Goal: Information Seeking & Learning: Learn about a topic

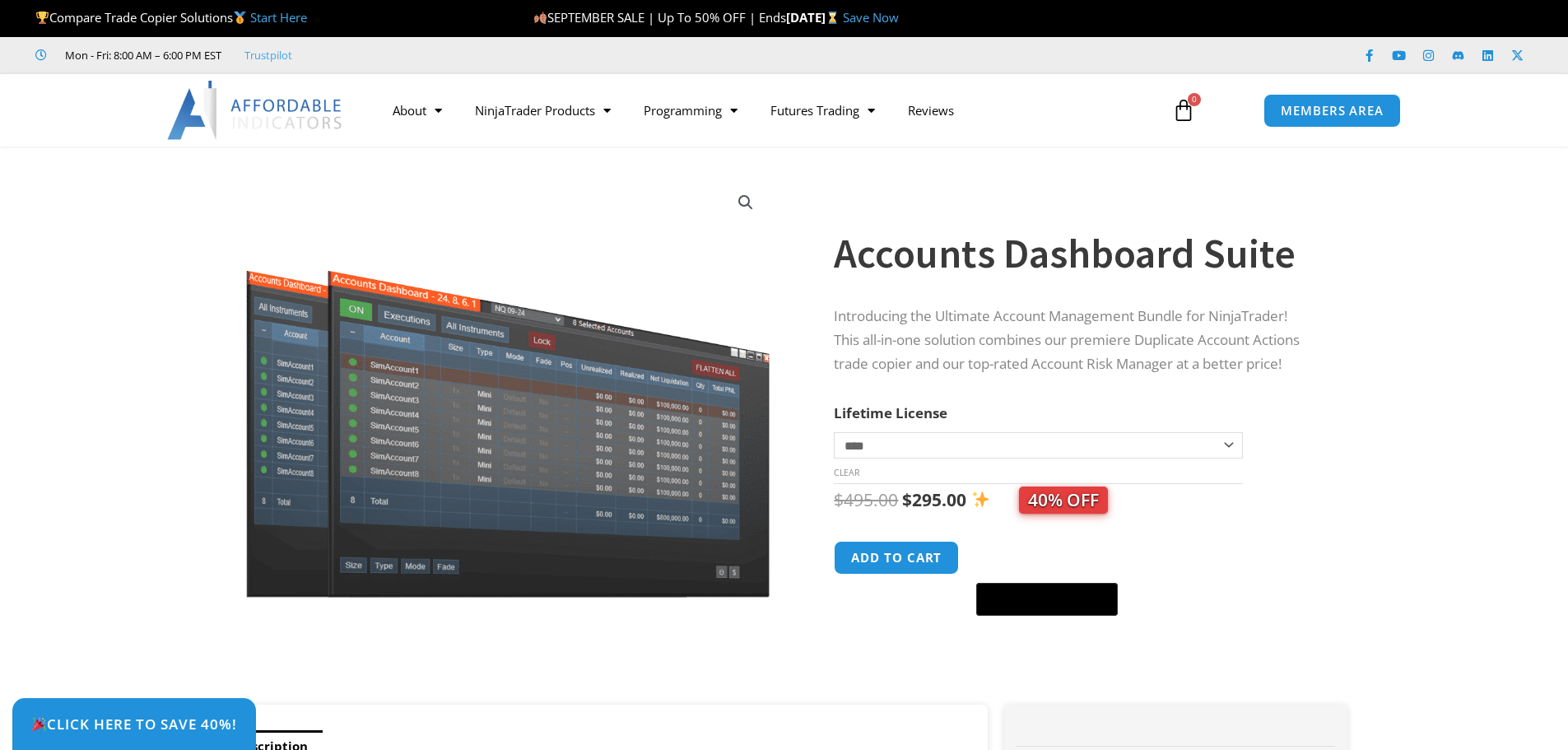
click at [1084, 505] on span "40% OFF" at bounding box center [1064, 500] width 89 height 27
click at [757, 21] on span "SEPTEMBER SALE | Up To 50% OFF | Ends" at bounding box center [660, 17] width 253 height 17
click at [755, 36] on div "SEPTEMBER SALE | Up To 50% OFF | Ends Sunday, October 5 Save Now" at bounding box center [992, 18] width 916 height 35
click at [747, 15] on span "SEPTEMBER SALE | Up To 50% OFF | Ends" at bounding box center [660, 17] width 253 height 17
click at [694, 23] on span "SEPTEMBER SALE | Up To 50% OFF | Ends" at bounding box center [660, 17] width 253 height 17
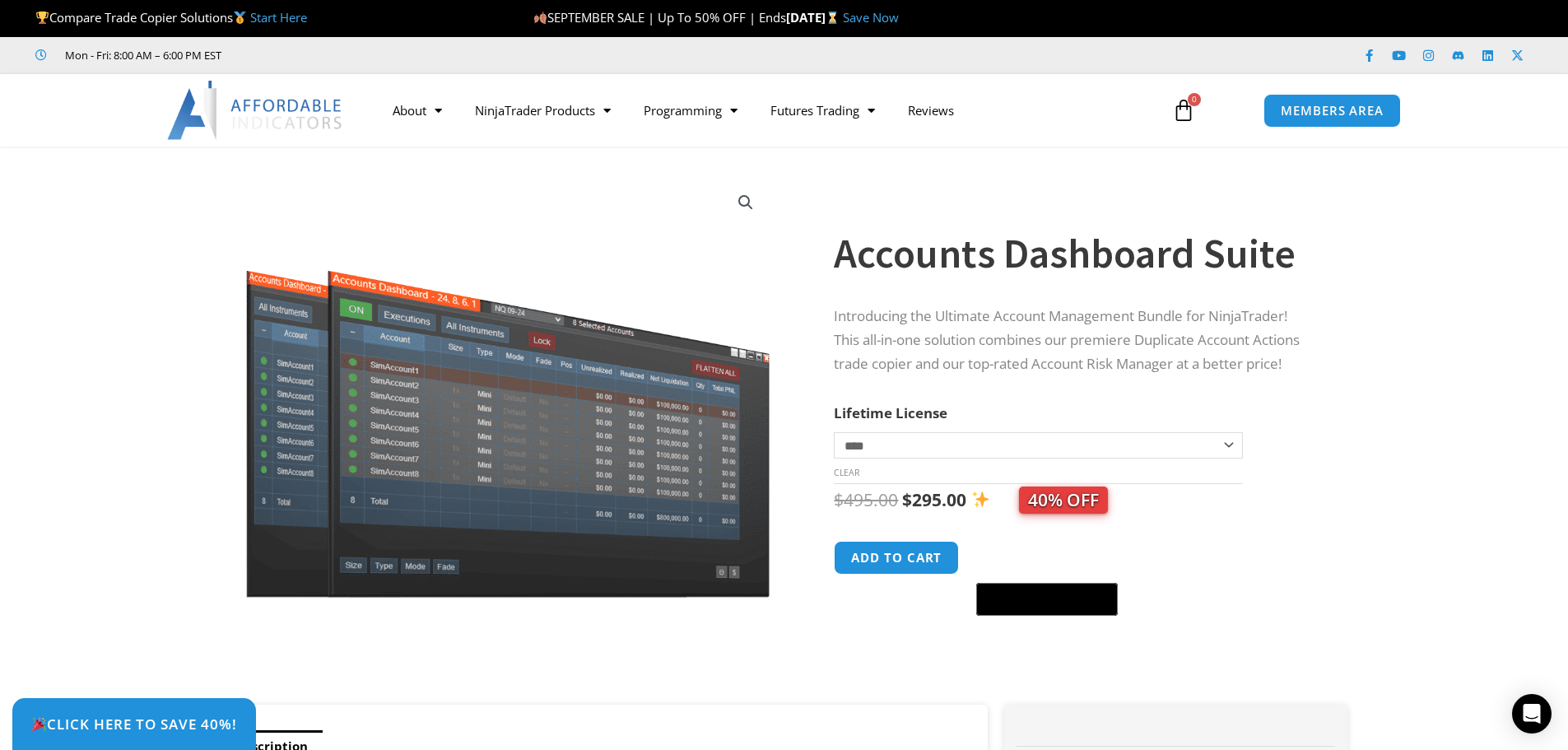
click at [899, 10] on link "Save Now" at bounding box center [871, 17] width 56 height 17
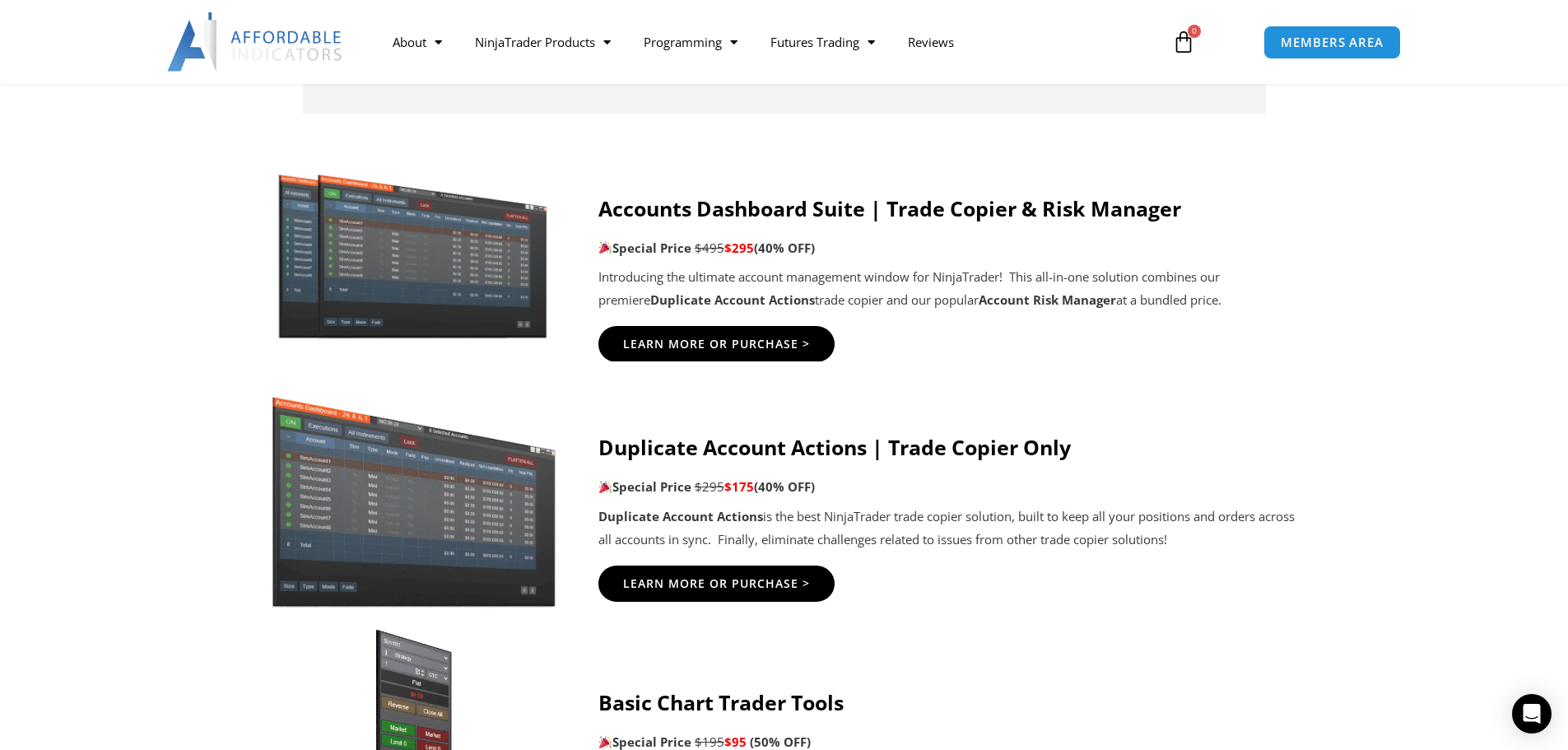
scroll to position [804, 0]
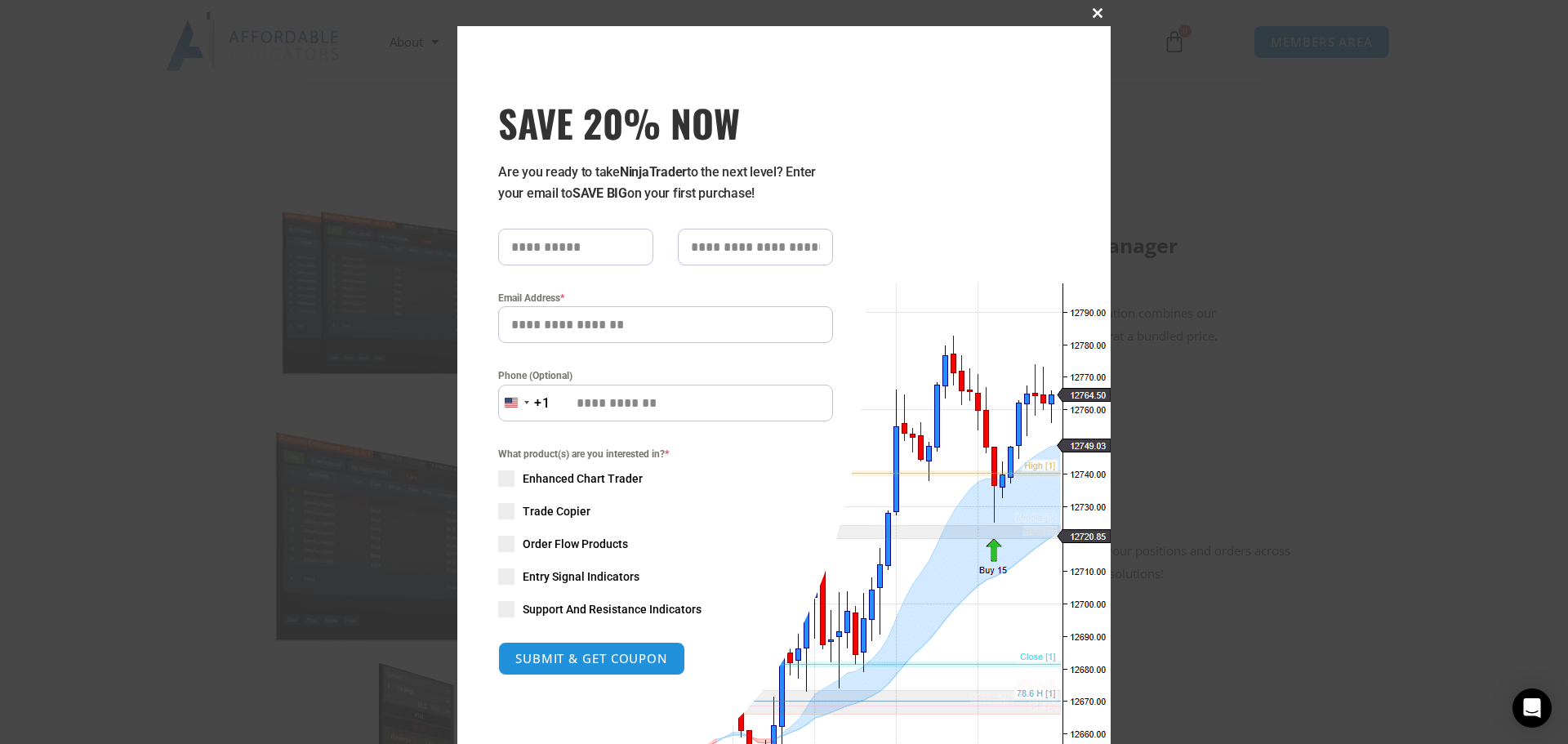
click at [1099, 5] on button "Close this module" at bounding box center [1098, 13] width 26 height 26
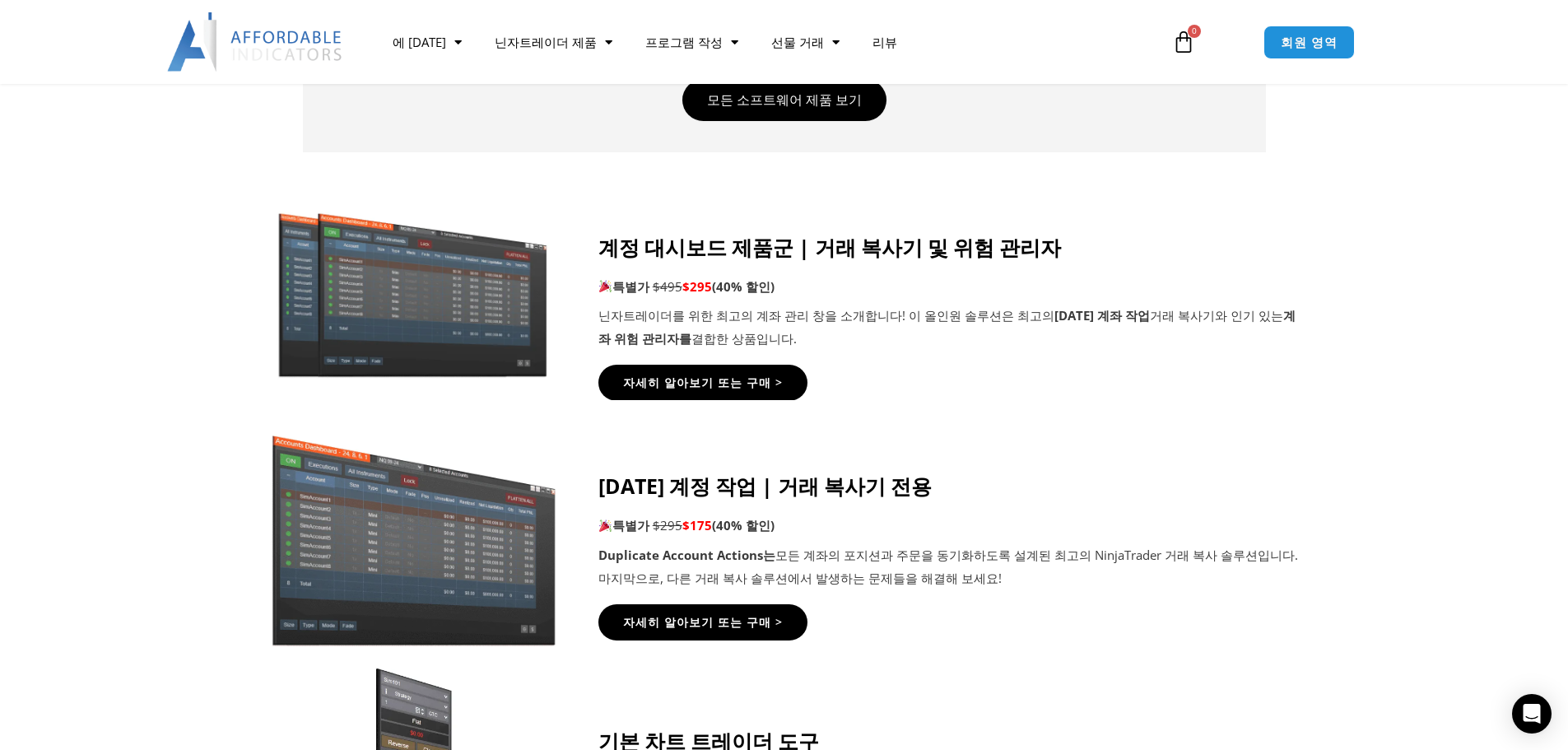
click at [110, 316] on icon at bounding box center [783, 283] width 1569 height 198
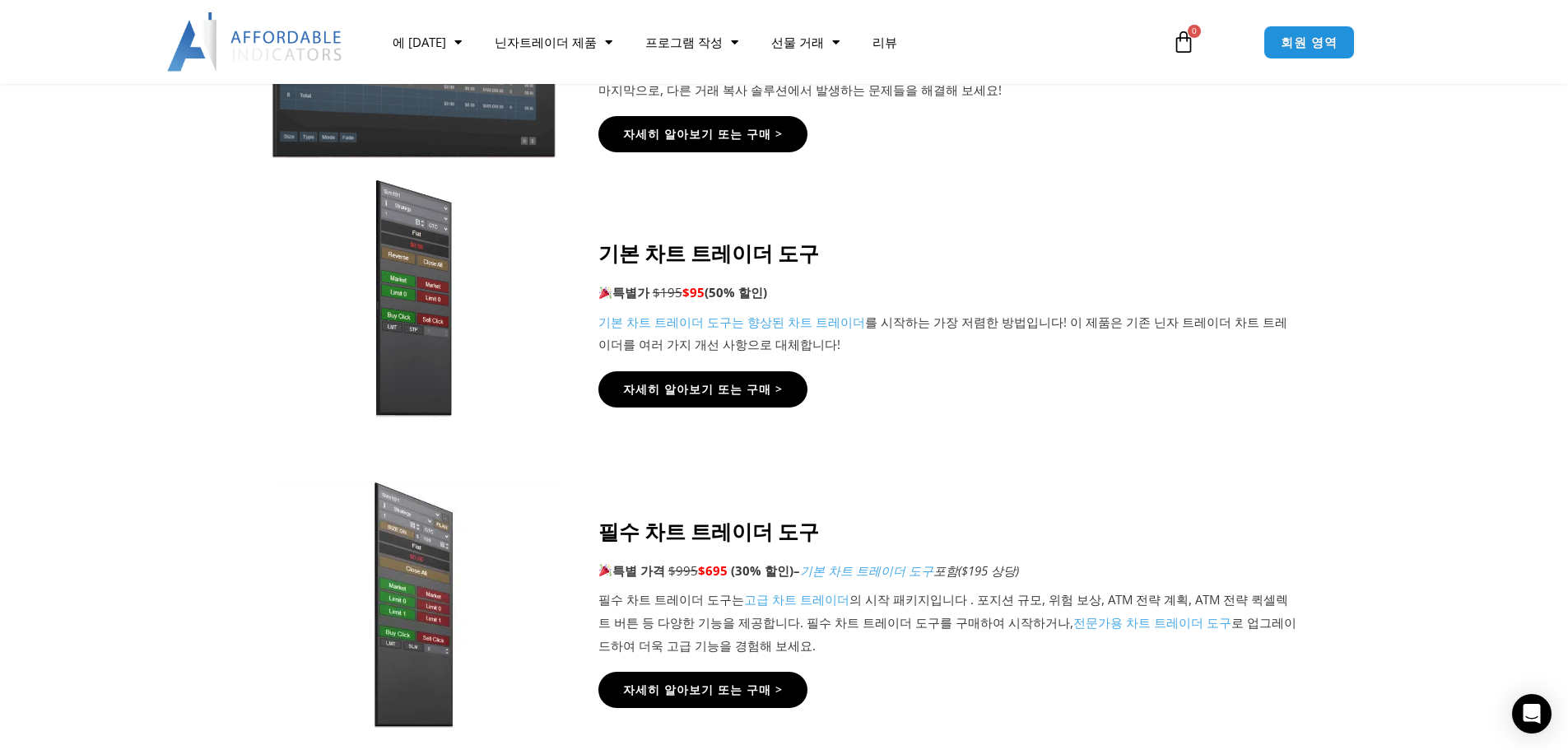
scroll to position [1299, 0]
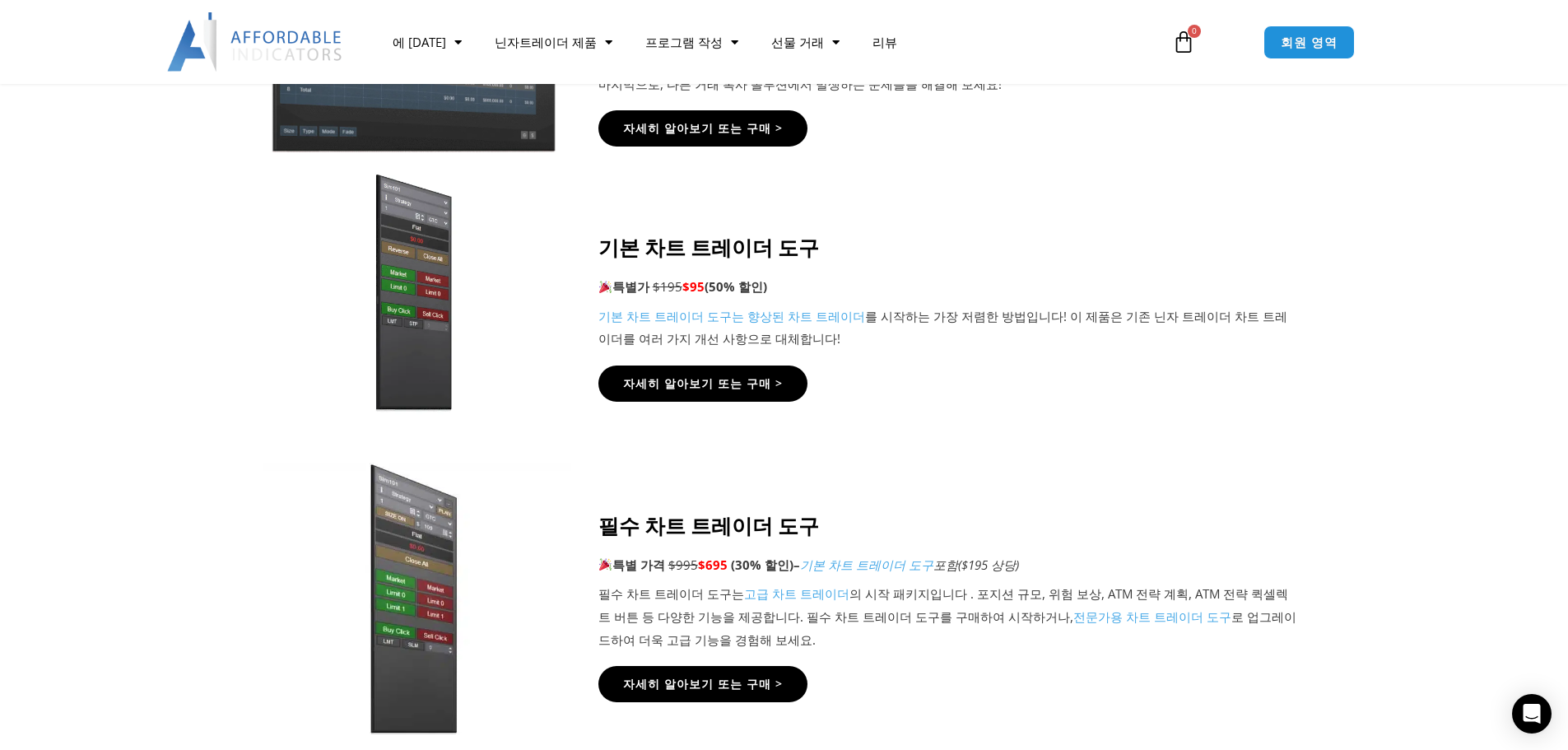
click at [419, 541] on img at bounding box center [413, 599] width 316 height 272
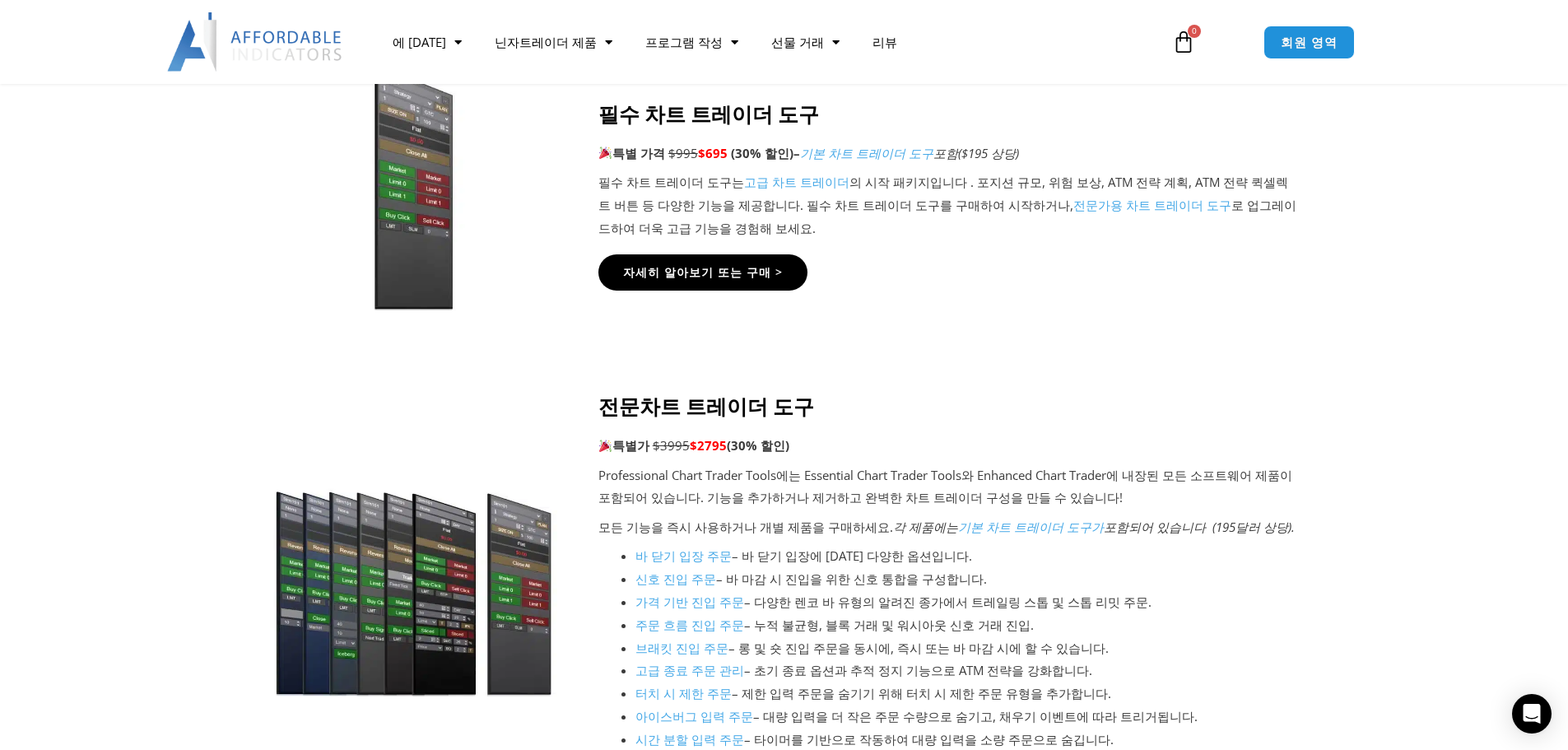
click at [174, 462] on icon at bounding box center [783, 426] width 1569 height 198
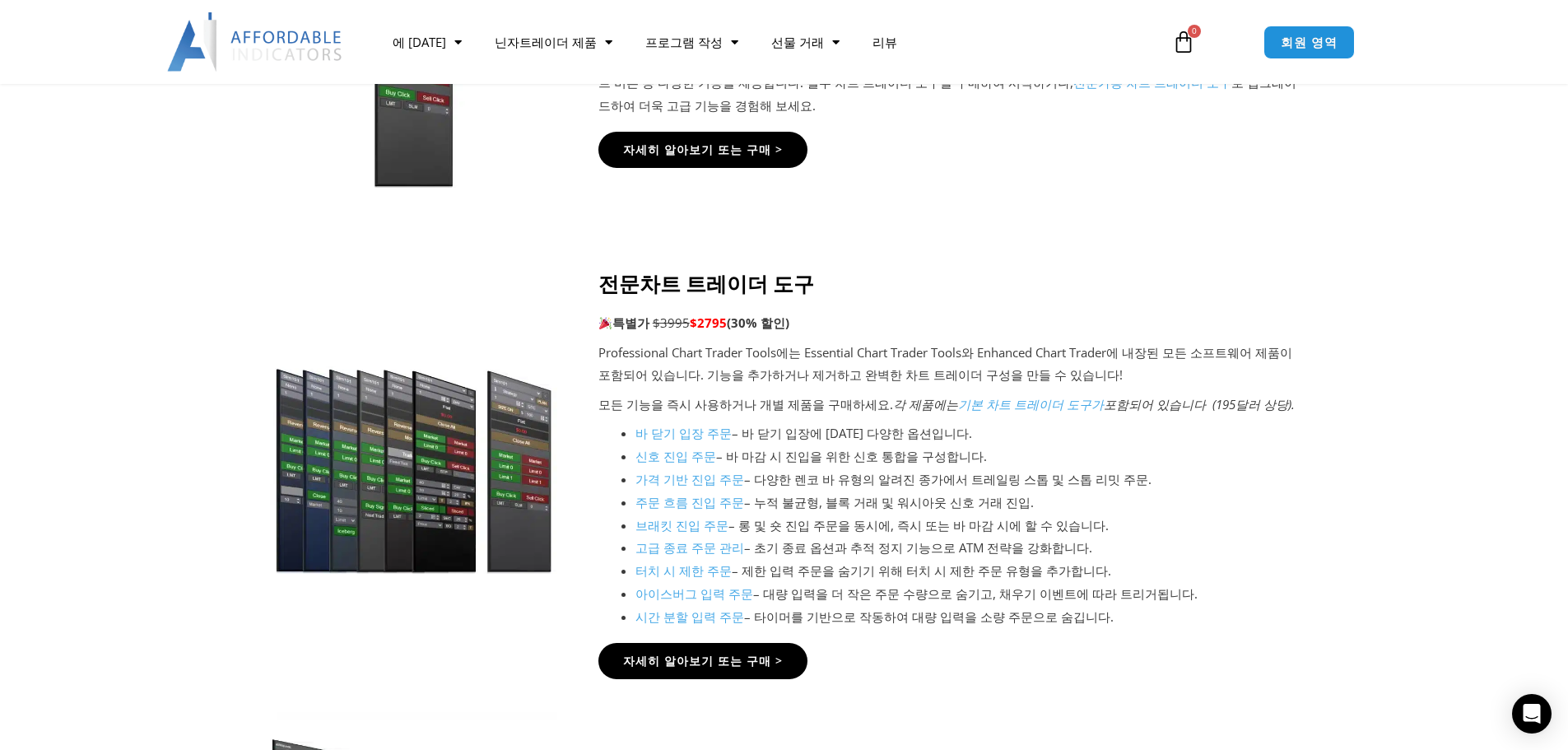
scroll to position [1874, 0]
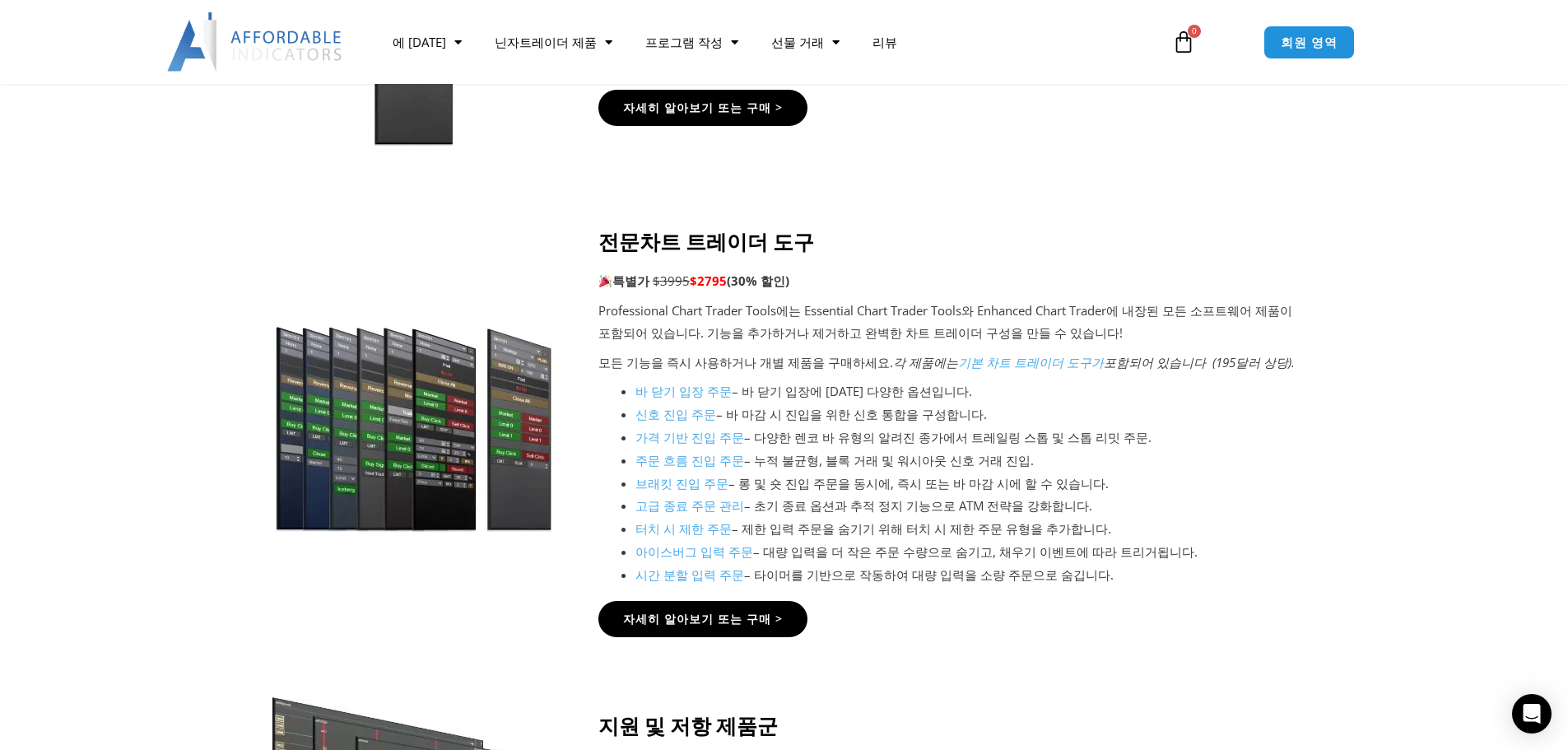
drag, startPoint x: 702, startPoint y: 275, endPoint x: 733, endPoint y: 274, distance: 31.0
click at [733, 274] on p "특별가 $3995 $2795 (30% 할인)" at bounding box center [948, 282] width 700 height 23
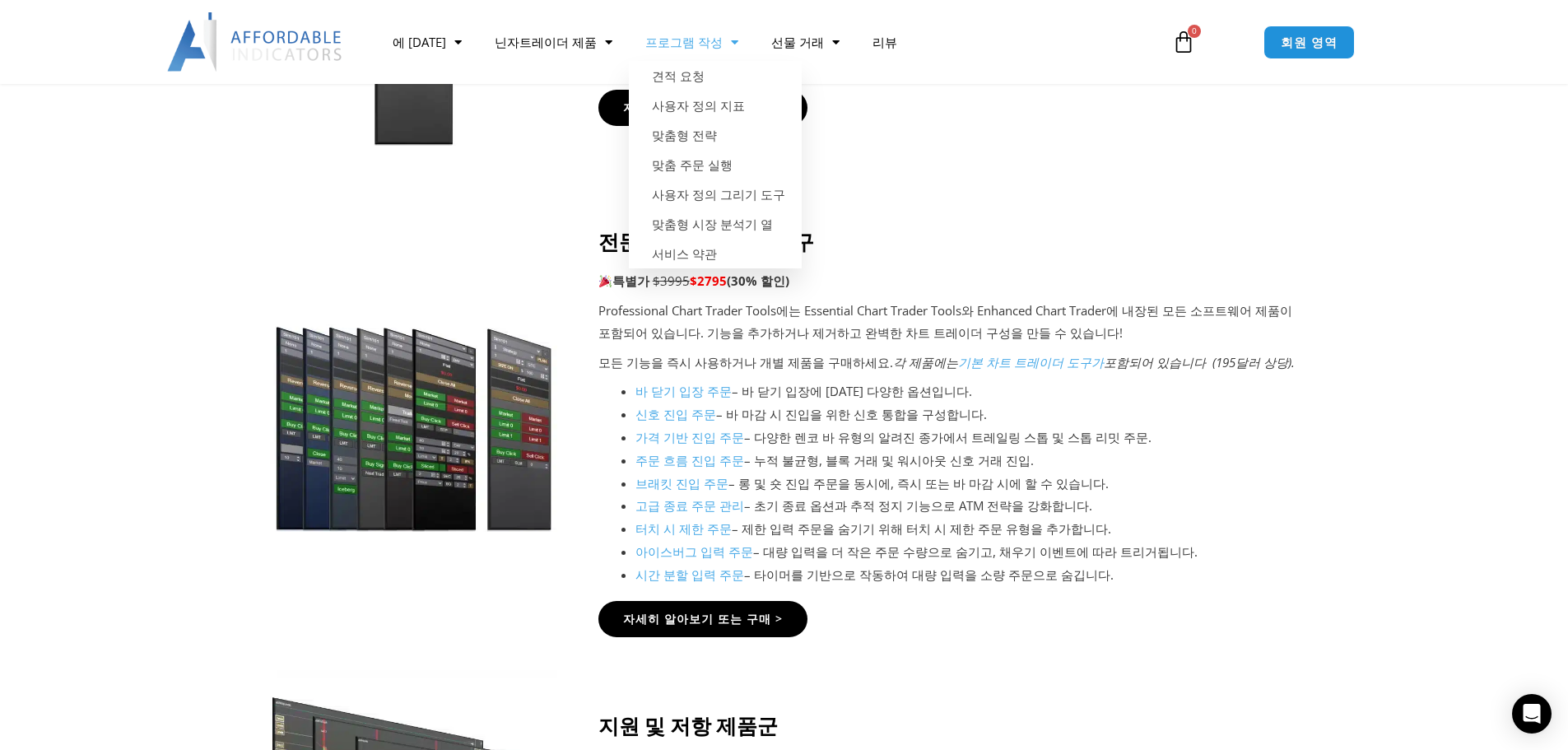
copy font "2795"
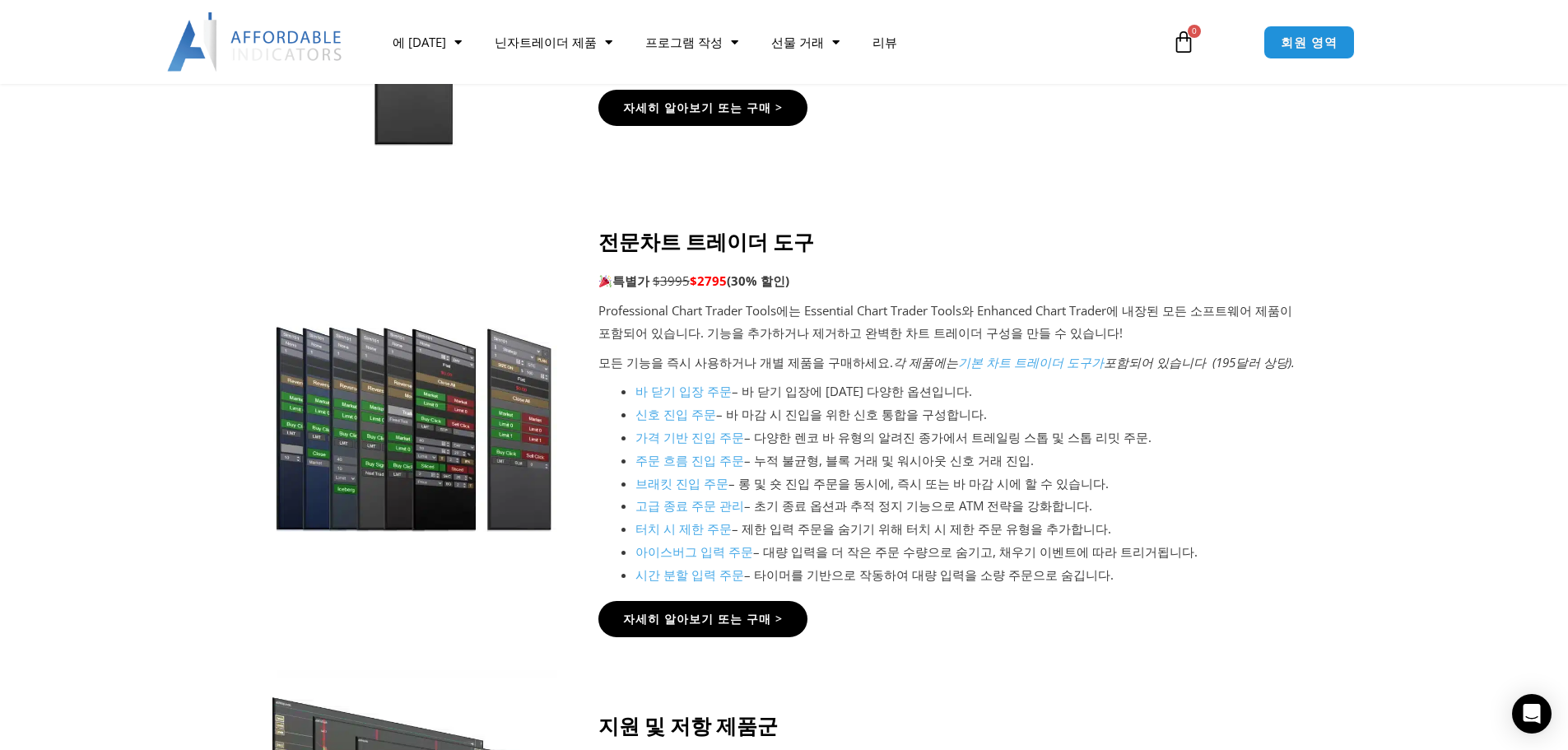
click at [879, 272] on p "특별가 $3995 $2795 (30% 할인)" at bounding box center [948, 282] width 700 height 23
click at [787, 547] on font "– 대량 입력을 더 작은 주문 수량으로 숨기고, 채우기 이벤트에 따라 트리거됩니다." at bounding box center [976, 551] width 445 height 17
click at [739, 547] on font "아이스버그 입력 주문" at bounding box center [694, 551] width 118 height 17
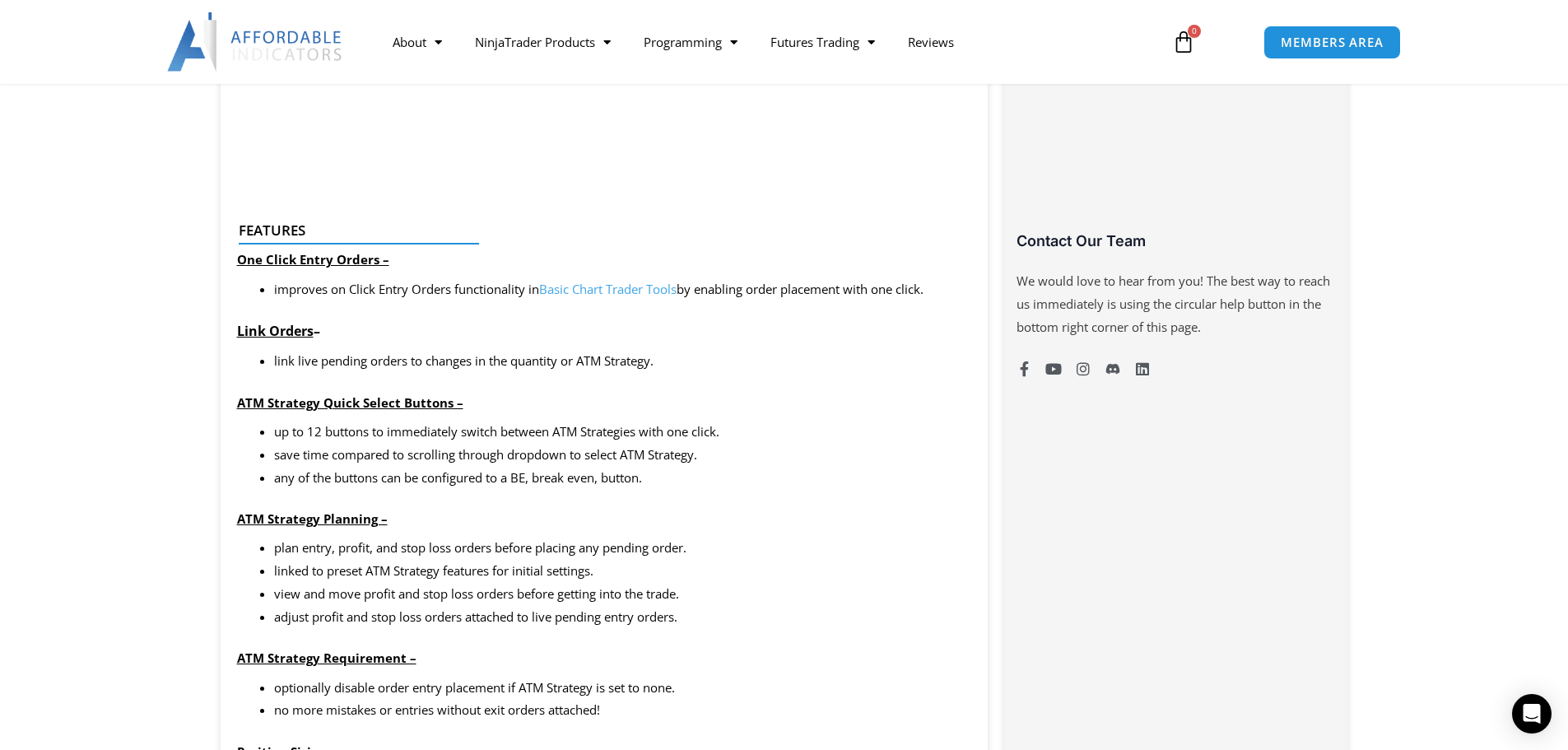
scroll to position [1565, 0]
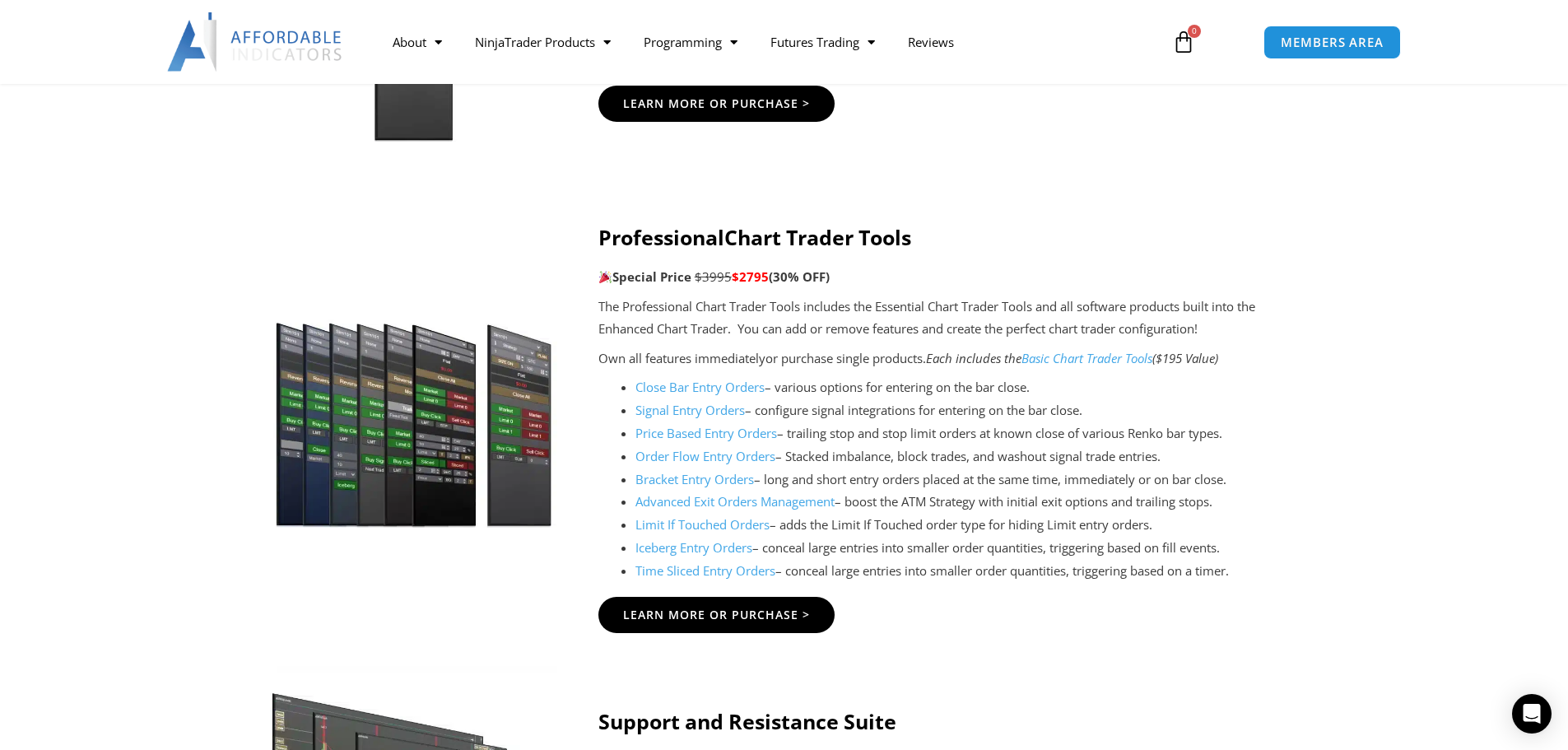
scroll to position [1874, 0]
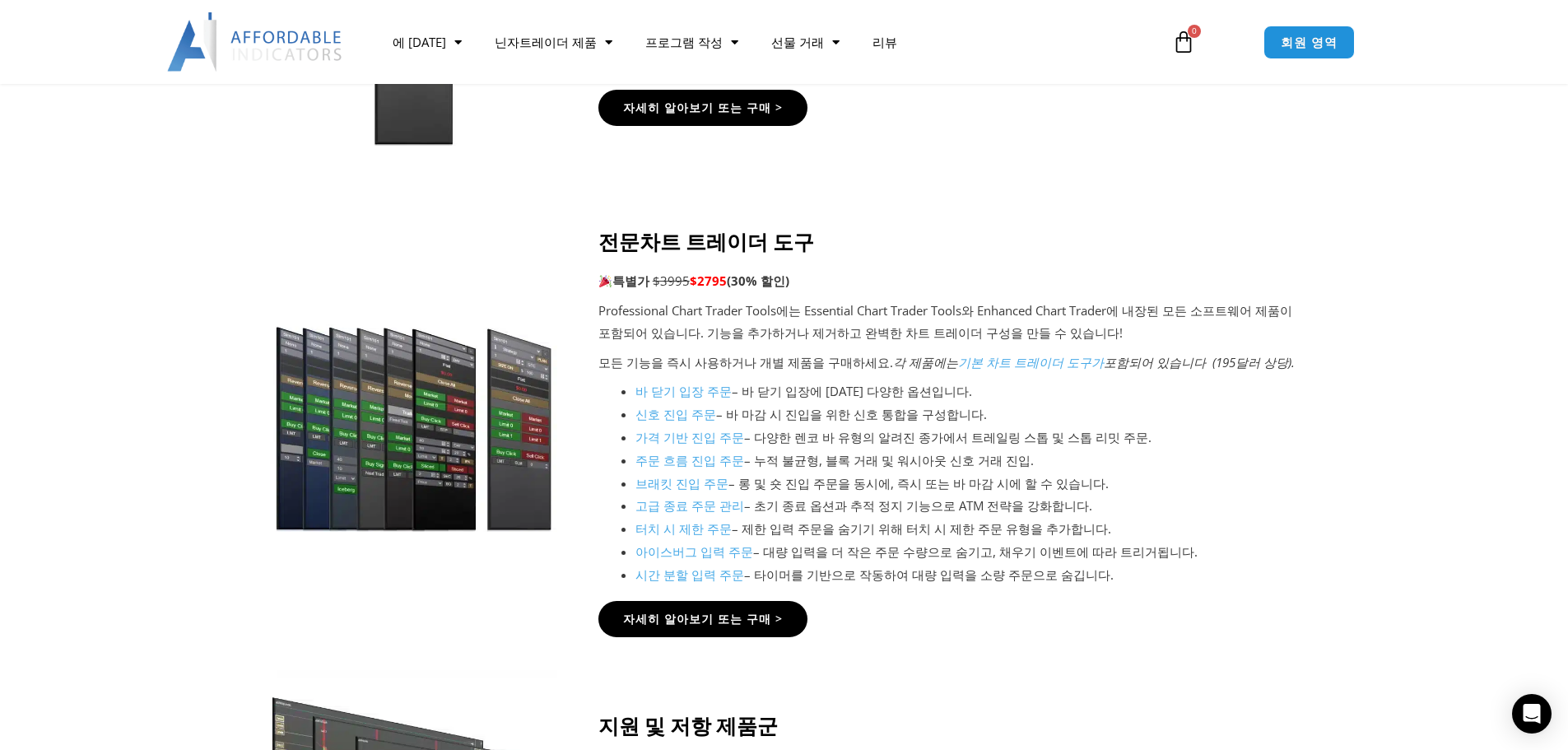
click at [698, 575] on font "시간 분할 입력 주문" at bounding box center [690, 574] width 109 height 17
click at [692, 529] on font "터치 시 제한 주문" at bounding box center [684, 528] width 96 height 17
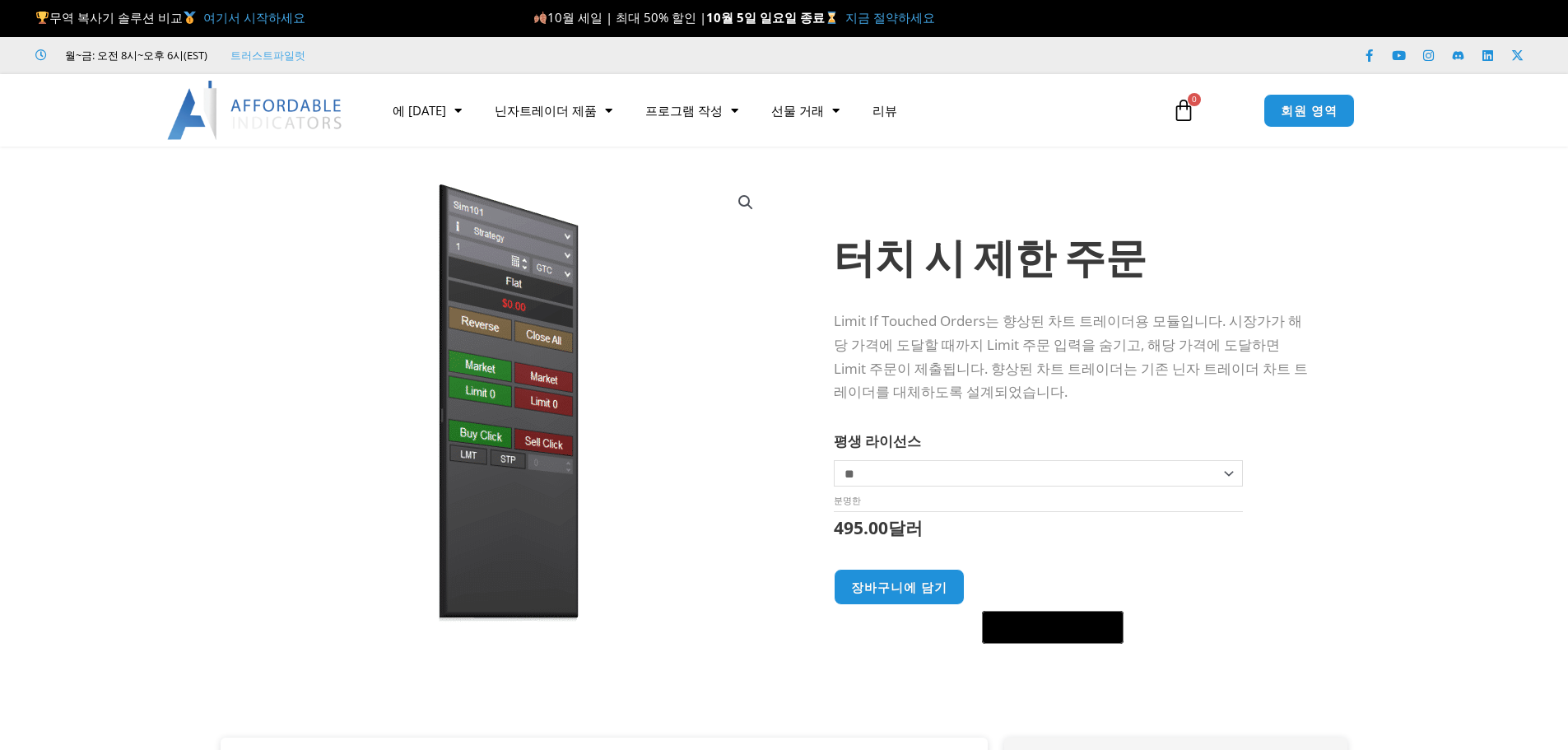
click at [707, 375] on img at bounding box center [508, 403] width 529 height 455
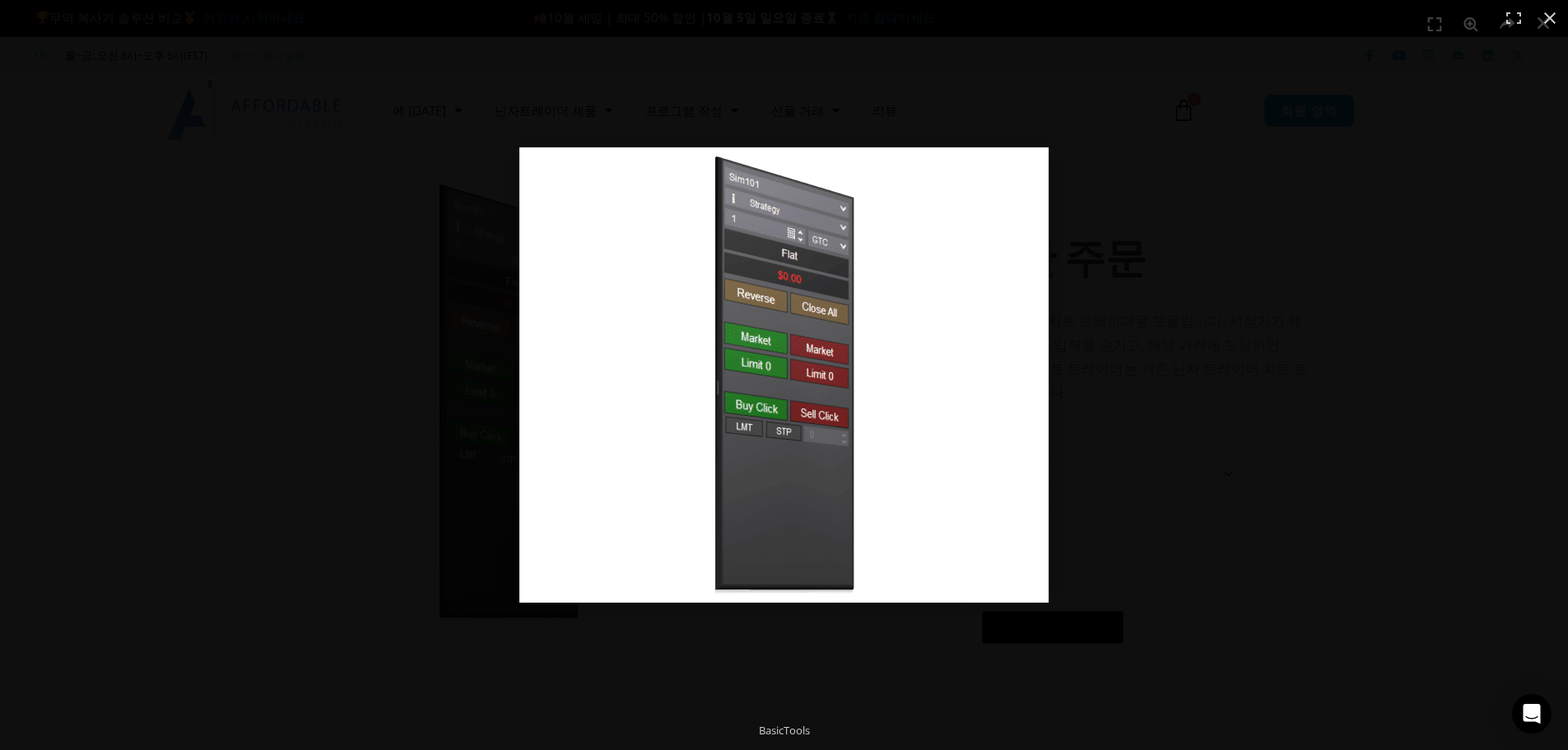
click at [709, 370] on img "전체 화면 이미지" at bounding box center [784, 375] width 529 height 455
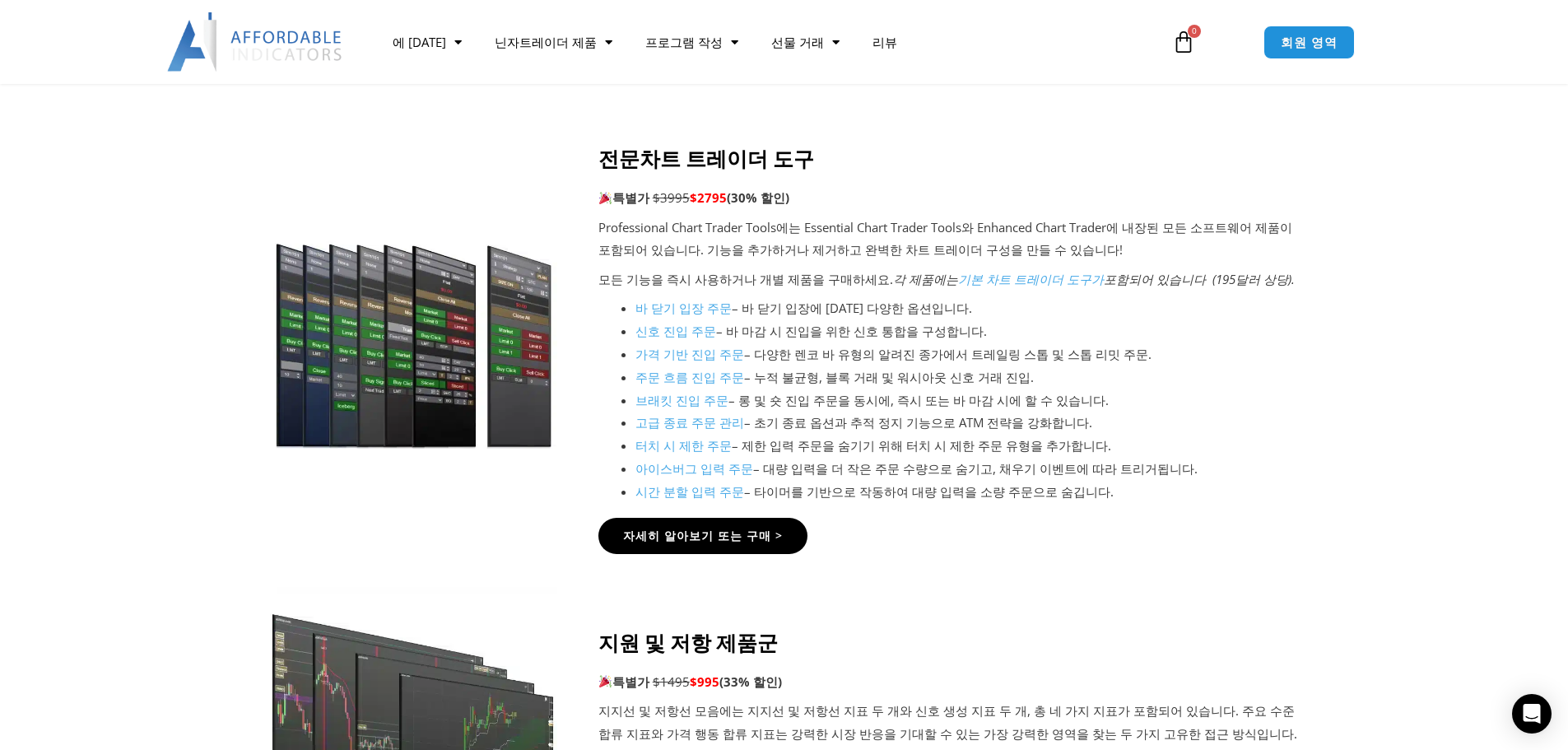
click at [694, 426] on font "고급 종료 주문 관리" at bounding box center [690, 422] width 109 height 17
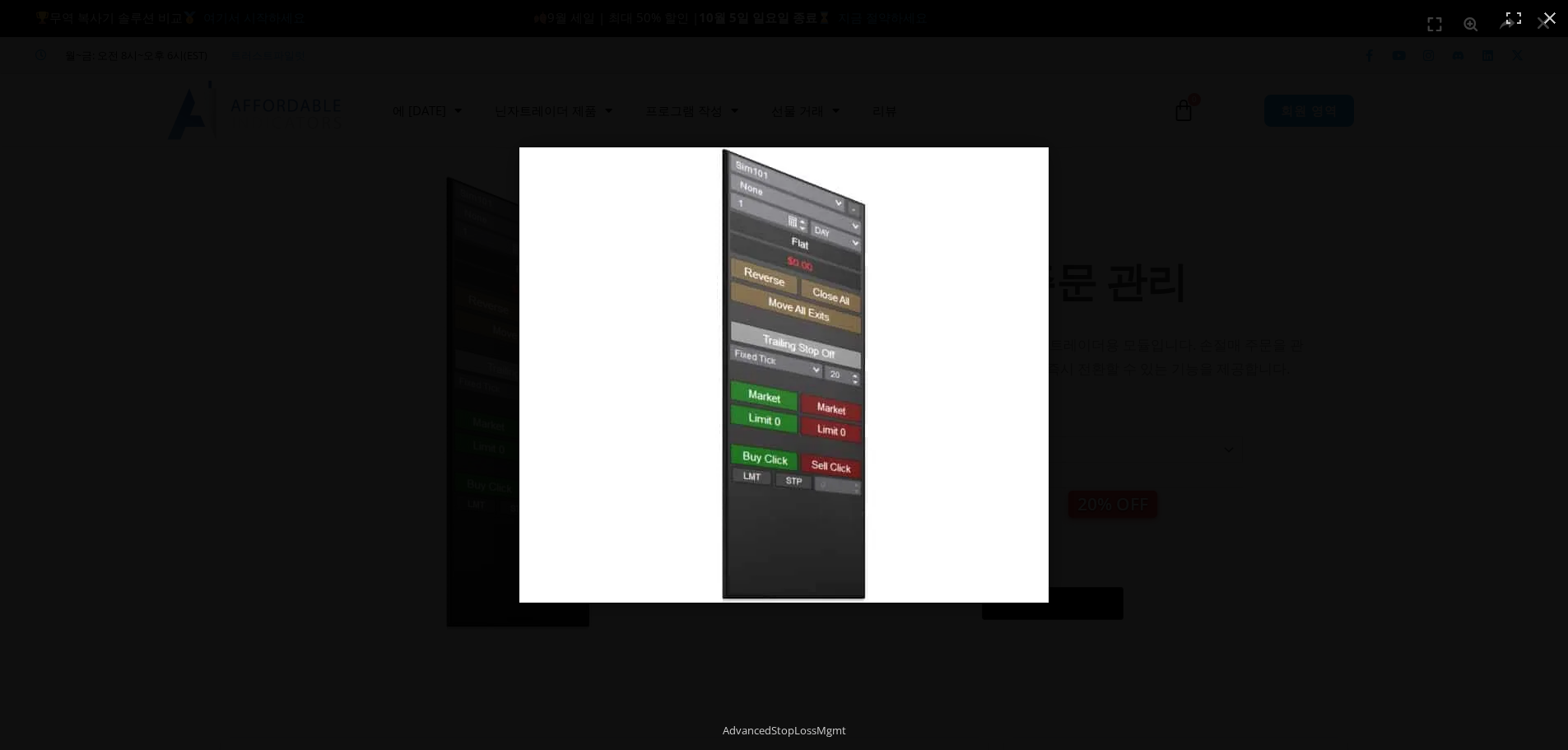
click at [692, 418] on img "전체 화면 이미지" at bounding box center [784, 375] width 529 height 455
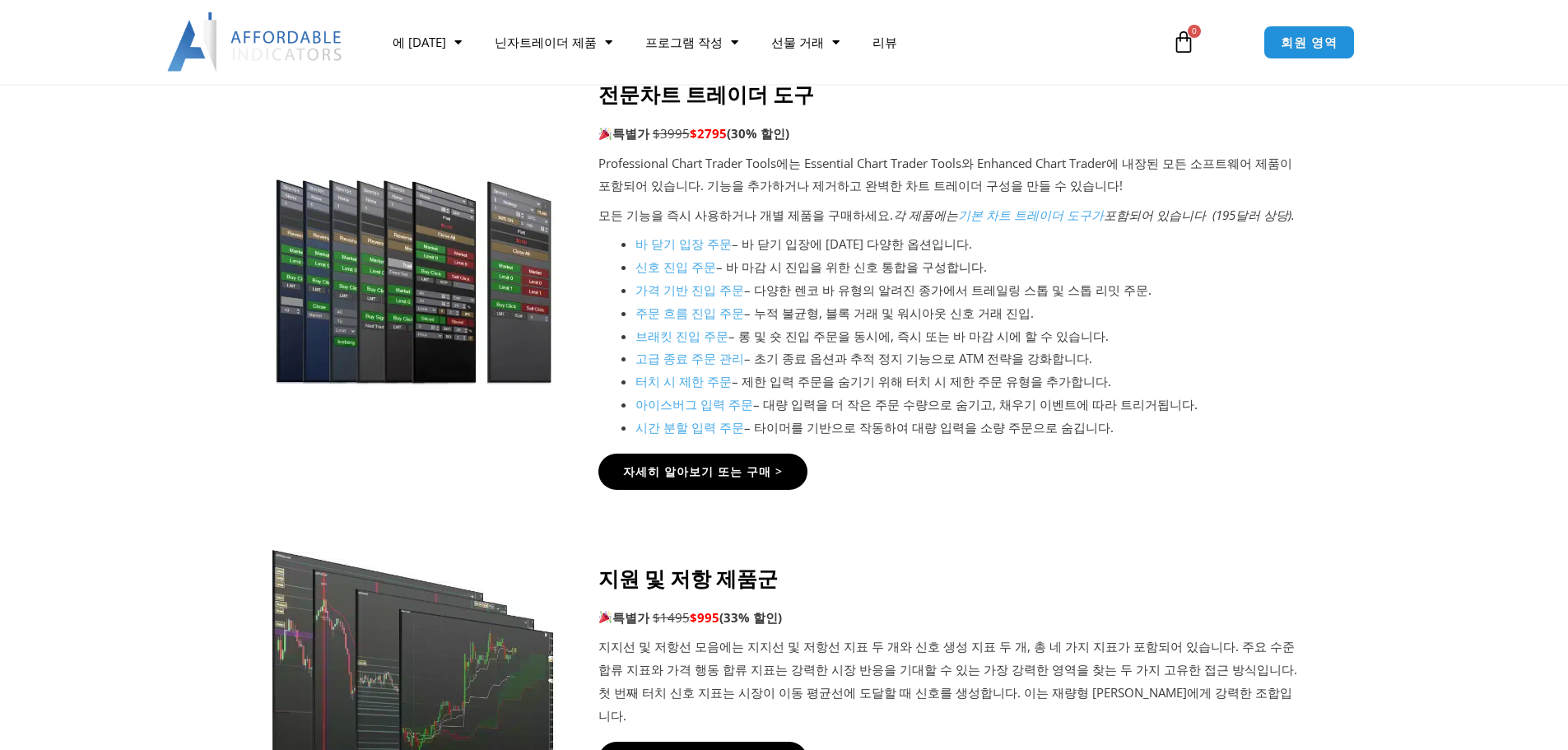
scroll to position [1958, 0]
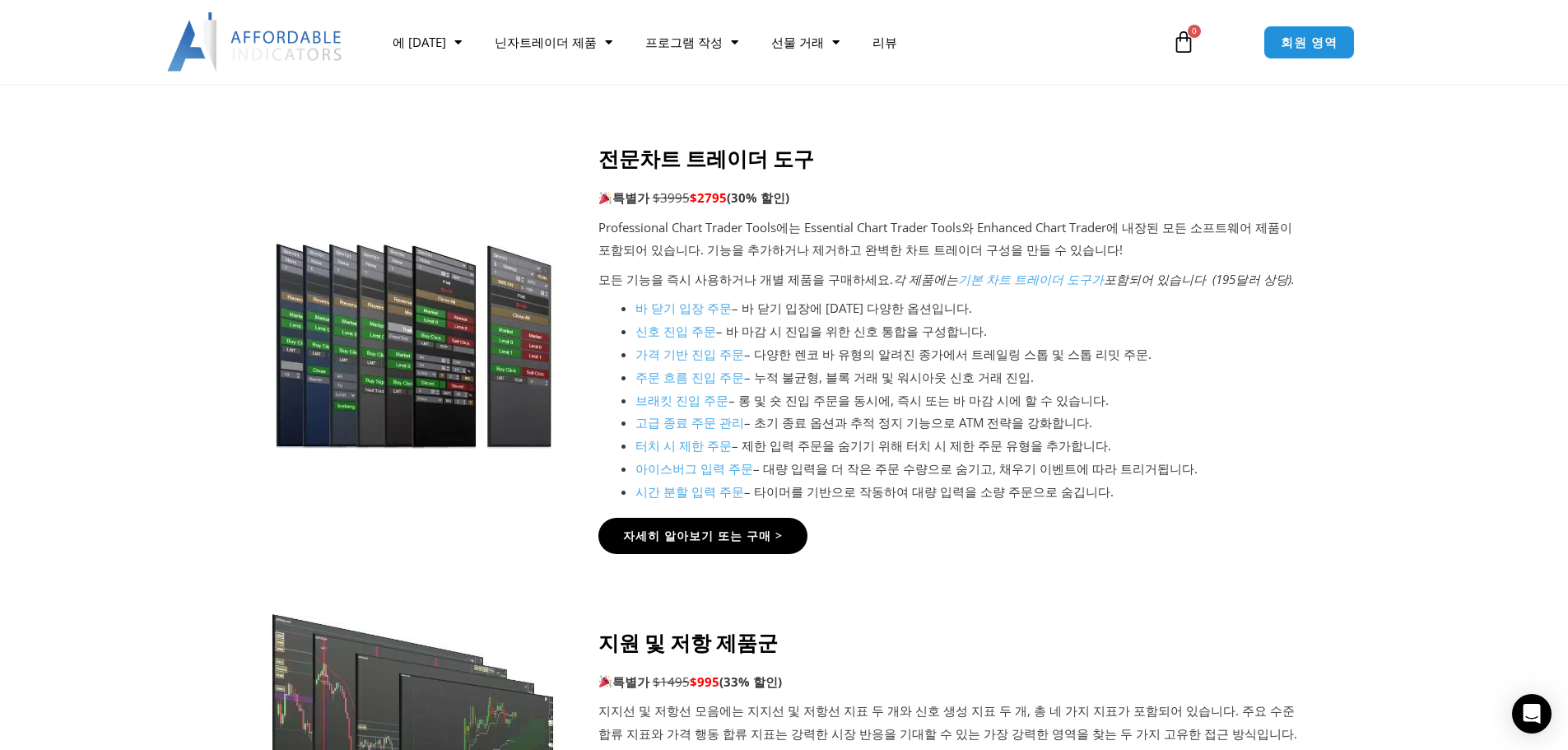
click at [677, 402] on font "브래킷 진입 주문" at bounding box center [682, 399] width 93 height 17
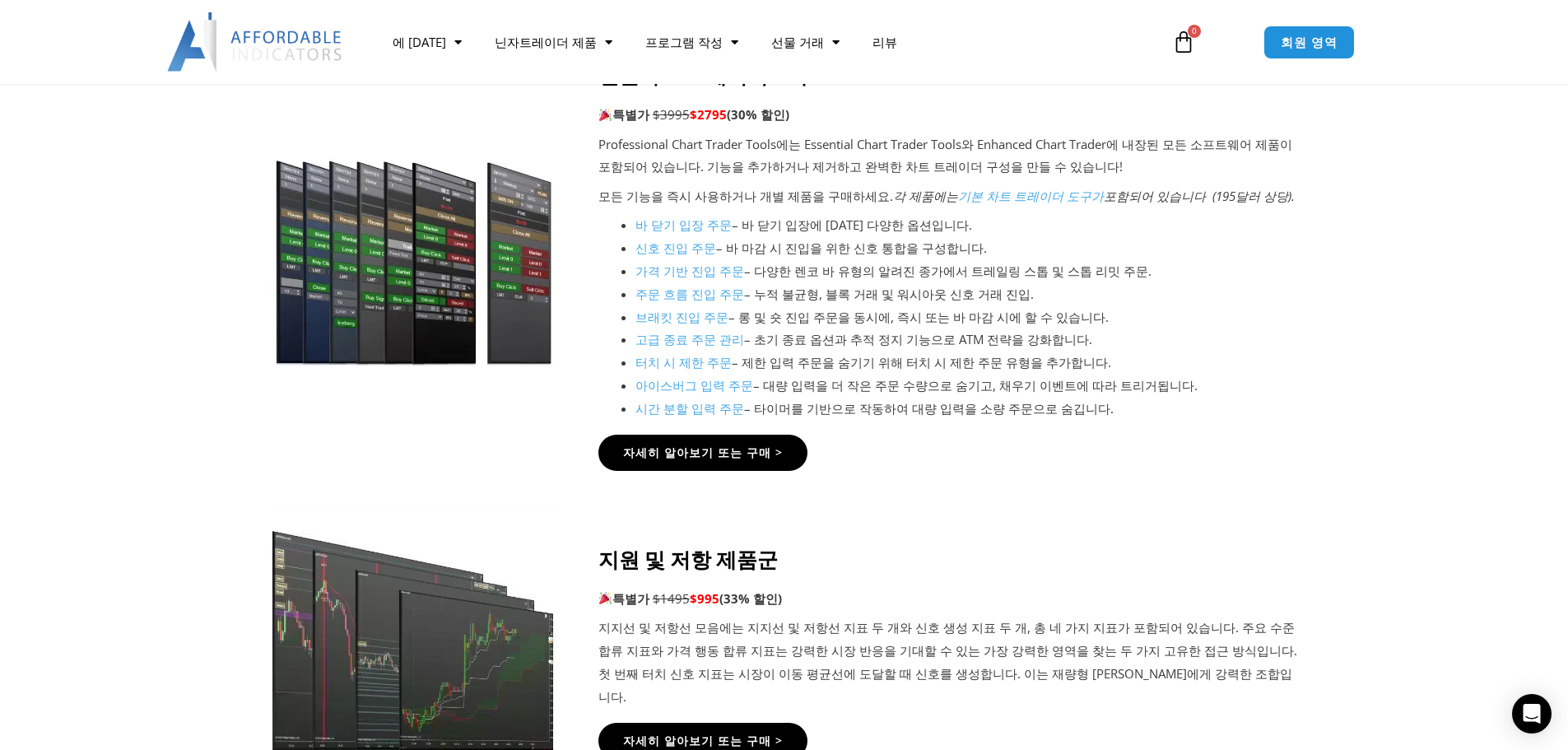
scroll to position [1958, 0]
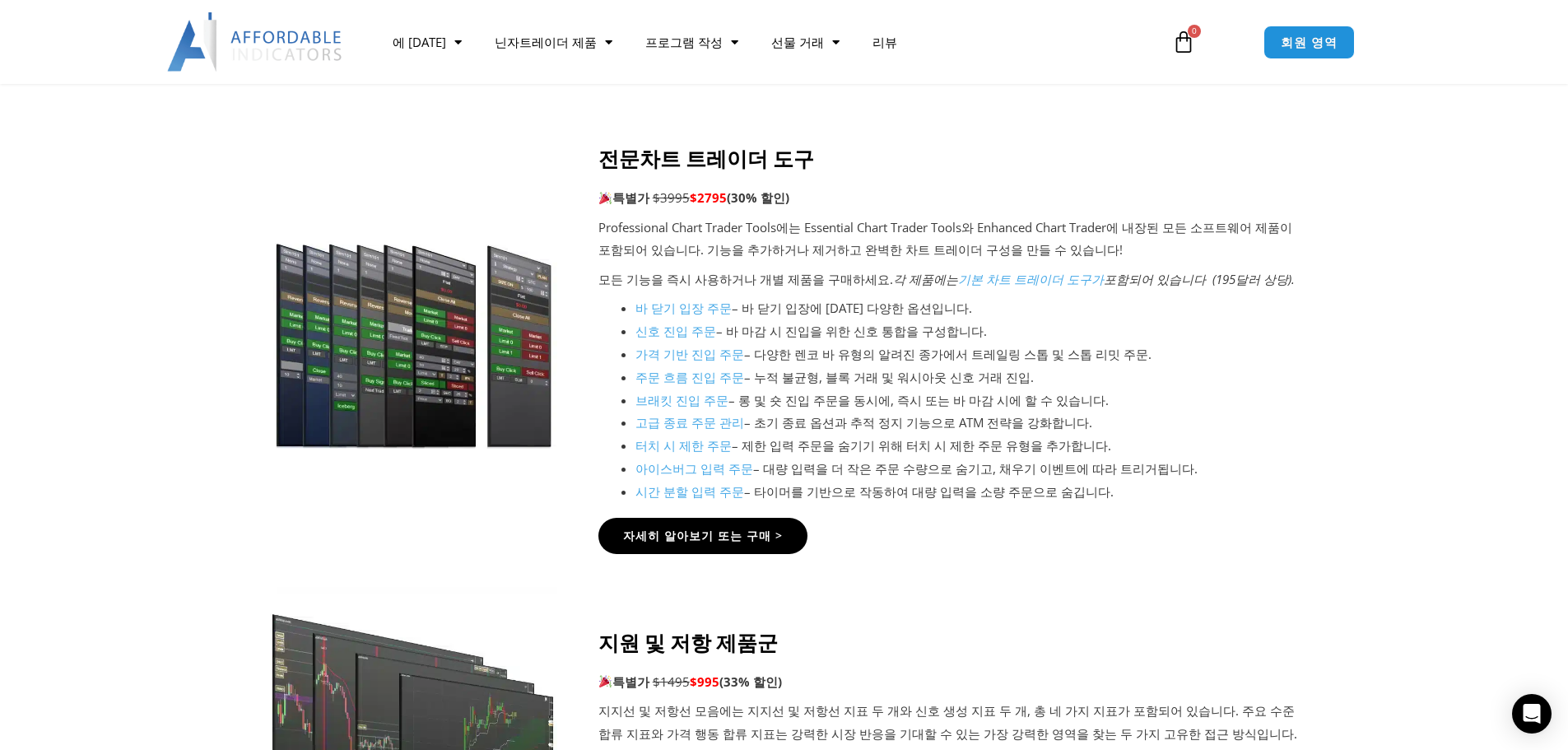
click at [674, 380] on font "주문 흐름 진입 주문" at bounding box center [690, 377] width 109 height 17
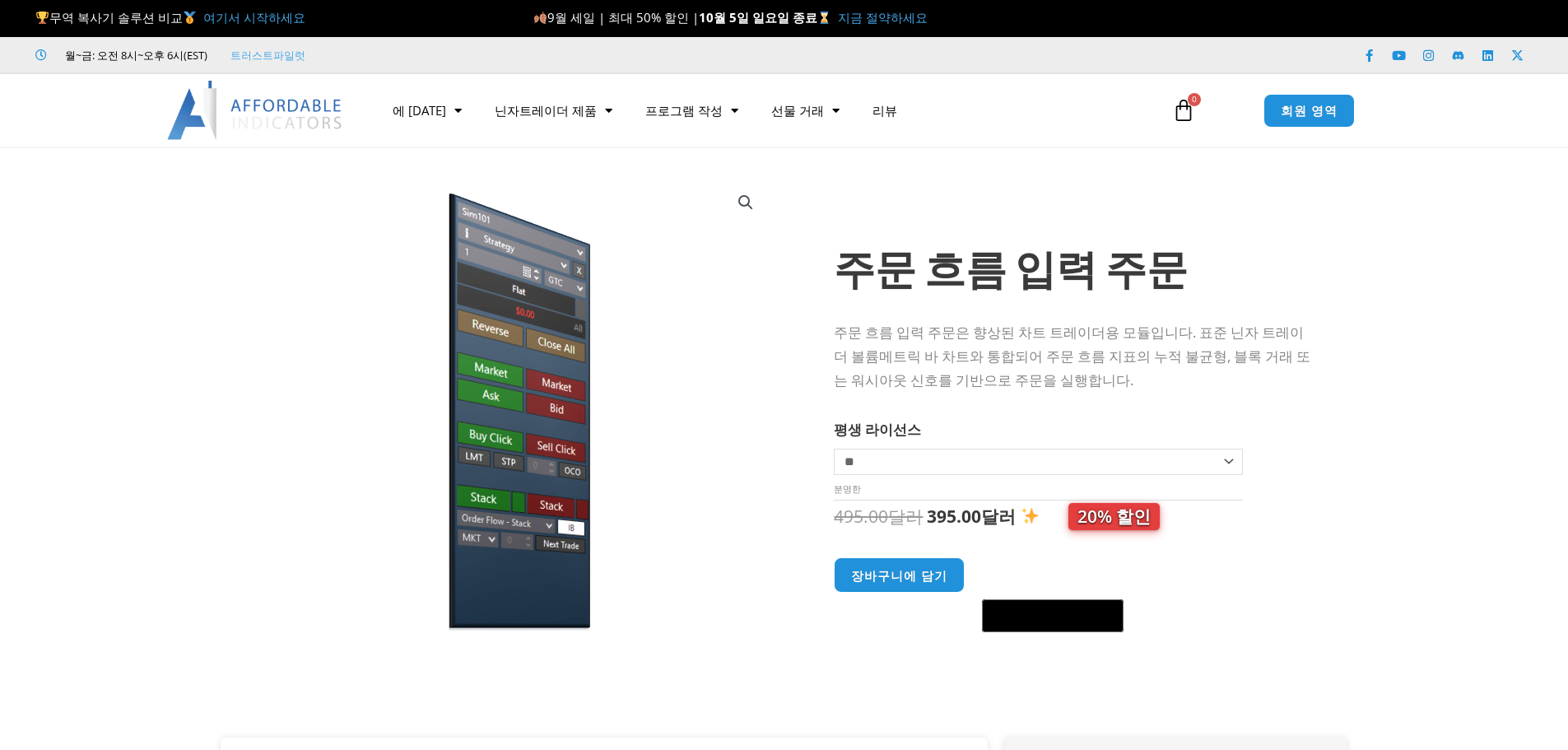
click at [978, 347] on font "주문 흐름 입력 주문은 향상된 차트 트레이더용 모듈입니다. 표준 닌자 트레이더 볼륨메트릭 바 차트와 통합되어 주문 흐름 지표의 누적 불균형, …" at bounding box center [1072, 356] width 477 height 66
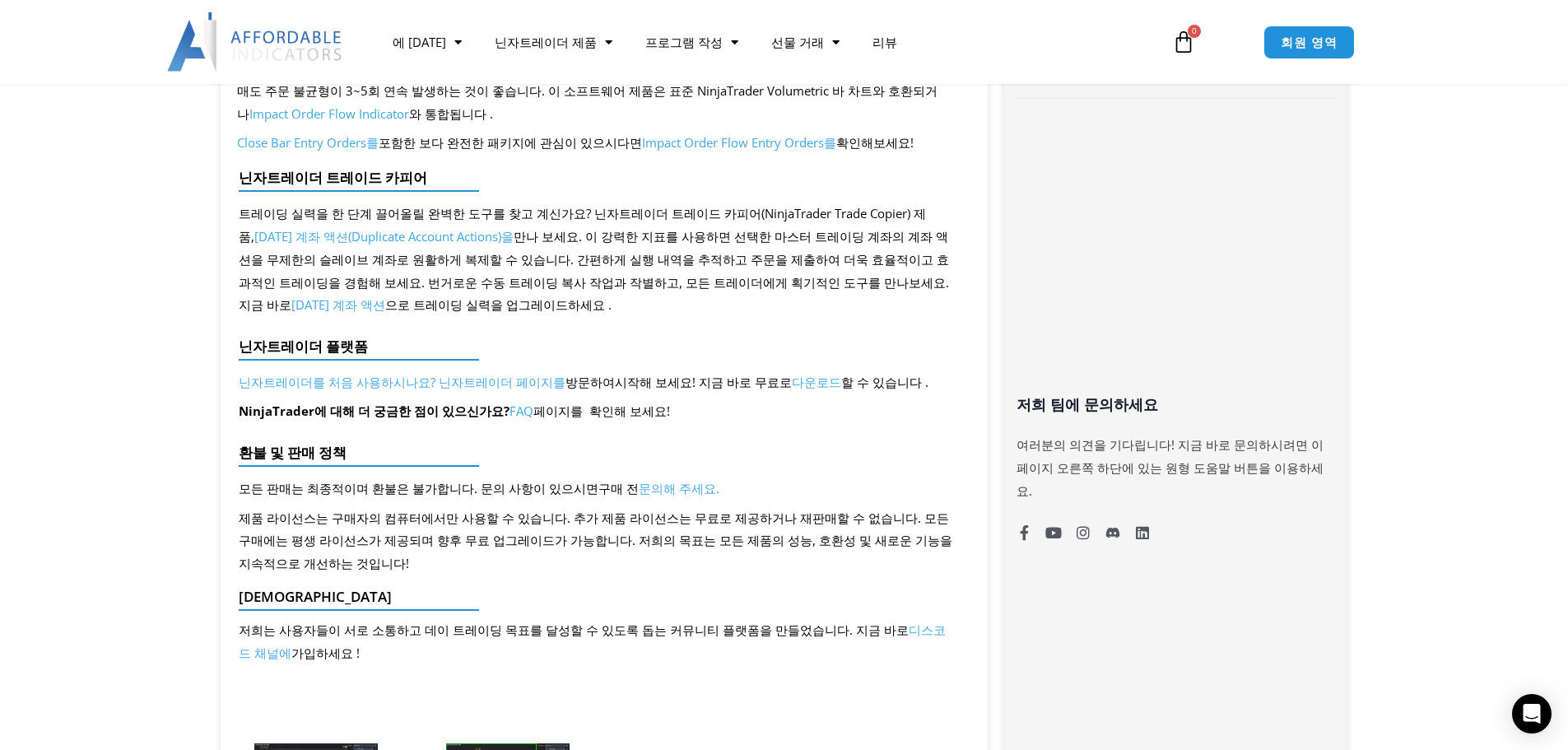
scroll to position [1070, 0]
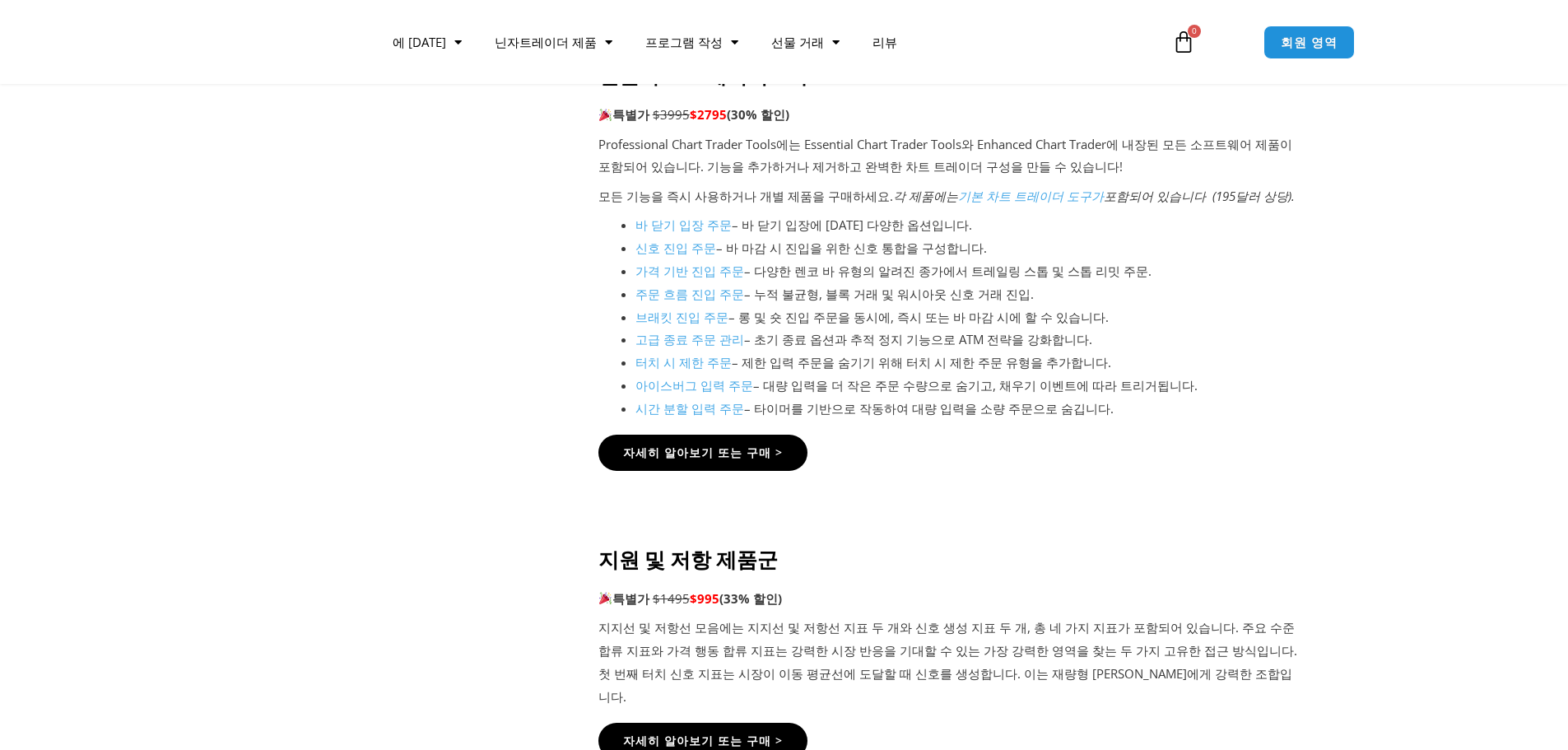
scroll to position [1958, 0]
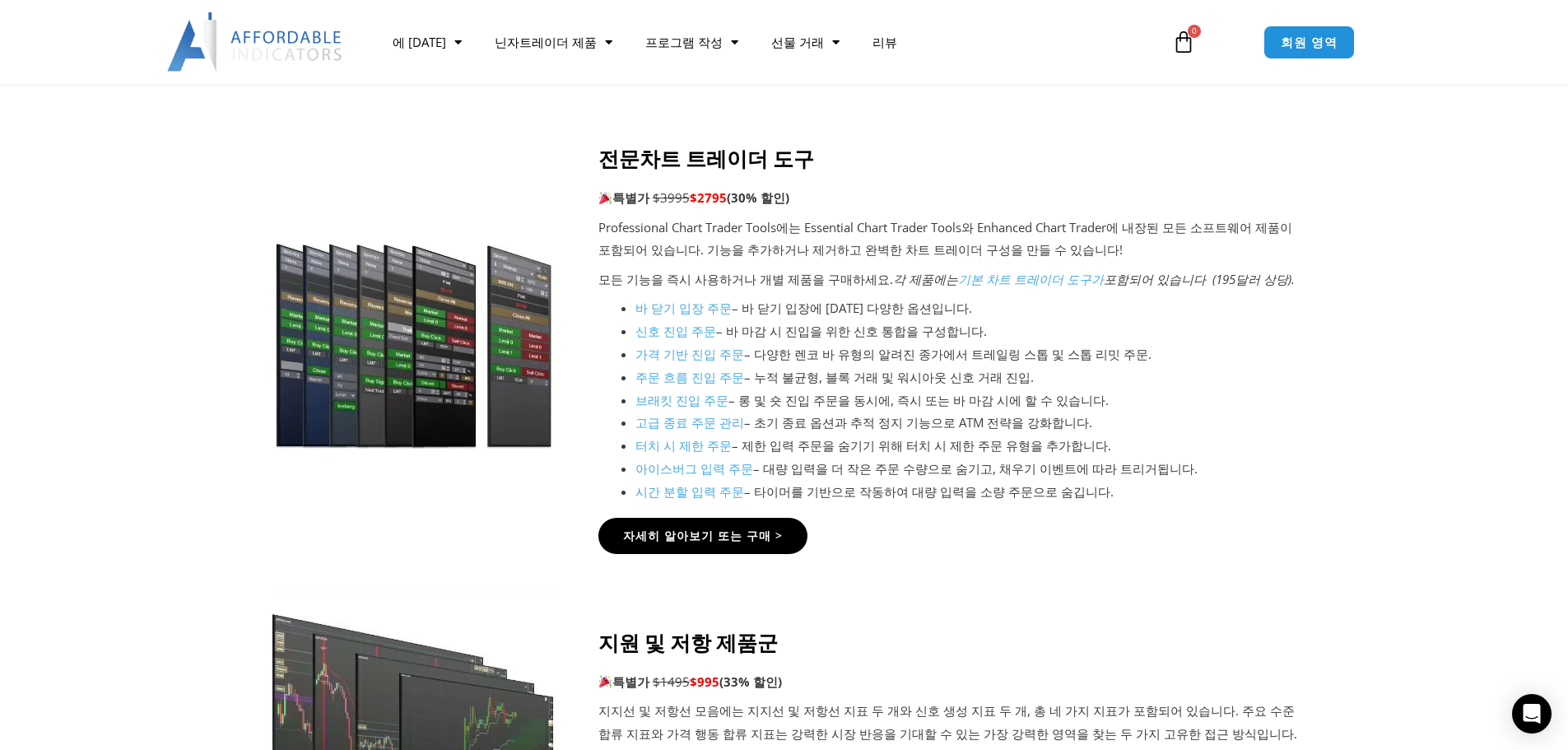
click at [683, 273] on font "모든 기능을 즉시 사용" at bounding box center [658, 279] width 121 height 17
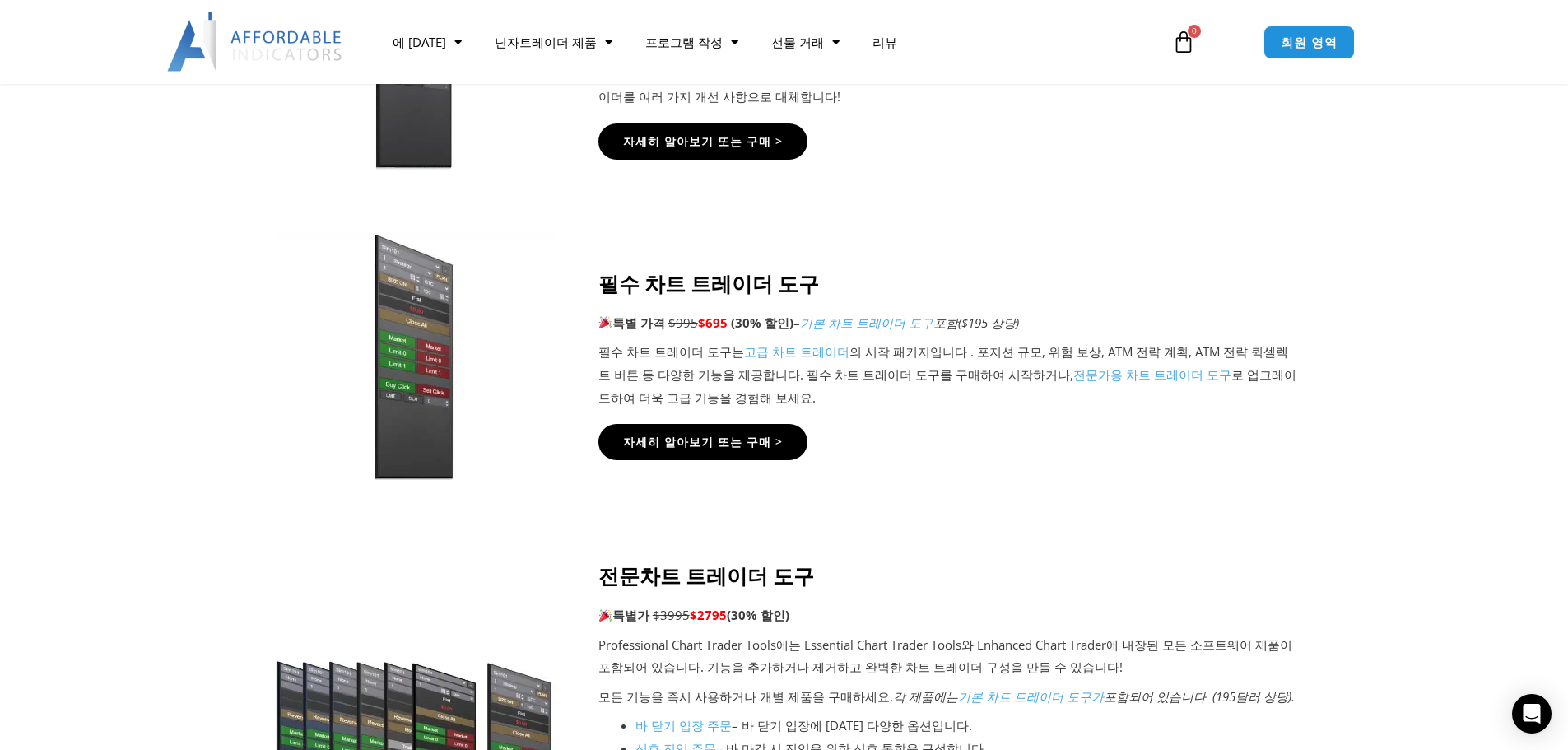
scroll to position [1546, 0]
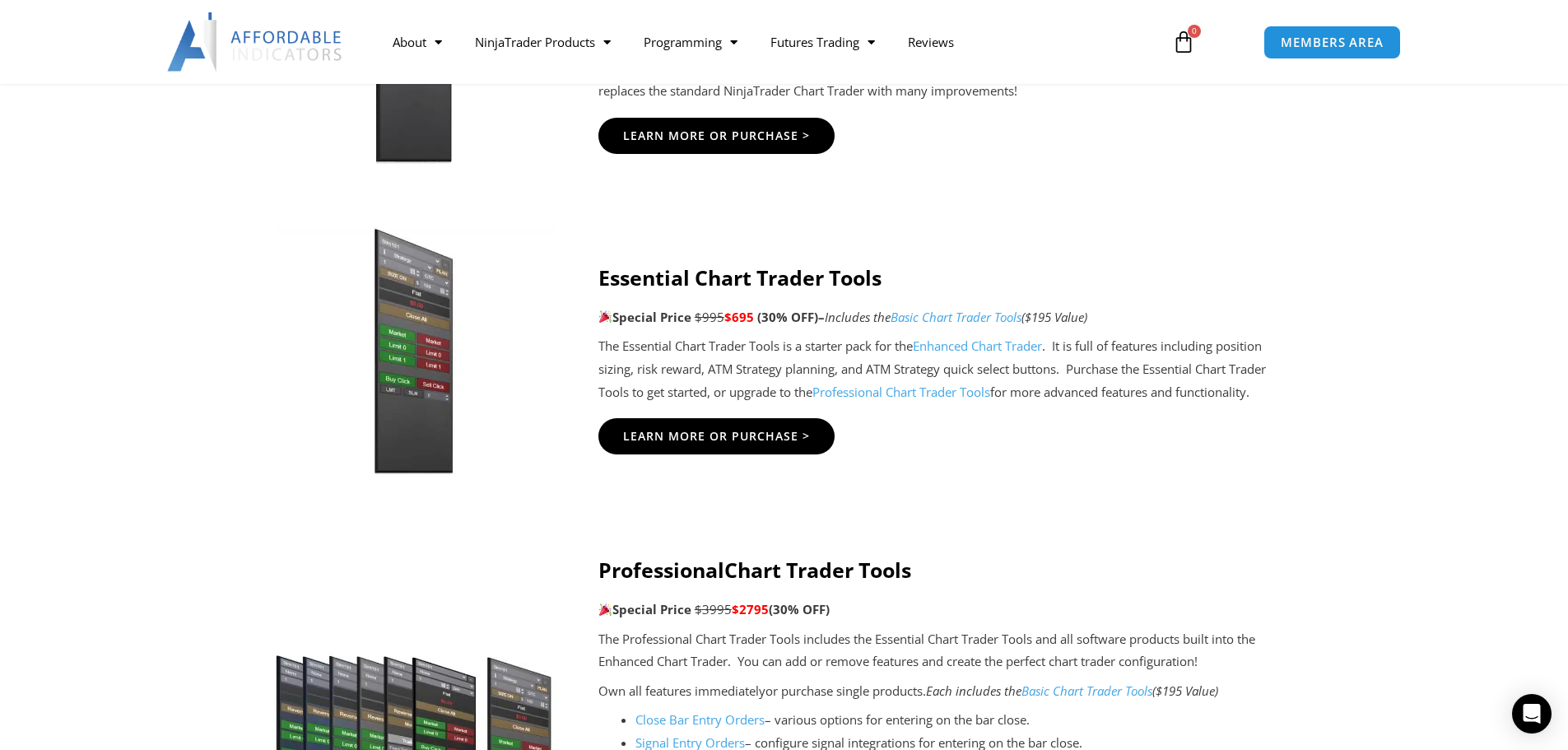
click at [875, 273] on strong "Essential Chart Trader Tools" at bounding box center [740, 277] width 283 height 28
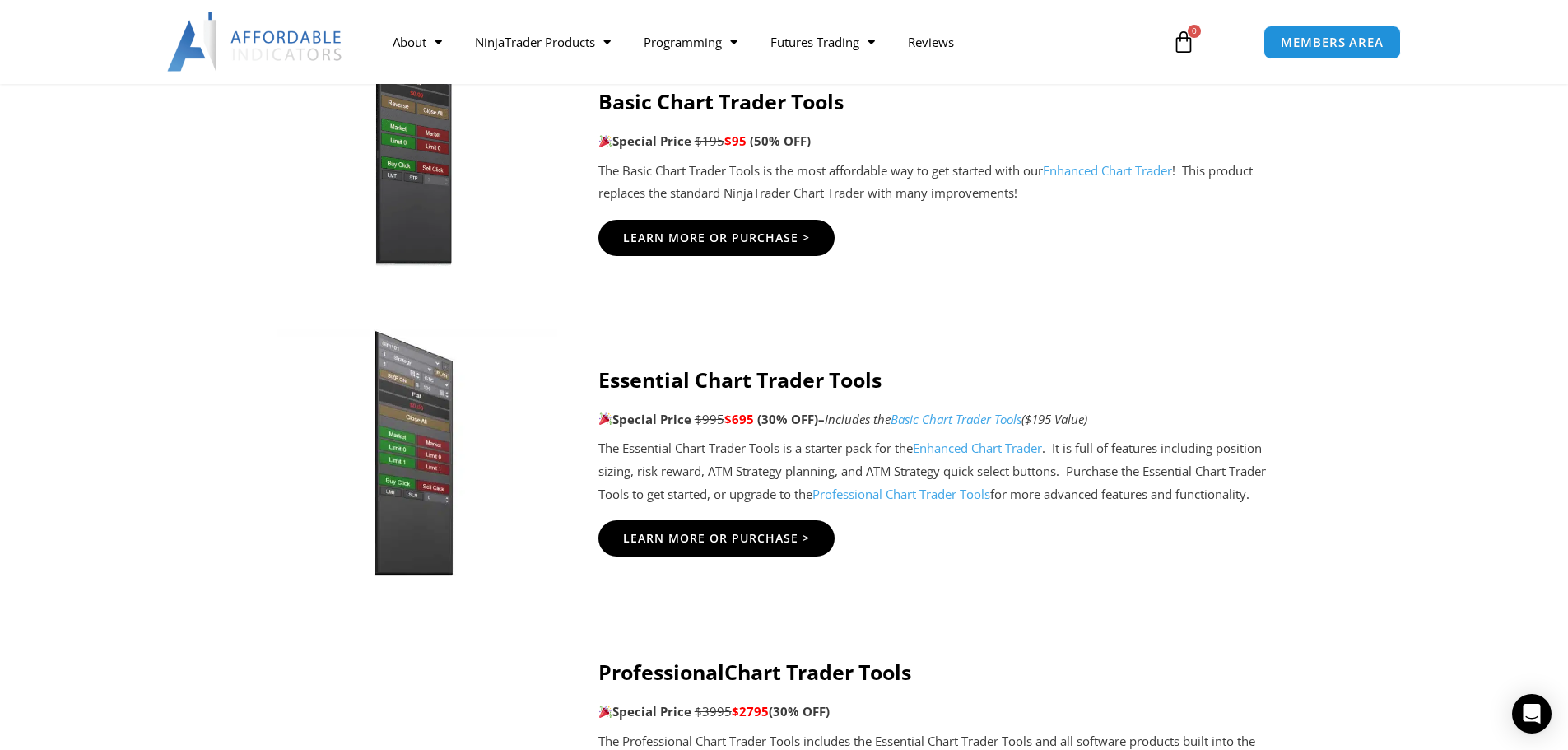
scroll to position [1405, 0]
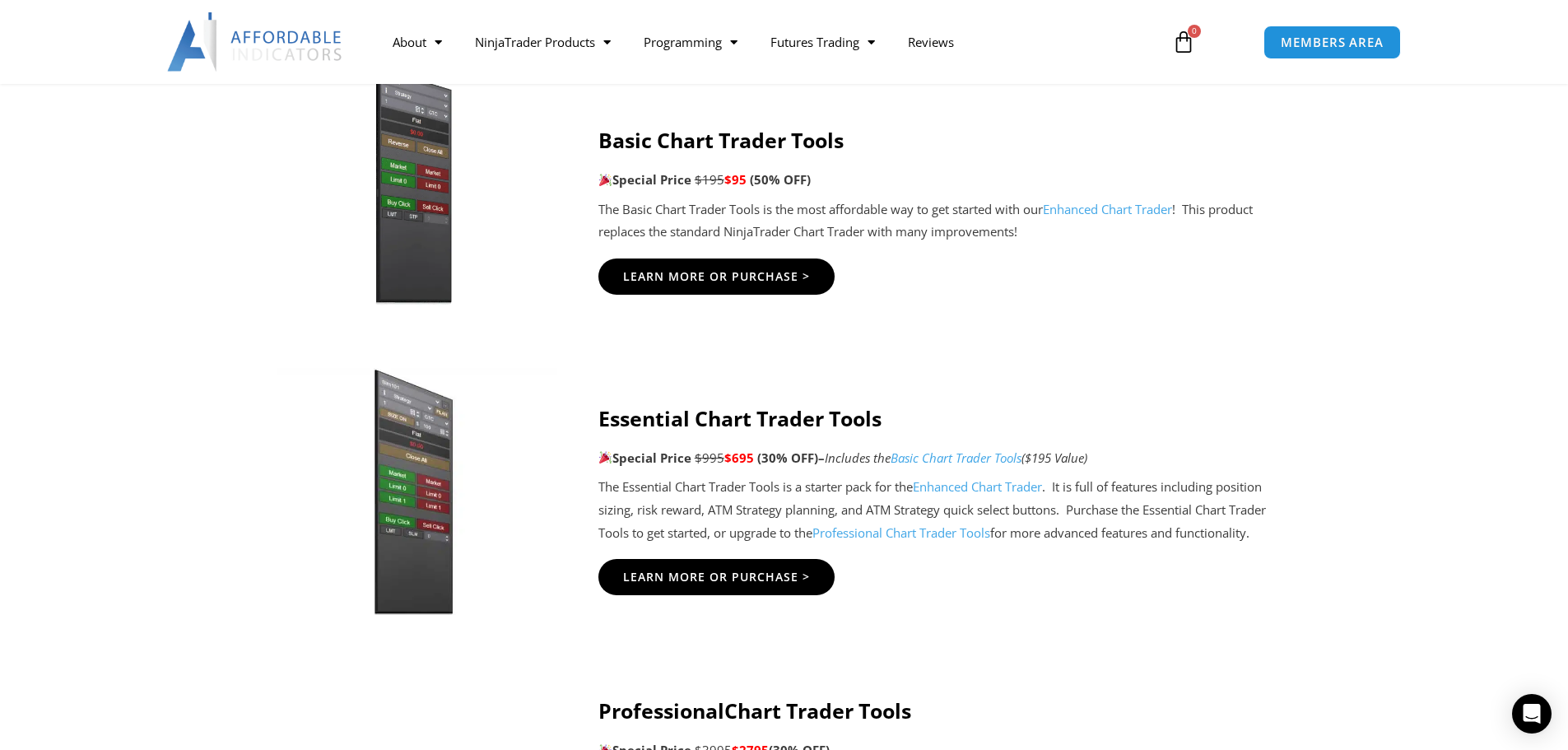
drag, startPoint x: 1432, startPoint y: 0, endPoint x: 1500, endPoint y: 15, distance: 69.6
click at [1479, 16] on div at bounding box center [784, 42] width 1568 height 84
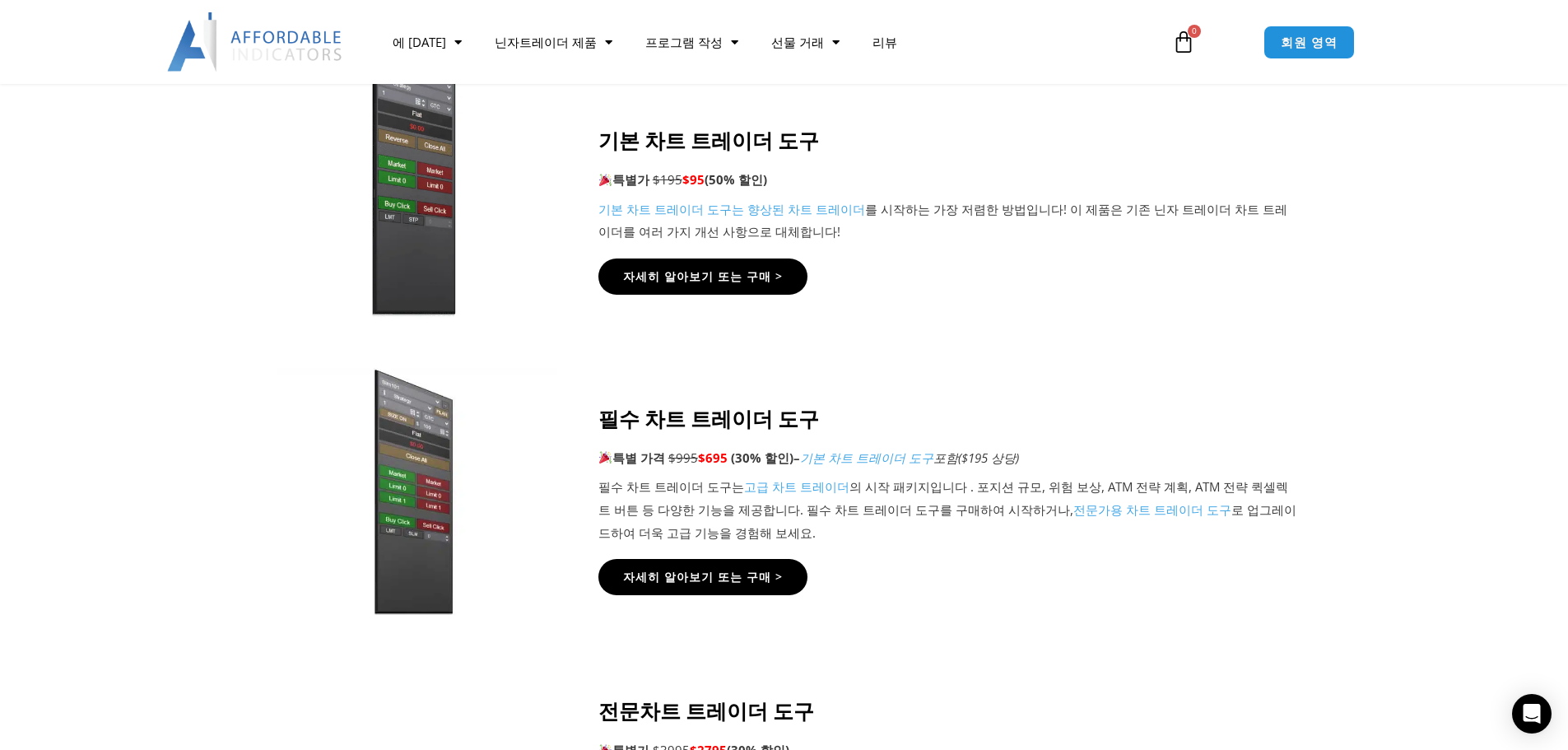
click at [283, 261] on img at bounding box center [413, 187] width 316 height 272
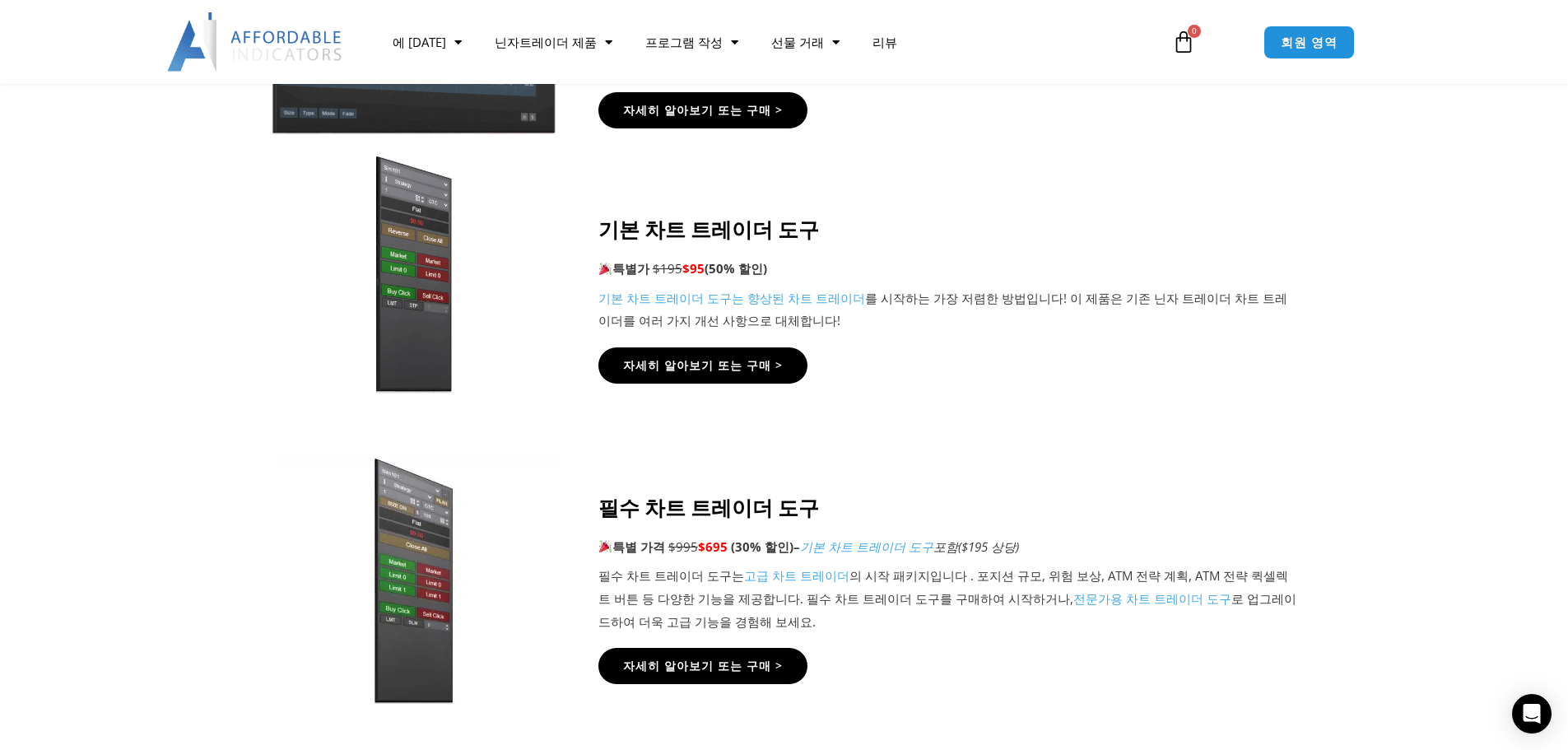
scroll to position [1323, 0]
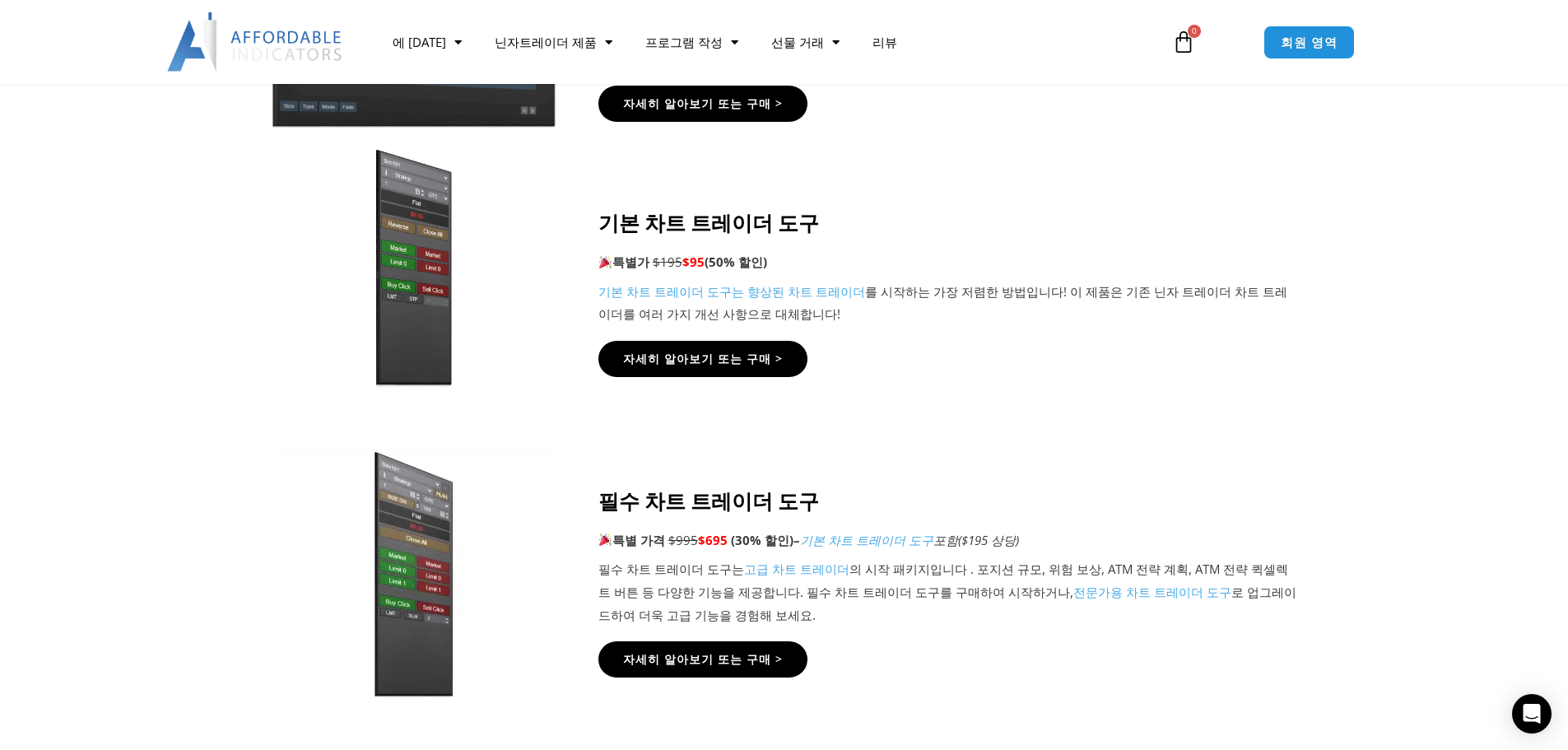
click at [706, 230] on font "기본 차트 트레이더 도구" at bounding box center [708, 222] width 221 height 28
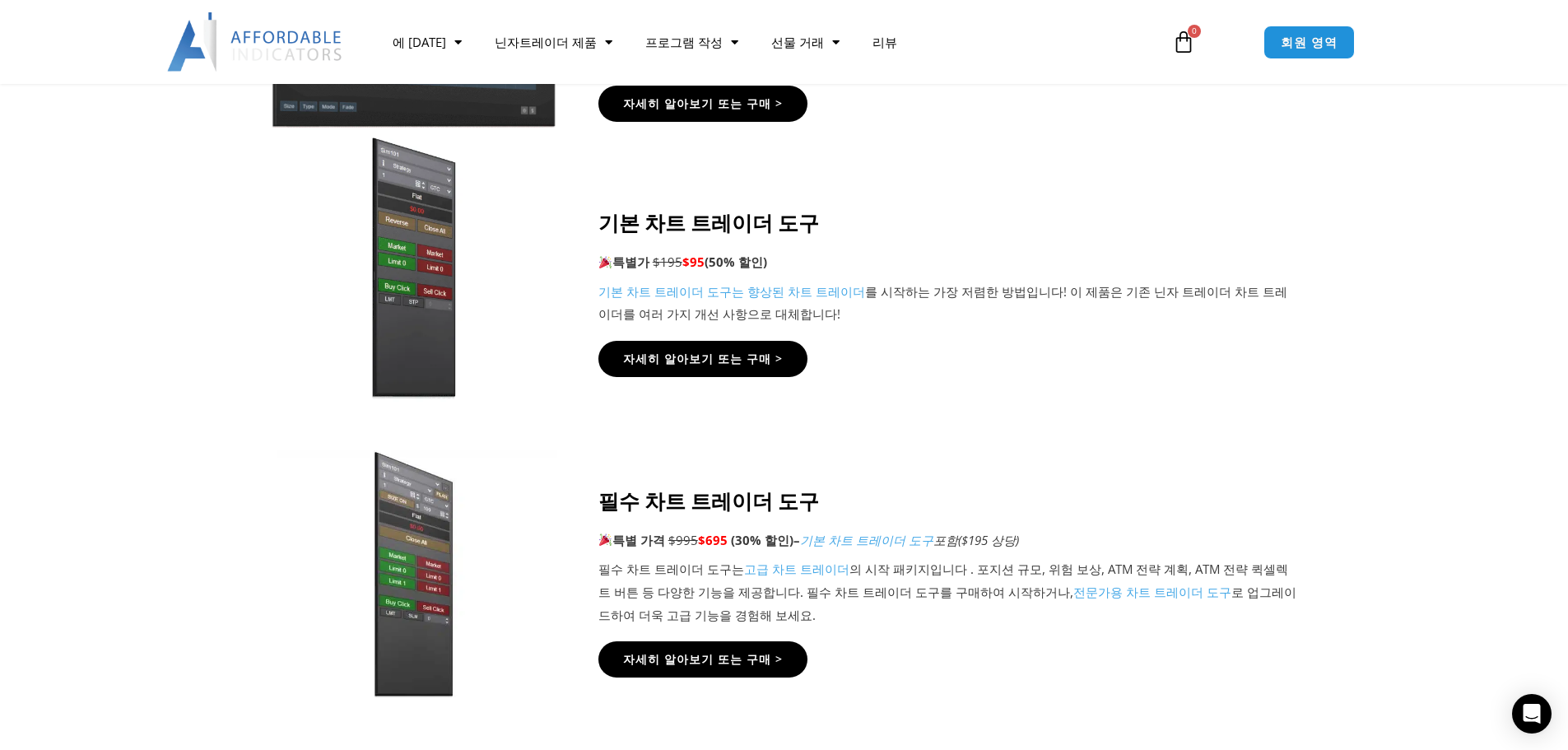
click at [443, 246] on img at bounding box center [413, 269] width 316 height 272
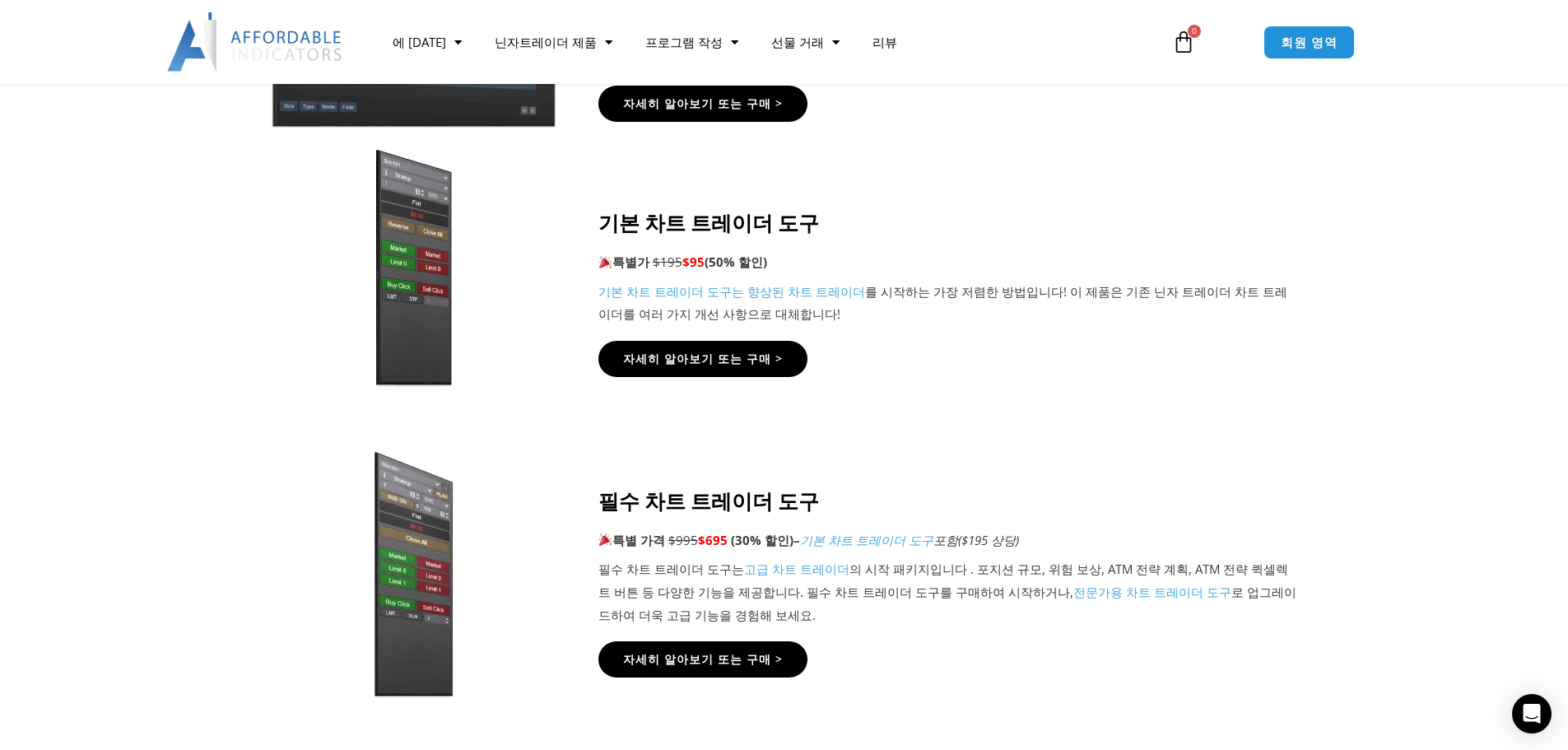
click at [719, 226] on font "기본 차트 트레이더 도구" at bounding box center [708, 222] width 221 height 28
click at [732, 332] on div "기본 차트 트레이더 도구 특별가 $195 $95 (50% 할인) 기본 차트 트레이더 도구는 향상된 차트 트레이더 를 시작하는 가장 저렴한 방법…" at bounding box center [948, 293] width 700 height 231
click at [733, 345] on link "자세히 알아보기 또는 구매 >" at bounding box center [702, 358] width 229 height 39
click at [740, 660] on font "자세히 알아보기 또는 구매 >" at bounding box center [702, 659] width 175 height 17
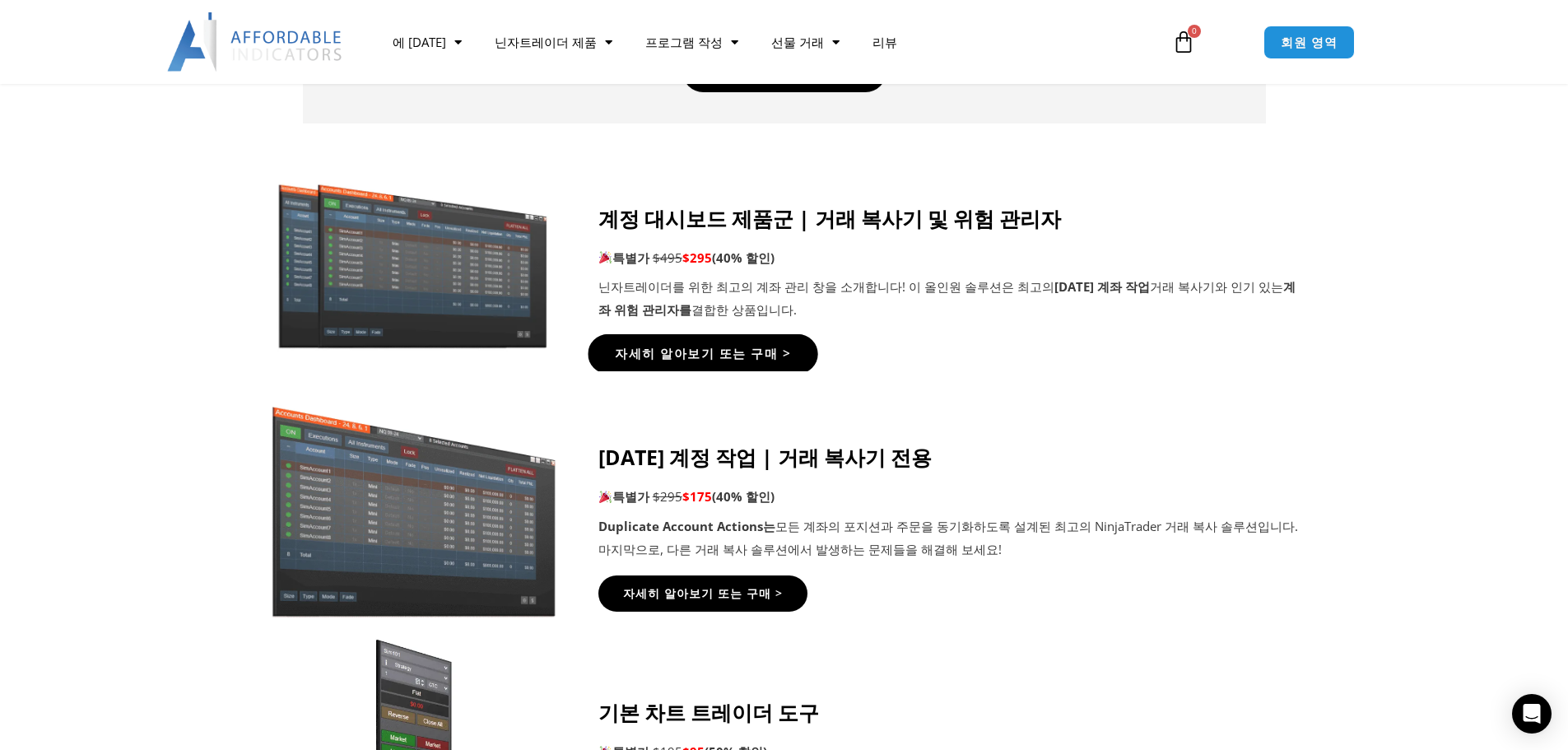
scroll to position [829, 0]
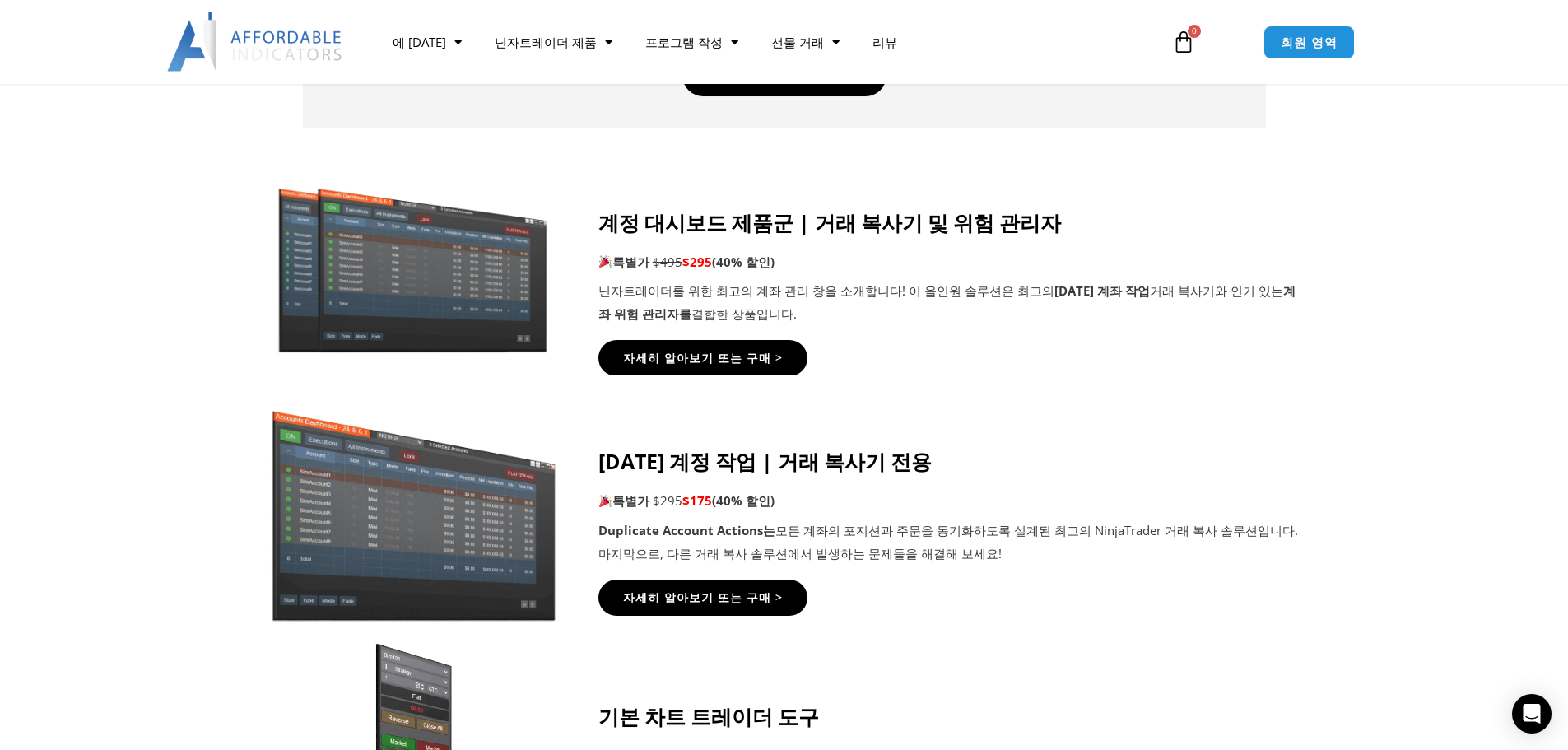
click at [692, 548] on font "모든 계좌의 포지션과 주문을 동기화하도록 설계된 최고의 NinjaTrader 거래 복사 솔루션입니다. 마지막으로, 다른 거래 복사 솔루션에서 …" at bounding box center [948, 541] width 699 height 39
click at [678, 587] on link "자세히 알아보기 또는 구매 >" at bounding box center [702, 597] width 229 height 39
click at [184, 297] on icon at bounding box center [783, 258] width 1569 height 198
click at [712, 355] on font "자세히 알아보기 또는 구매 >" at bounding box center [702, 358] width 175 height 17
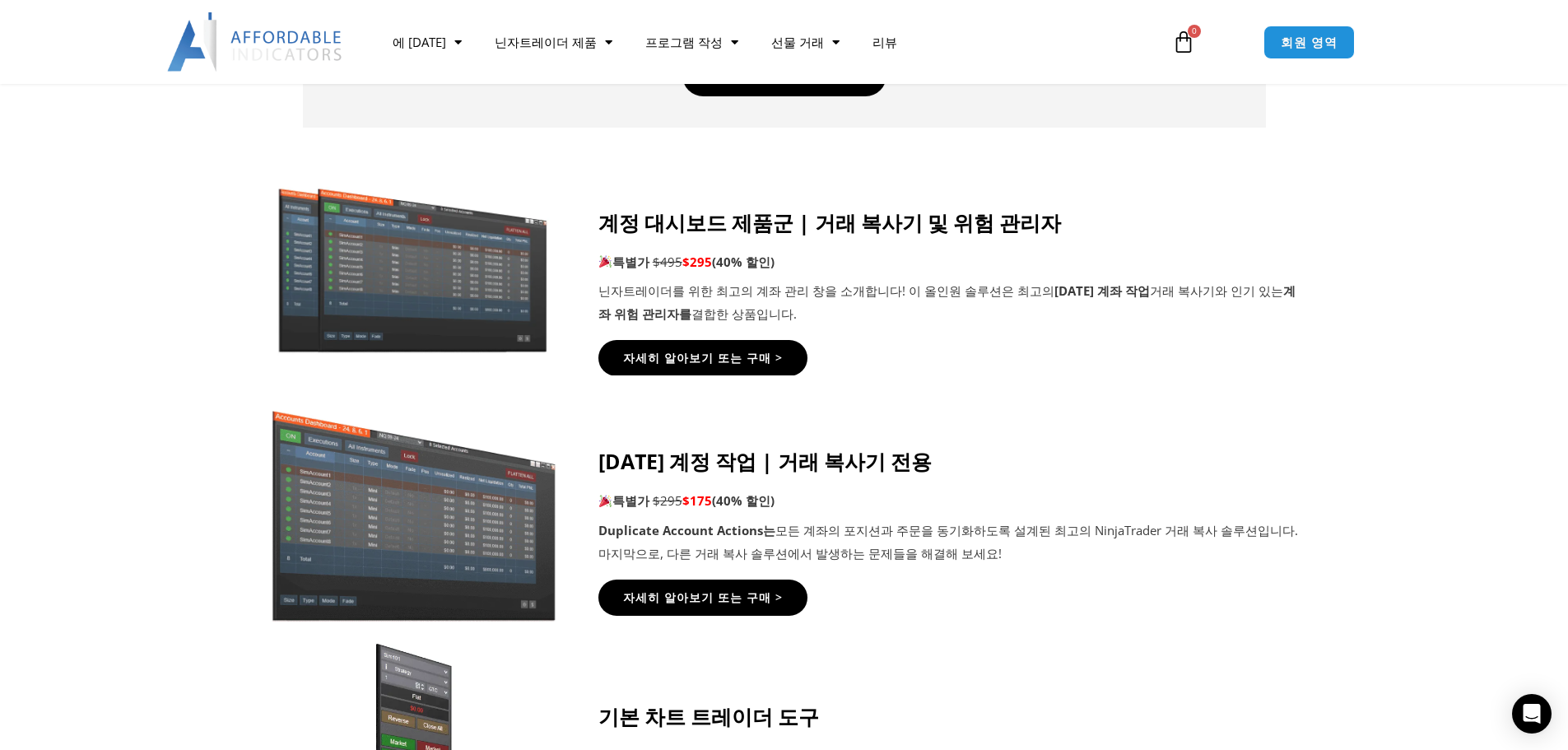
click at [808, 287] on font "닌자트레이더를 위한 최고의 계좌 관리 창을 소개합니다! 이 올인원 솔루션은 최고의" at bounding box center [826, 290] width 456 height 17
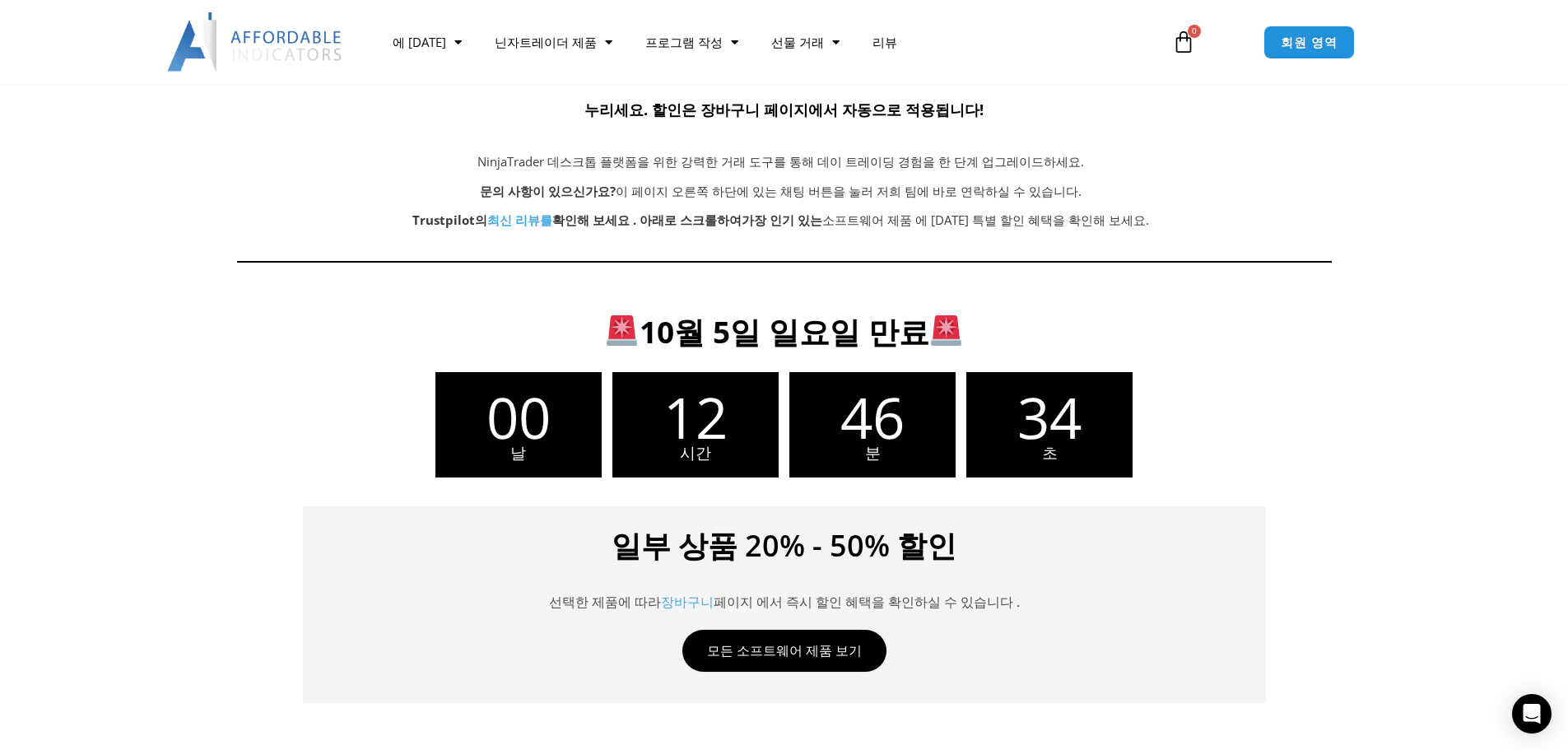
scroll to position [253, 0]
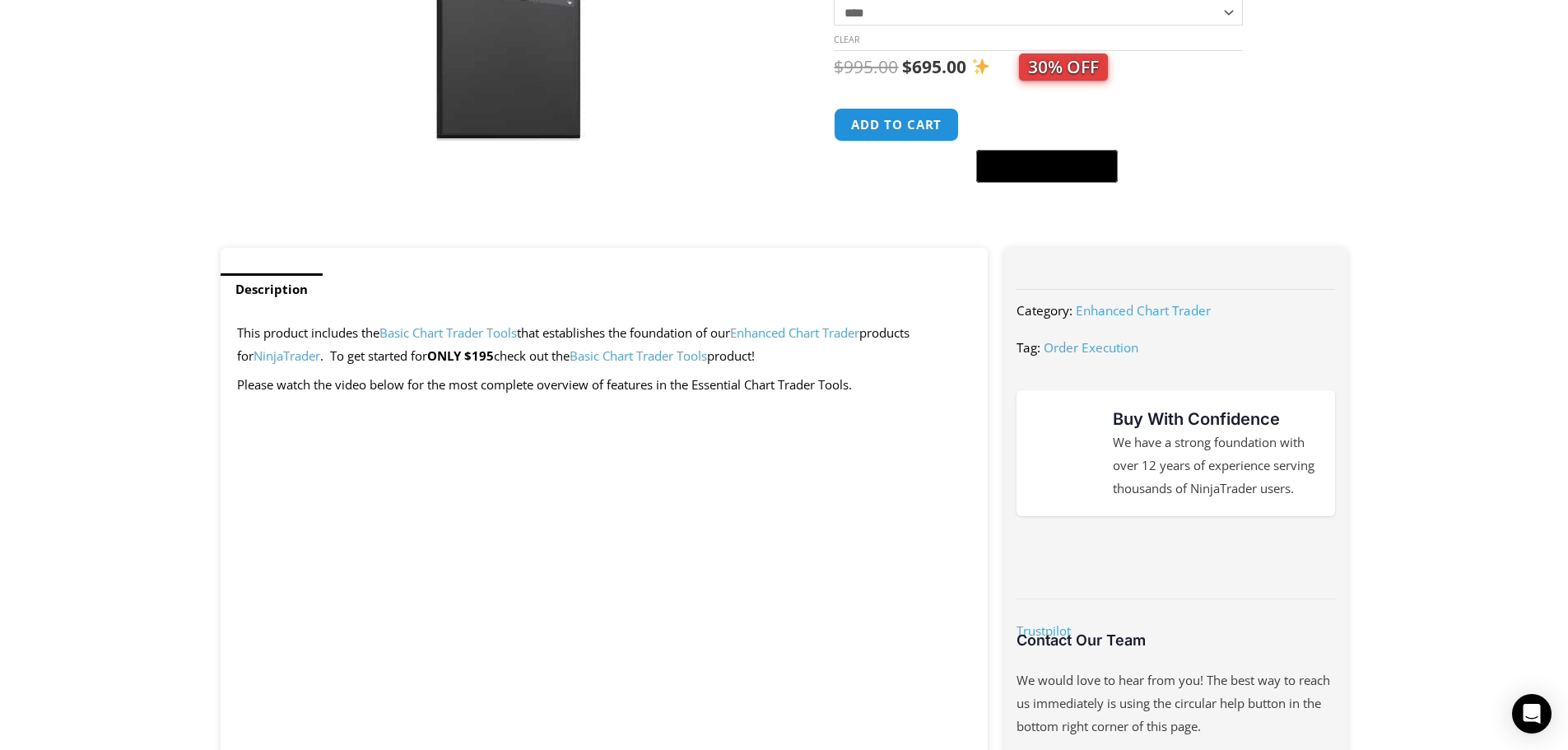
scroll to position [494, 0]
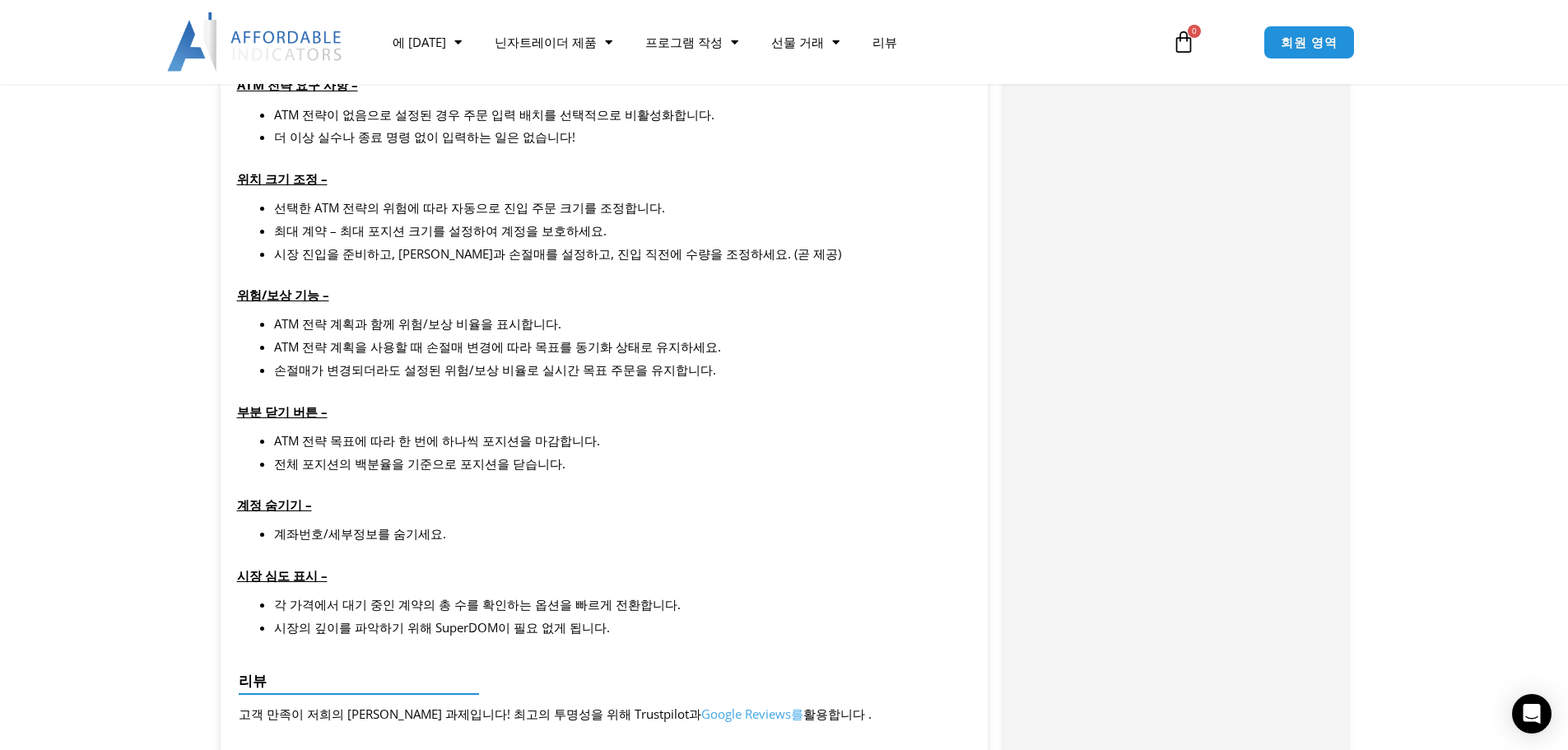
scroll to position [1728, 0]
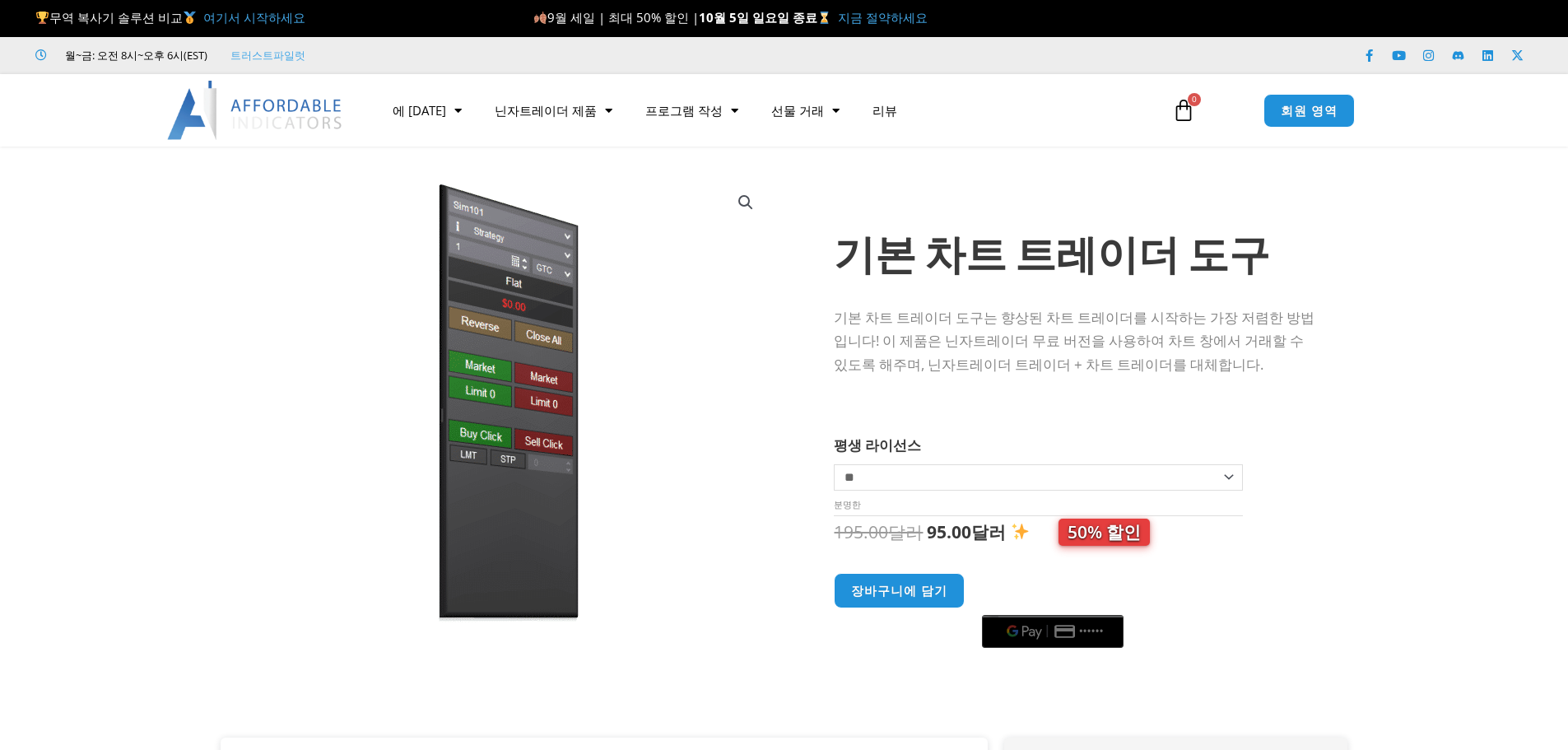
click at [865, 303] on div "기본 차트 트레이더 도구 기본 차트 트레이더 도구는 향상된 차트 트레이더를 시작하는 가장 저렴한 방법입니다! 이 제품은 닌자트레이더 무료 버전…" at bounding box center [1074, 436] width 481 height 603
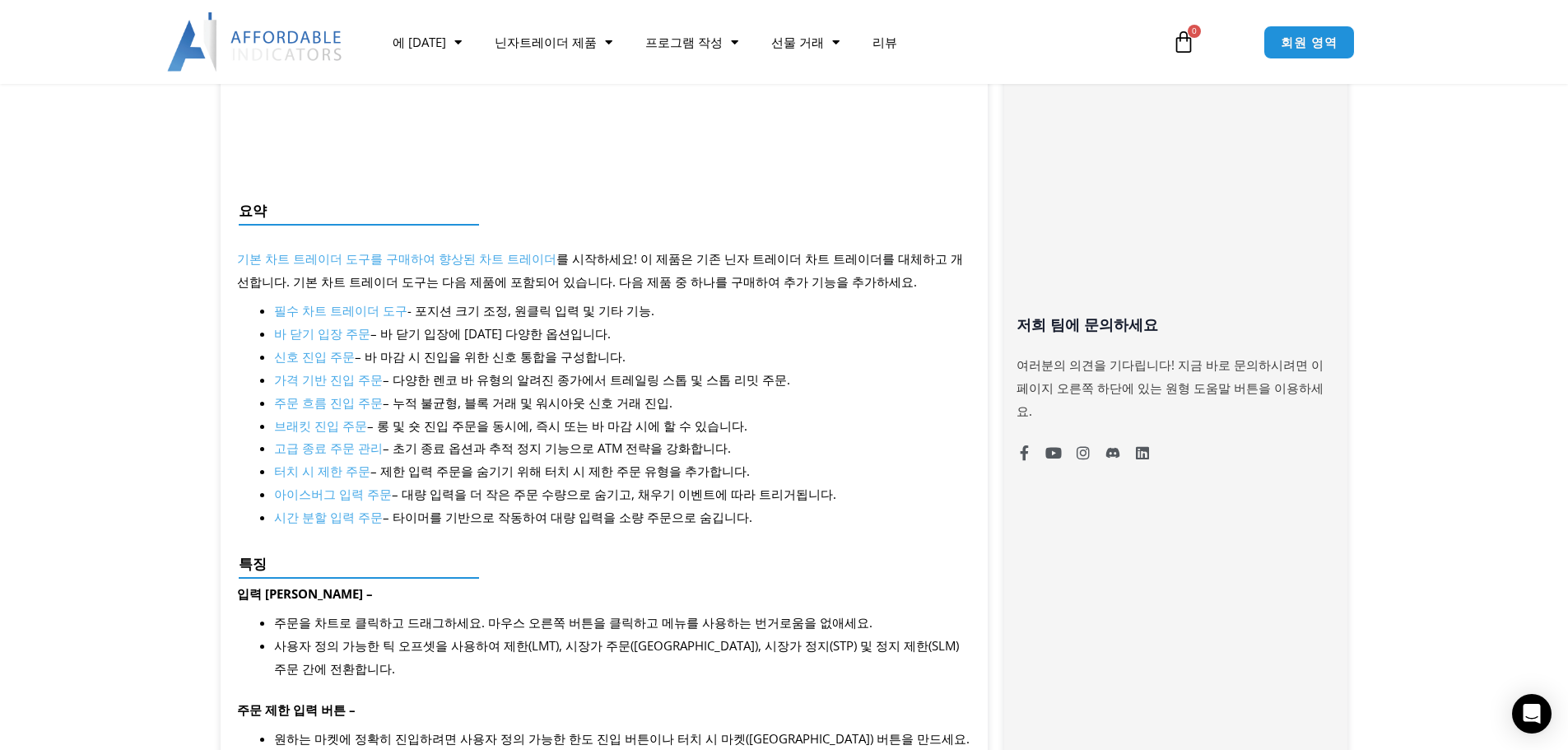
scroll to position [1317, 0]
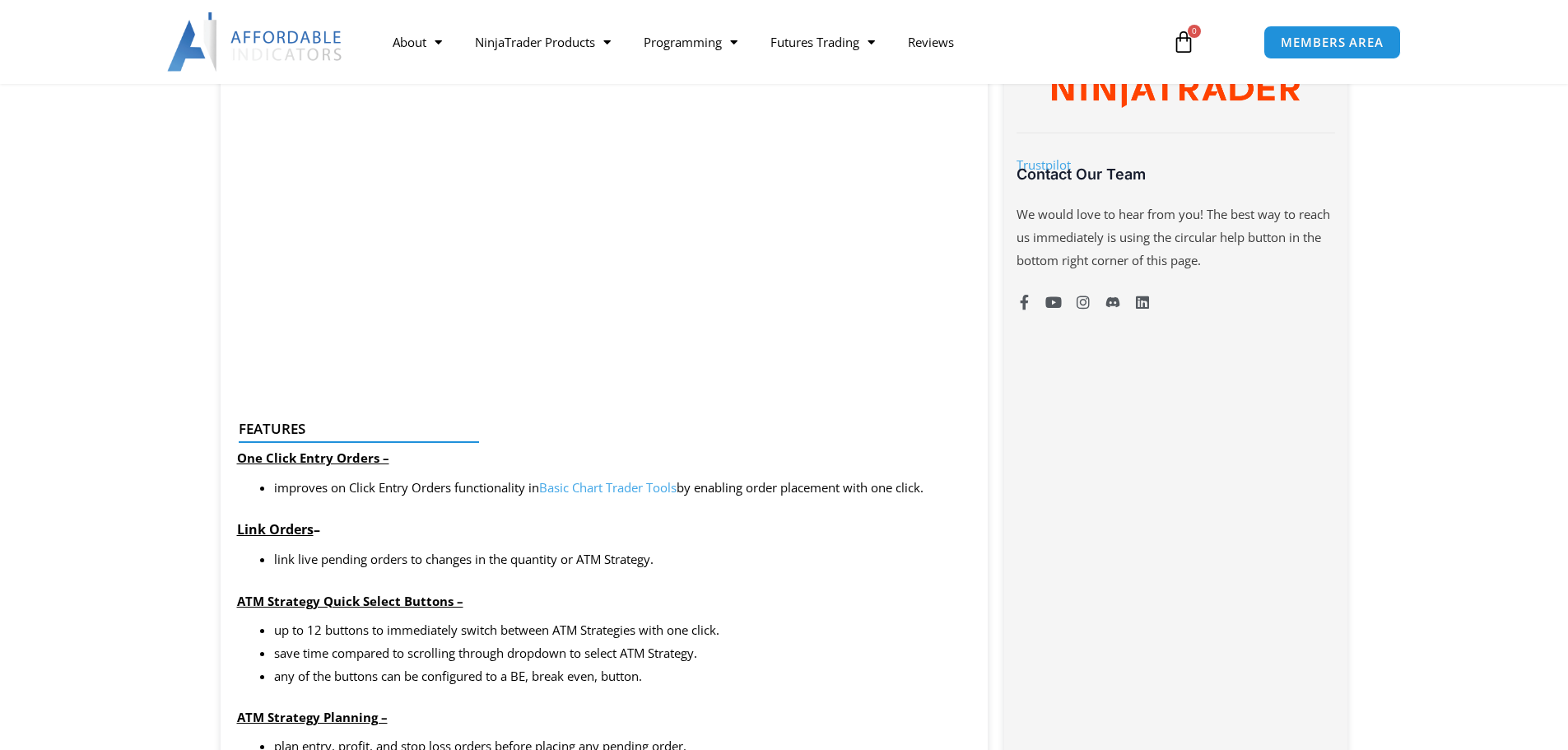
scroll to position [988, 0]
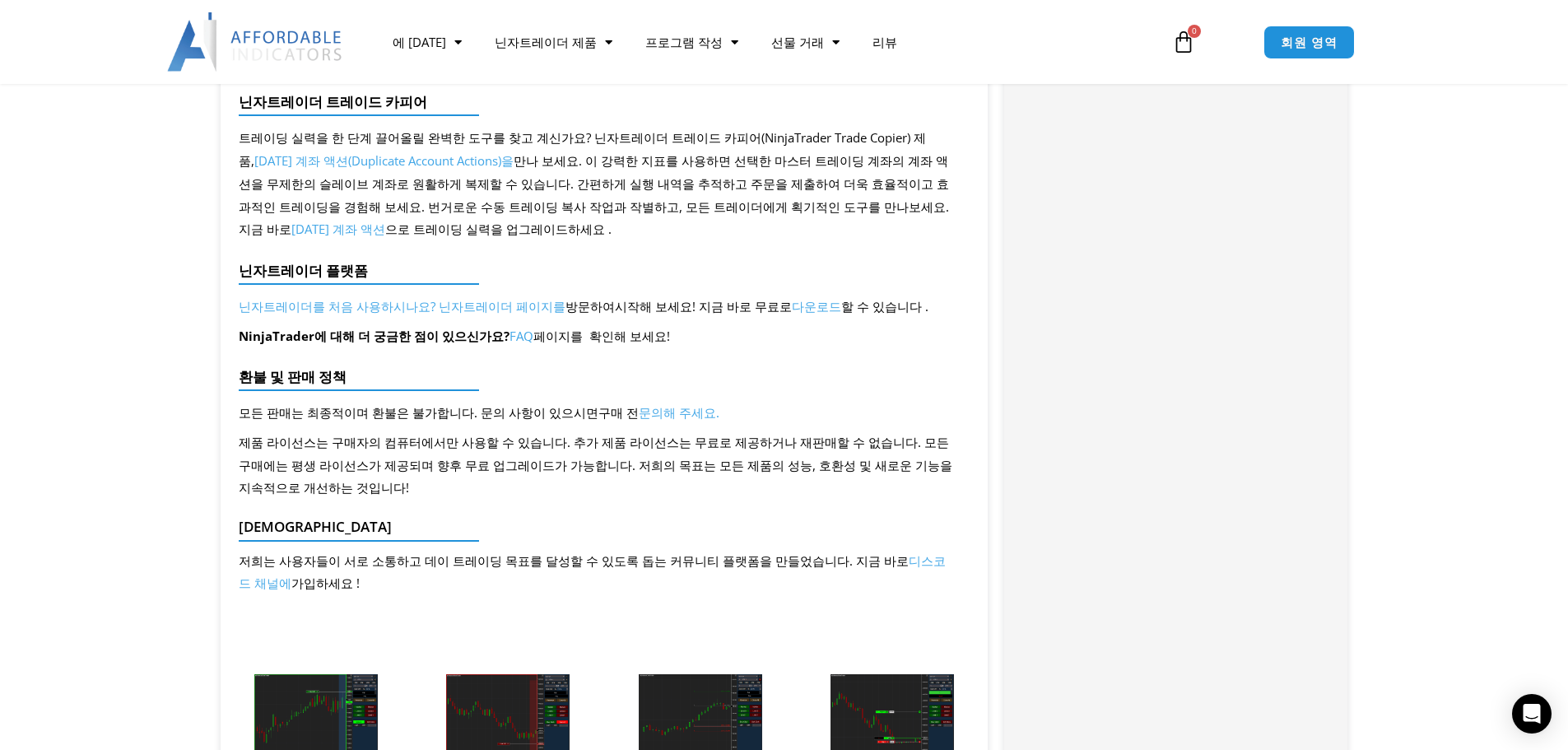
scroll to position [3210, 0]
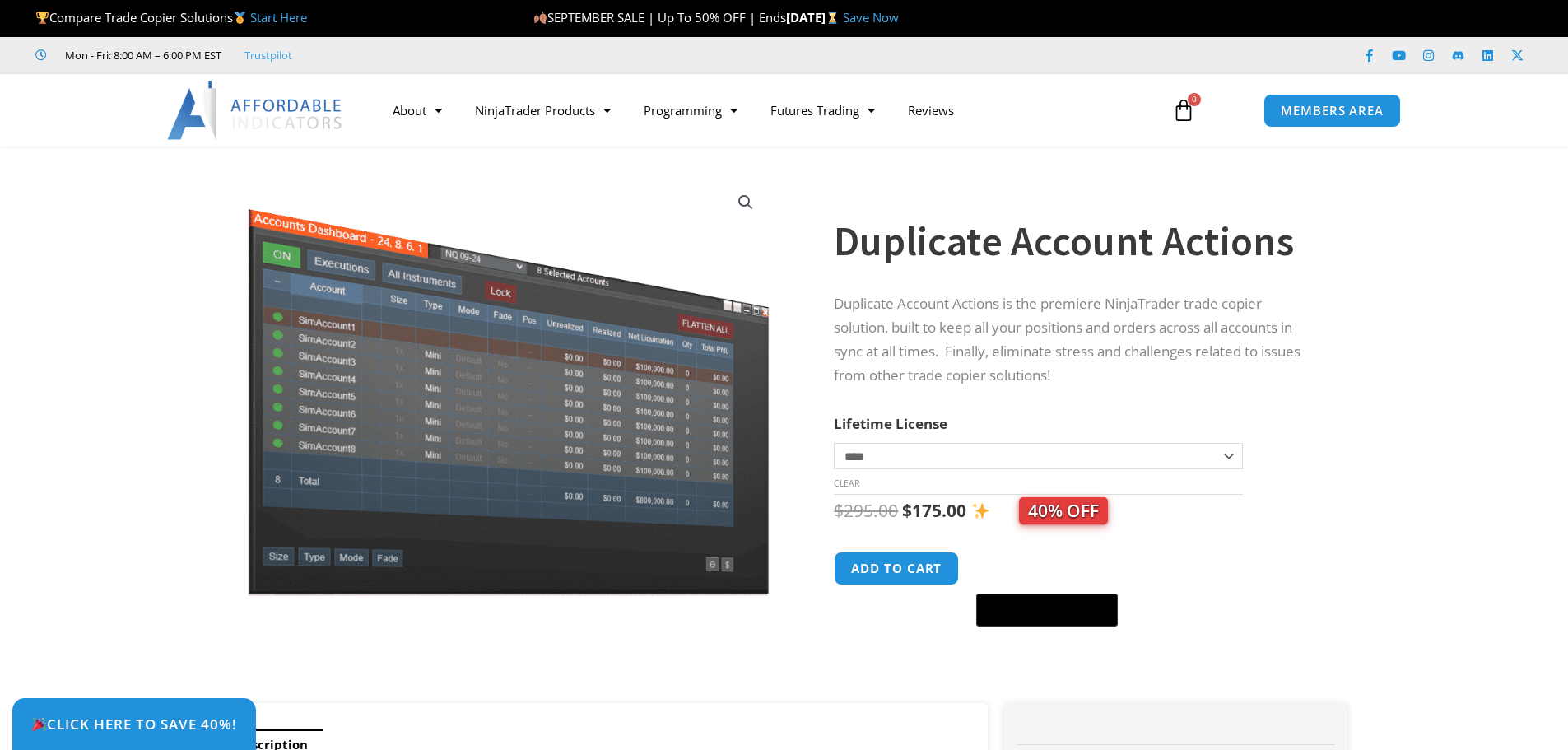
click at [948, 269] on div "Duplicate Account Actions" at bounding box center [1074, 228] width 481 height 96
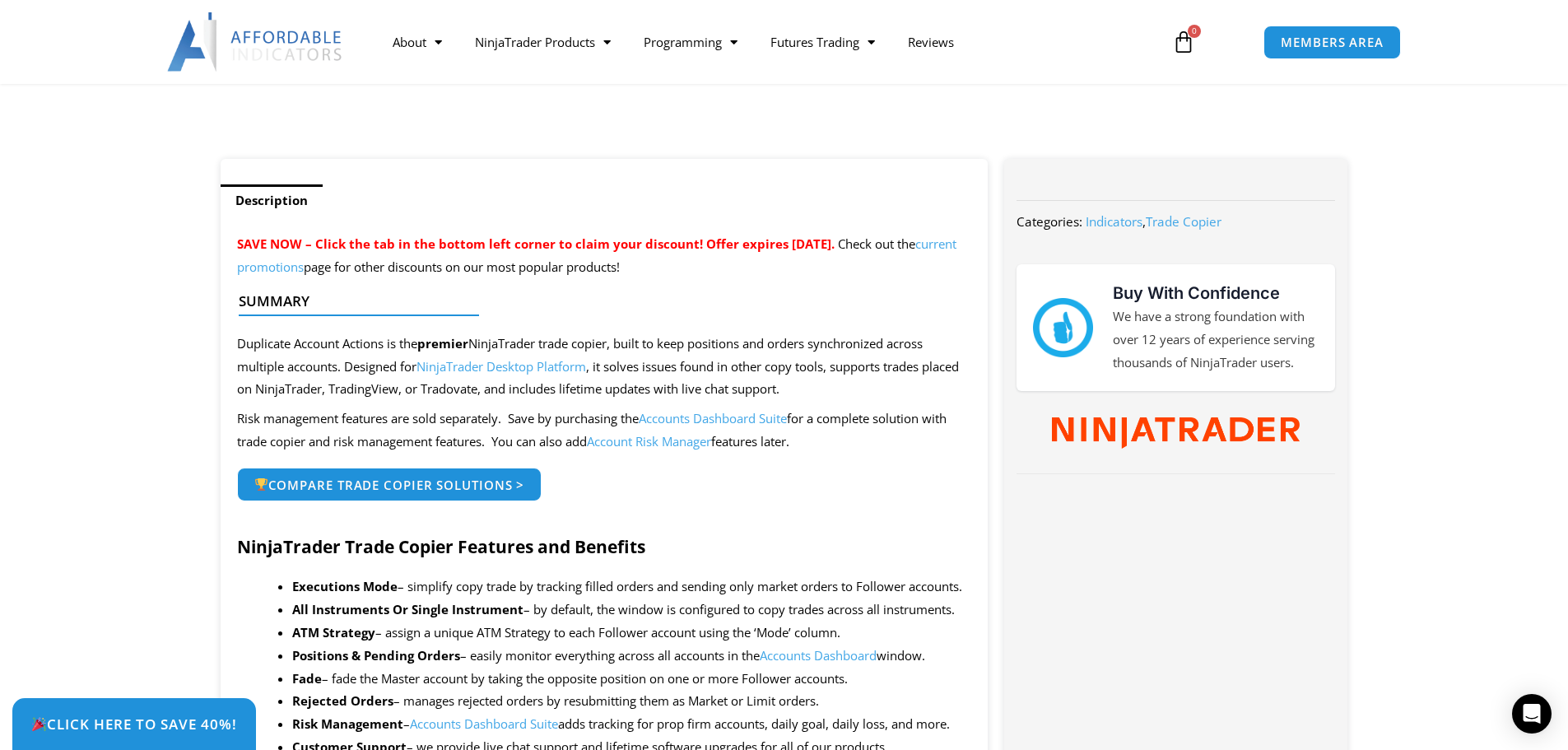
scroll to position [576, 0]
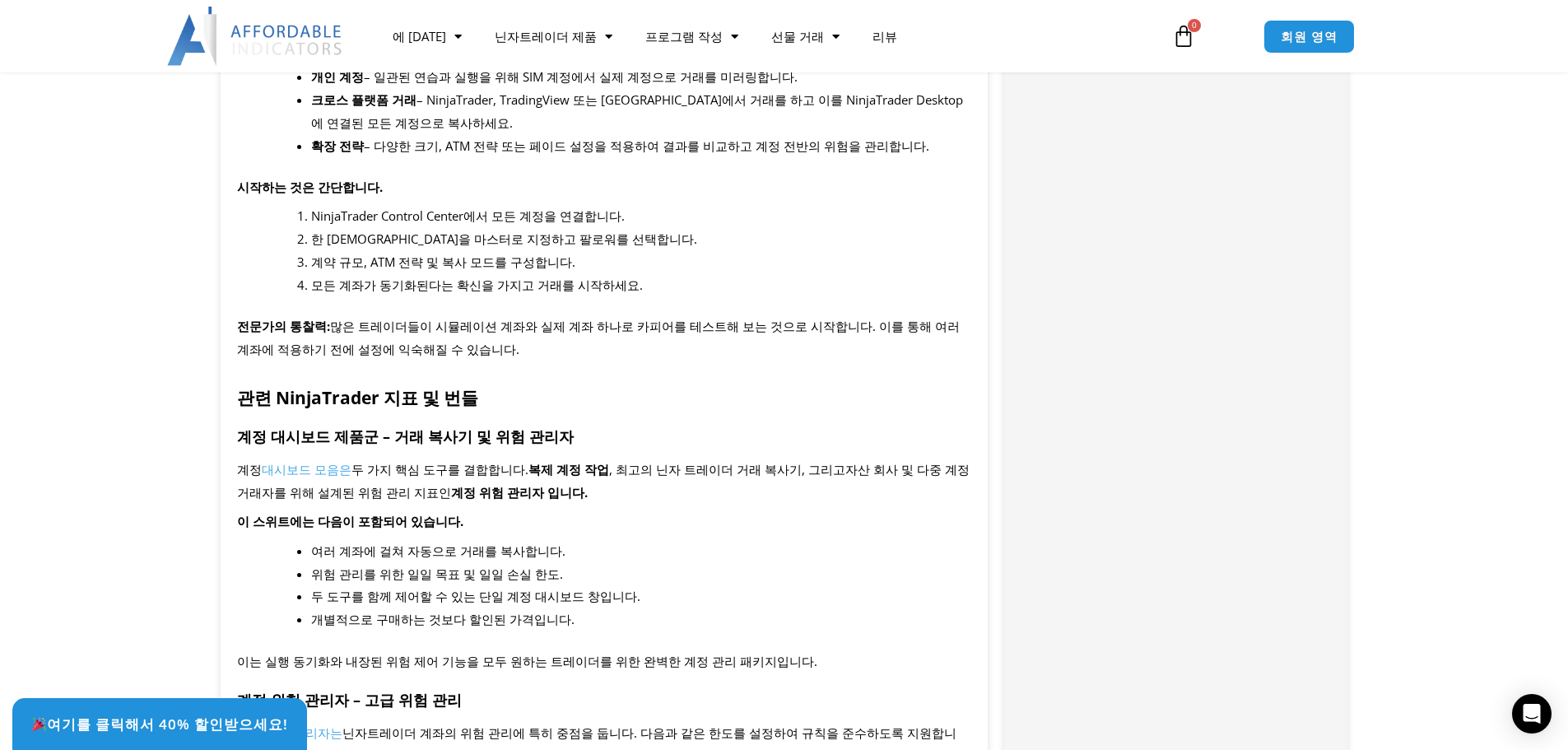
scroll to position [0, 0]
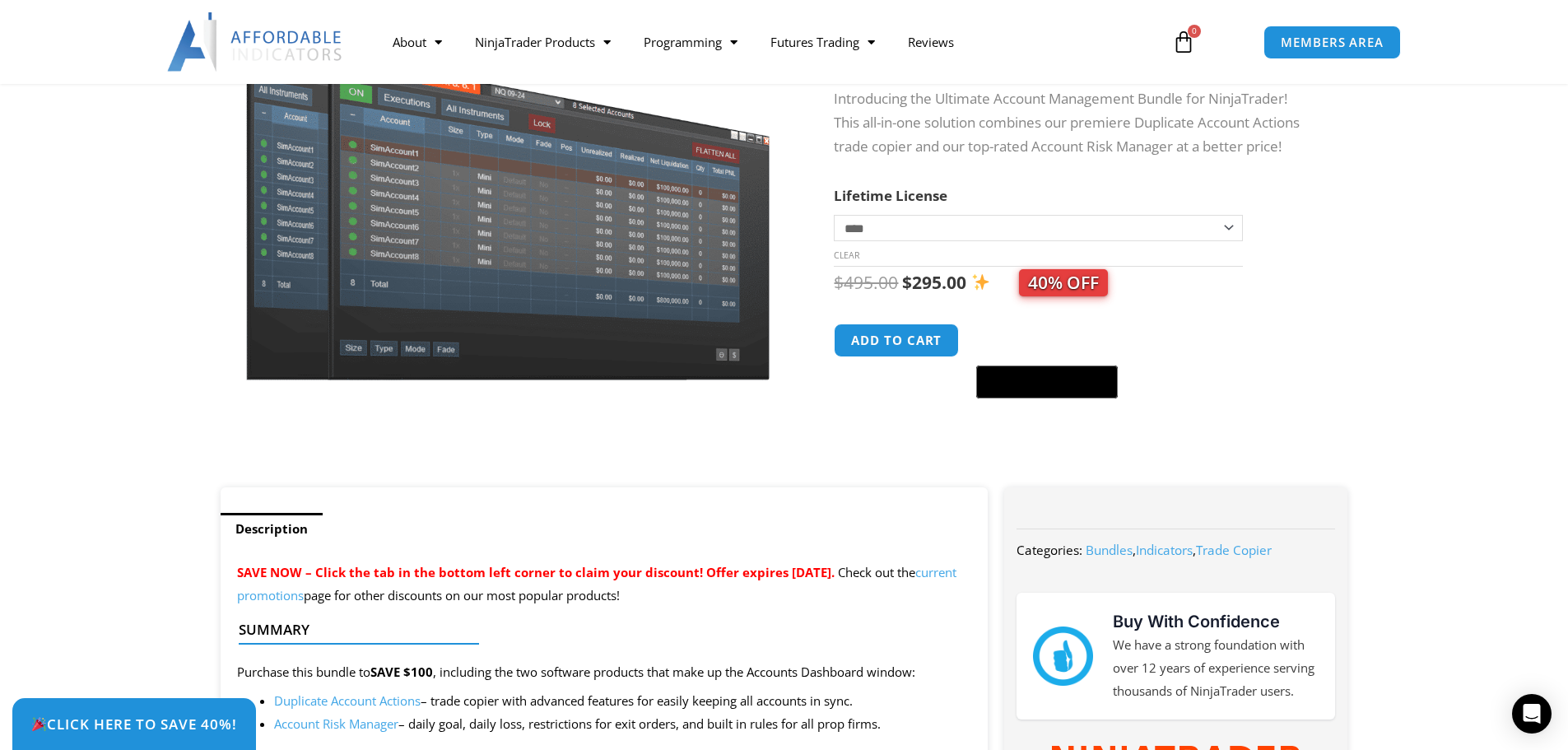
scroll to position [494, 0]
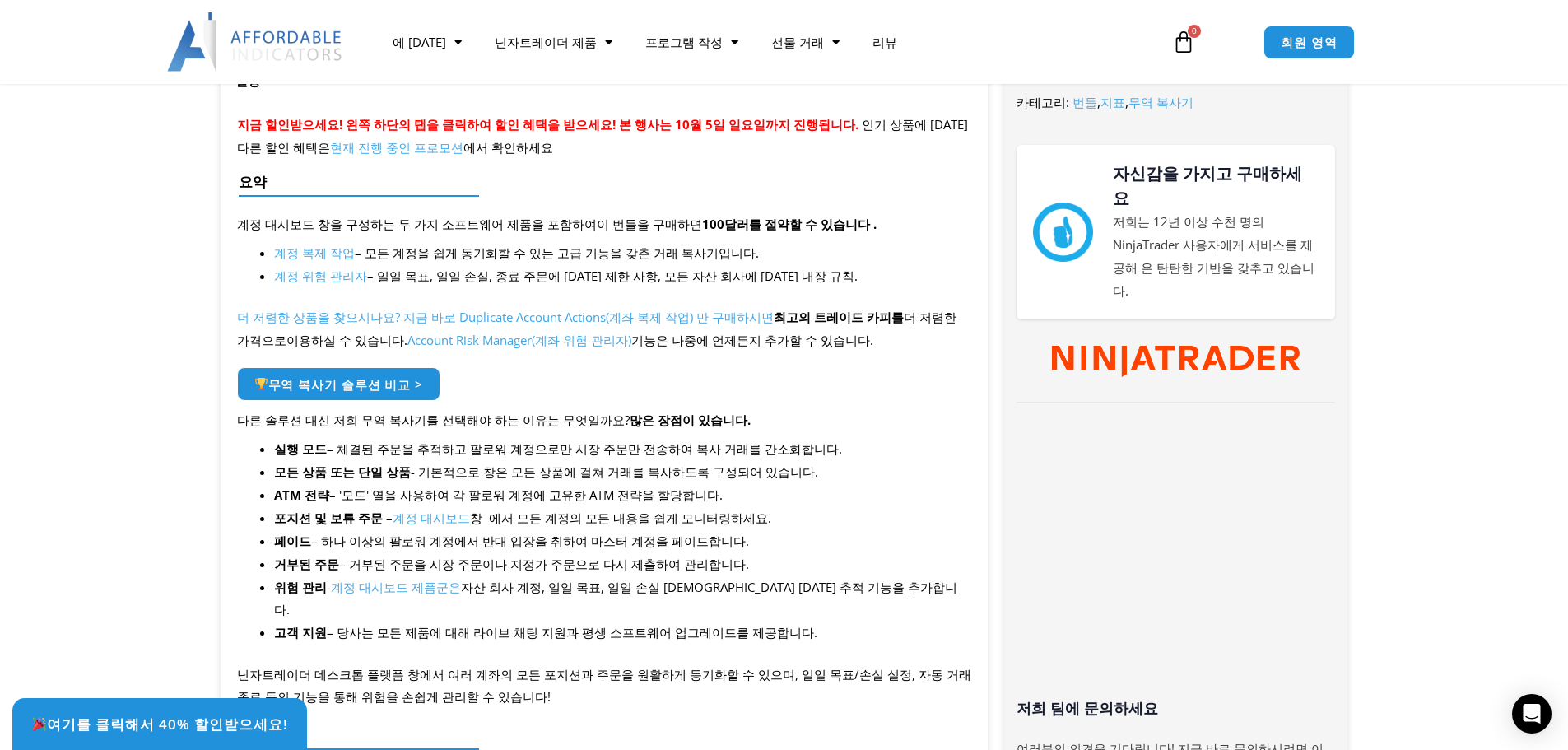
scroll to position [658, 0]
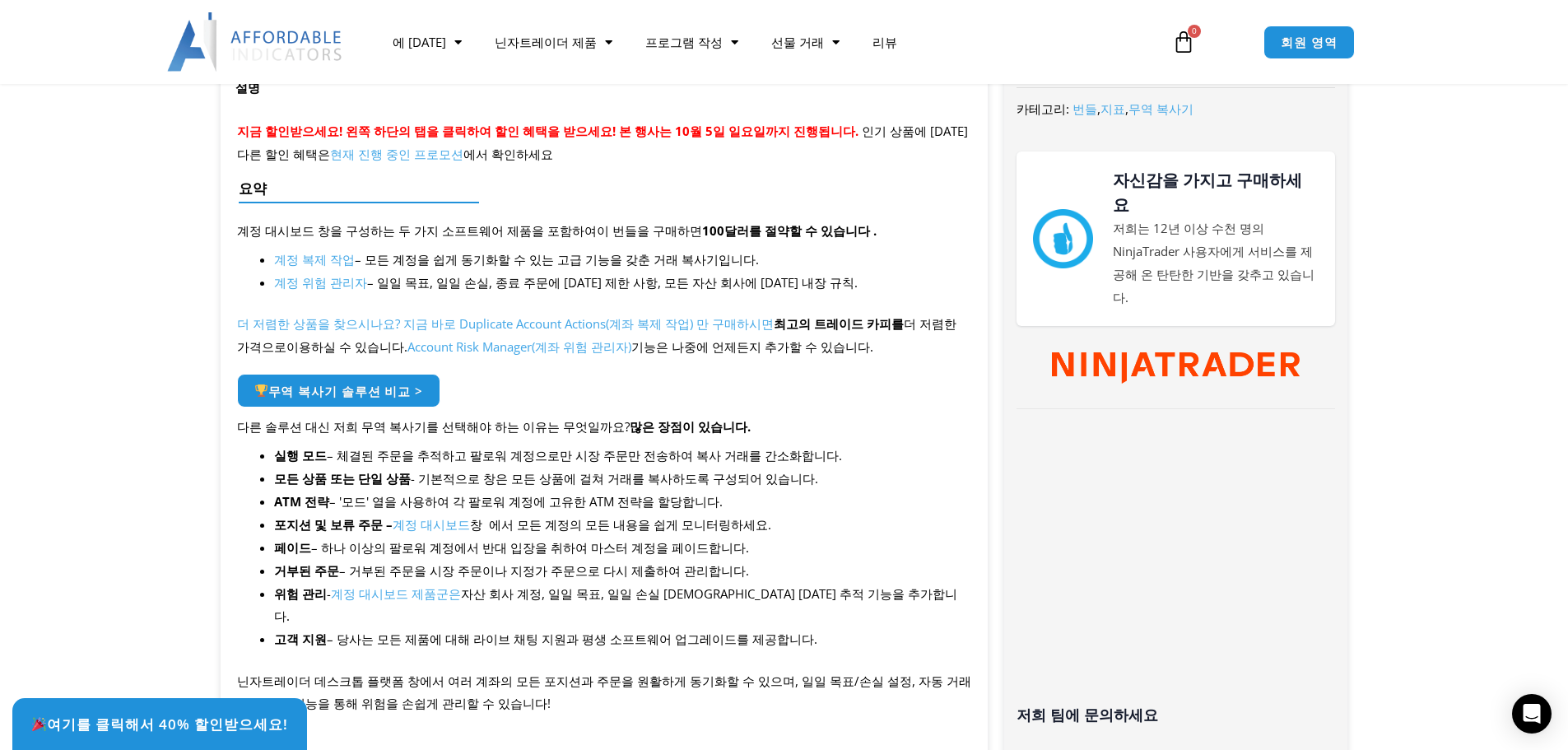
click at [299, 277] on font "계정 위험 관리자" at bounding box center [320, 282] width 93 height 17
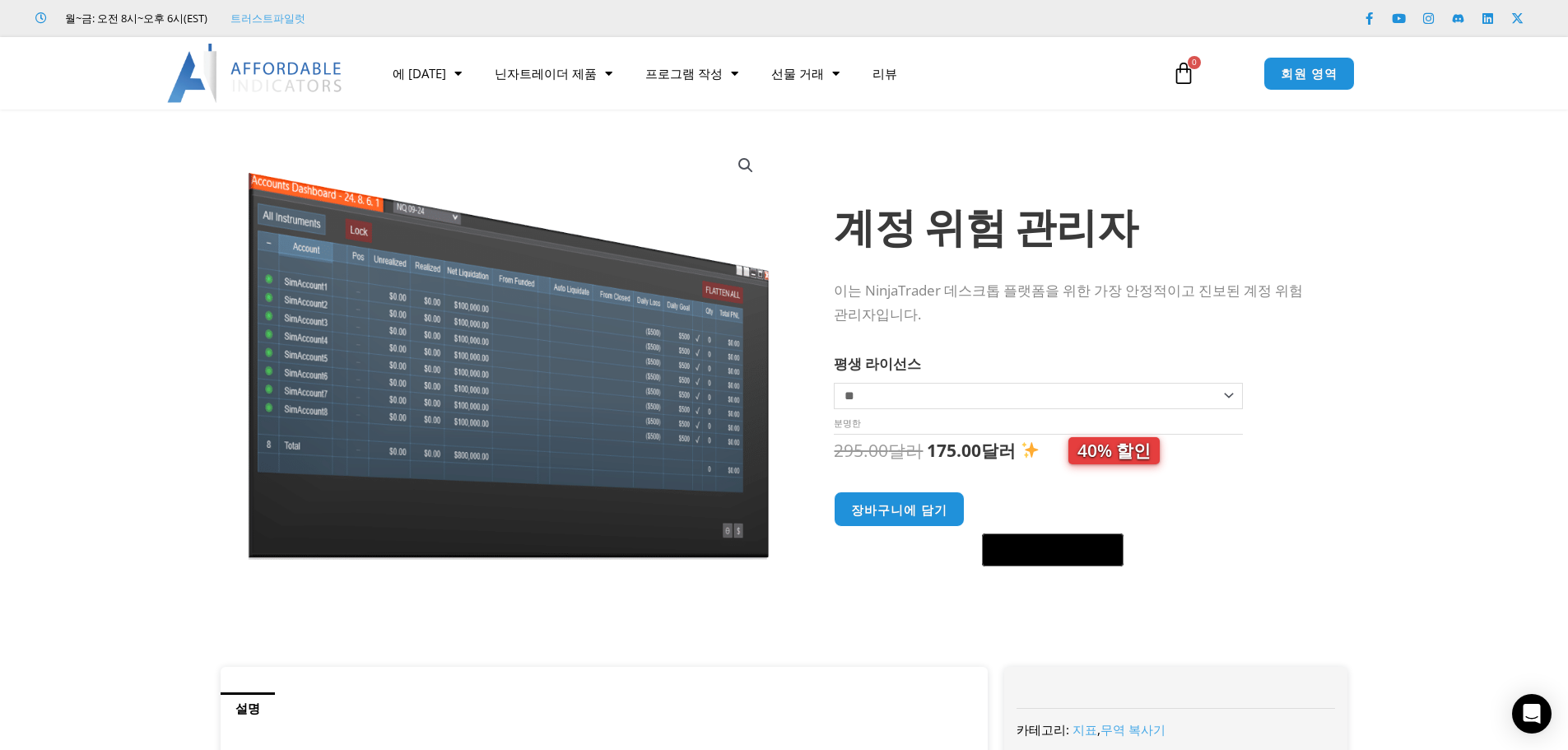
scroll to position [412, 0]
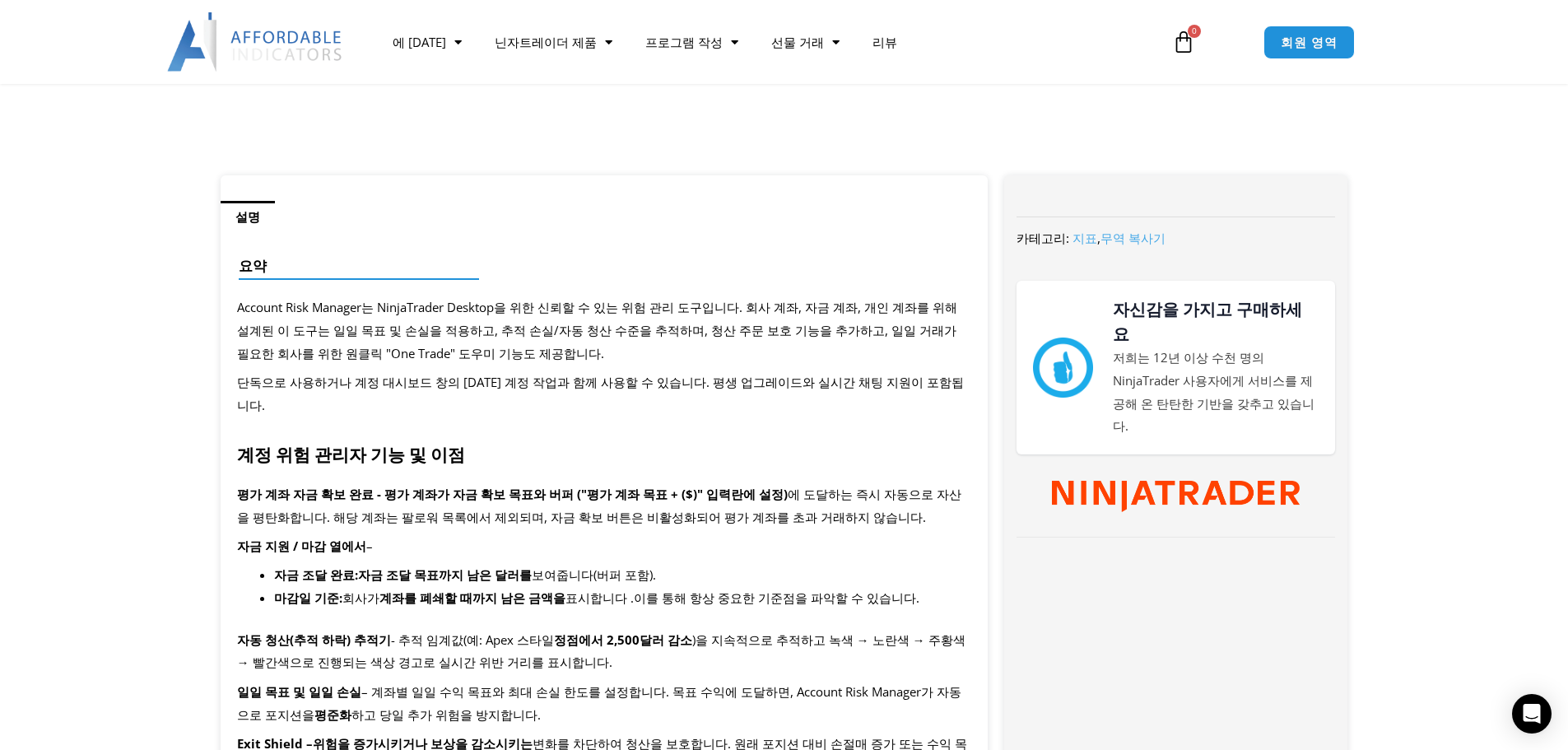
scroll to position [494, 0]
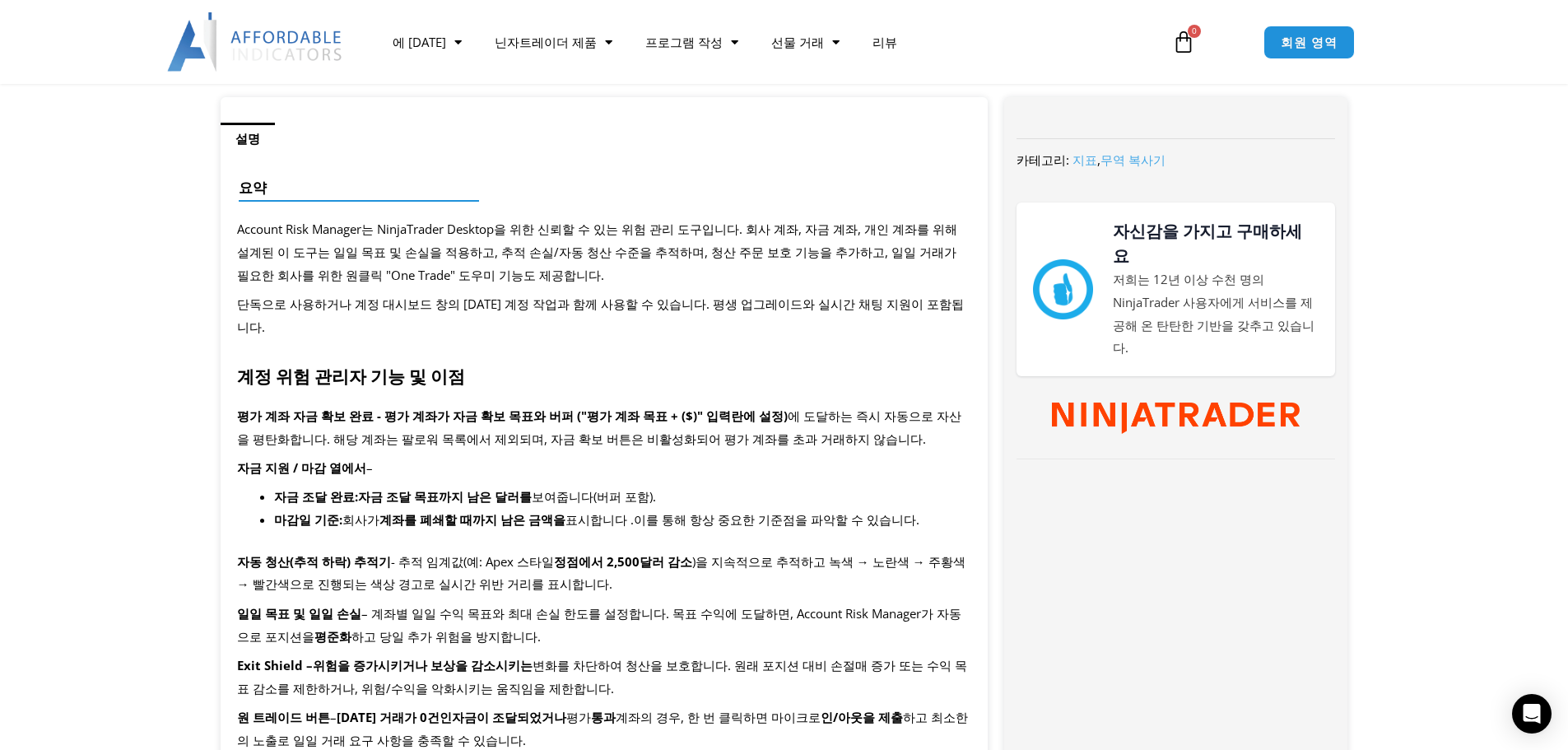
scroll to position [576, 0]
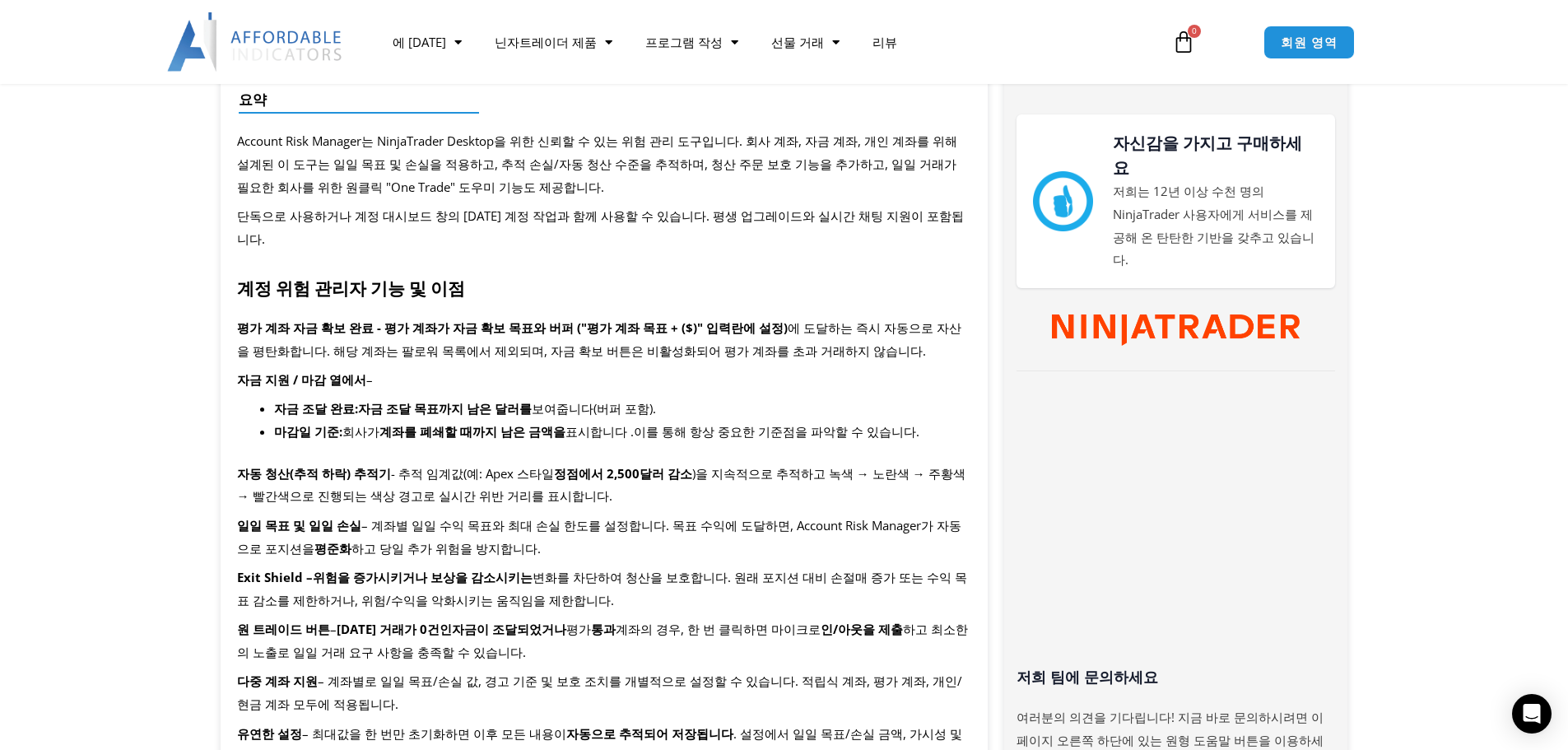
scroll to position [658, 0]
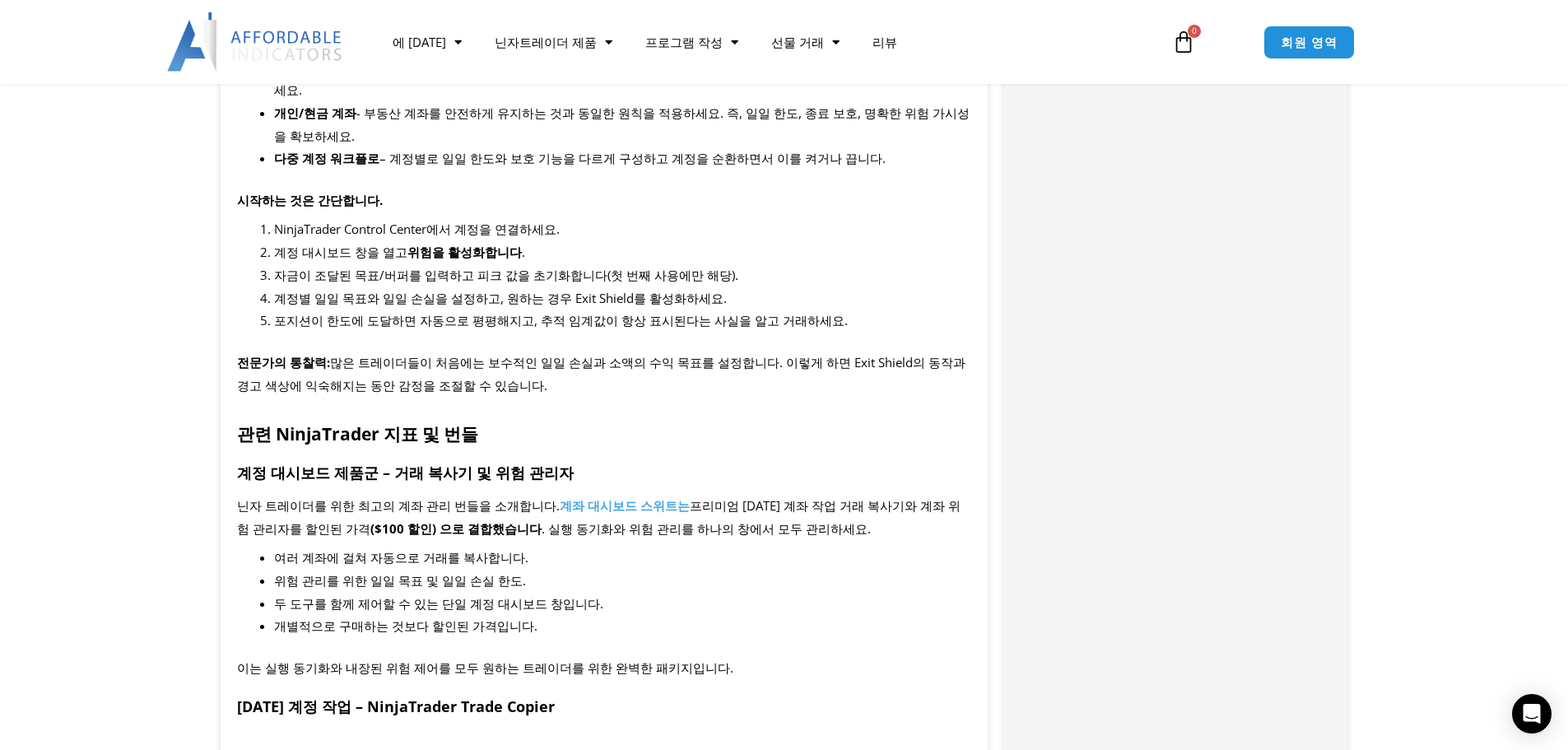
scroll to position [2635, 0]
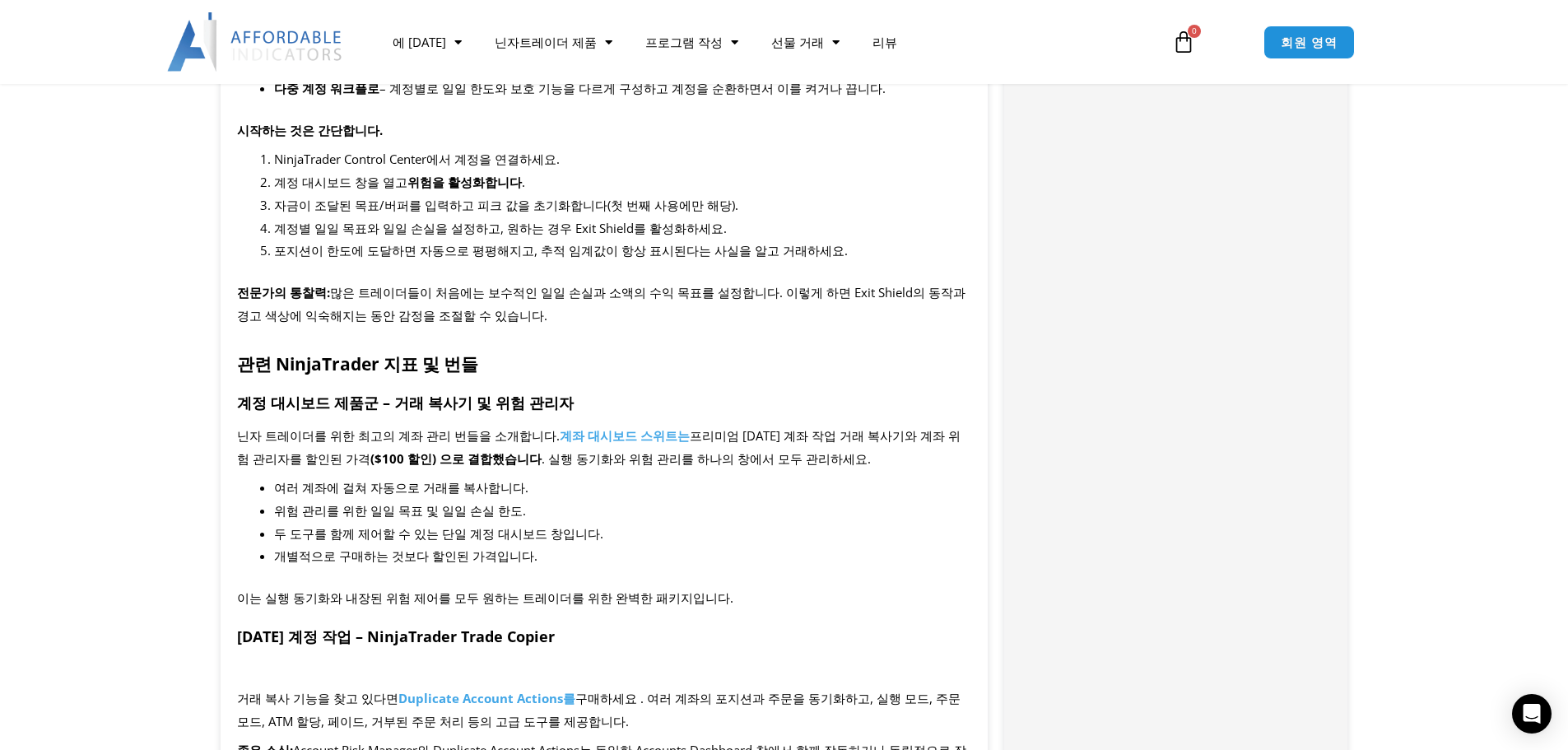
click at [439, 299] on div "요약 Account Risk Manager는 NinjaTrader Desktop을 위한 신뢰할 수 있는 위험 관리 도구입니다. 회사 계좌, 자…" at bounding box center [604, 491] width 768 height 4803
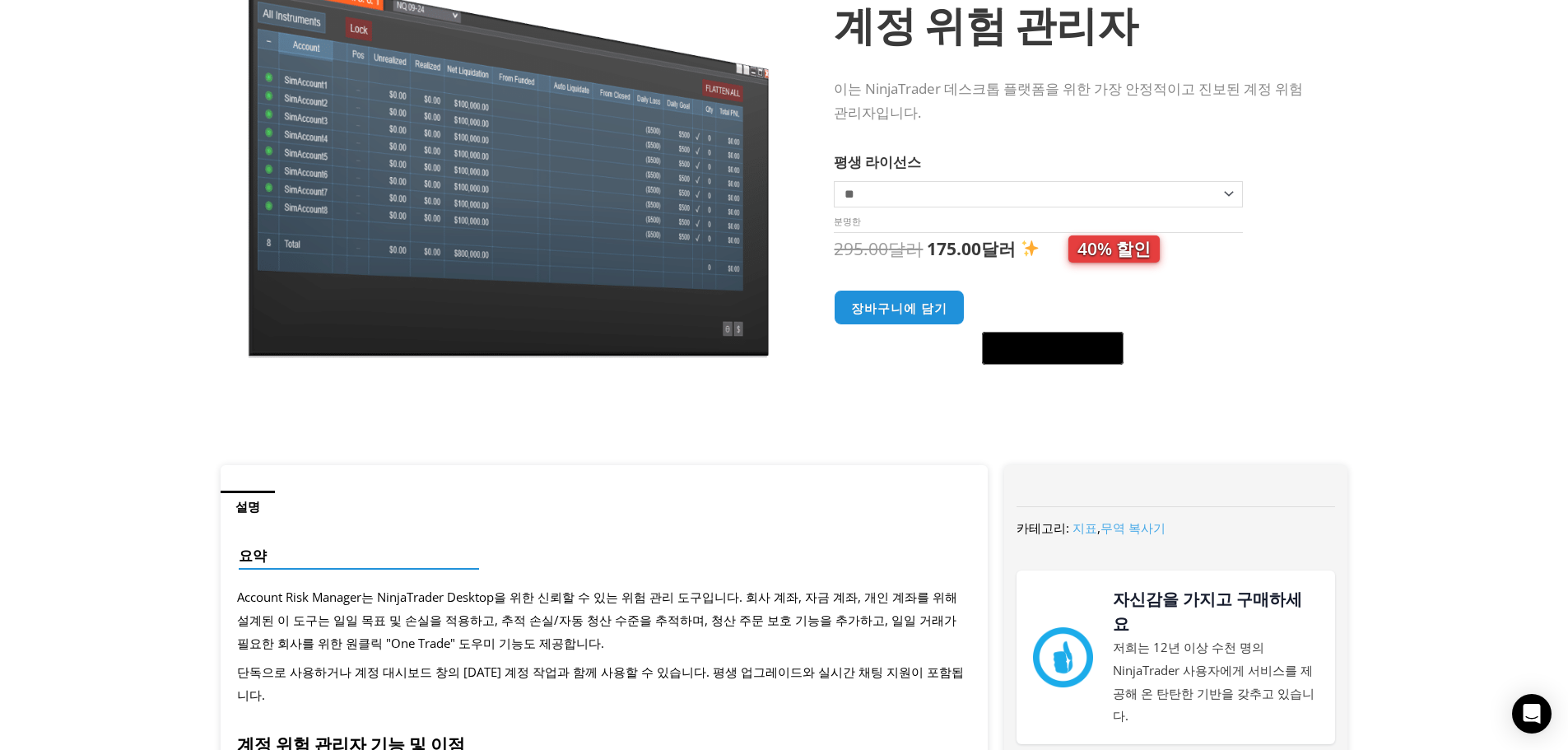
scroll to position [0, 0]
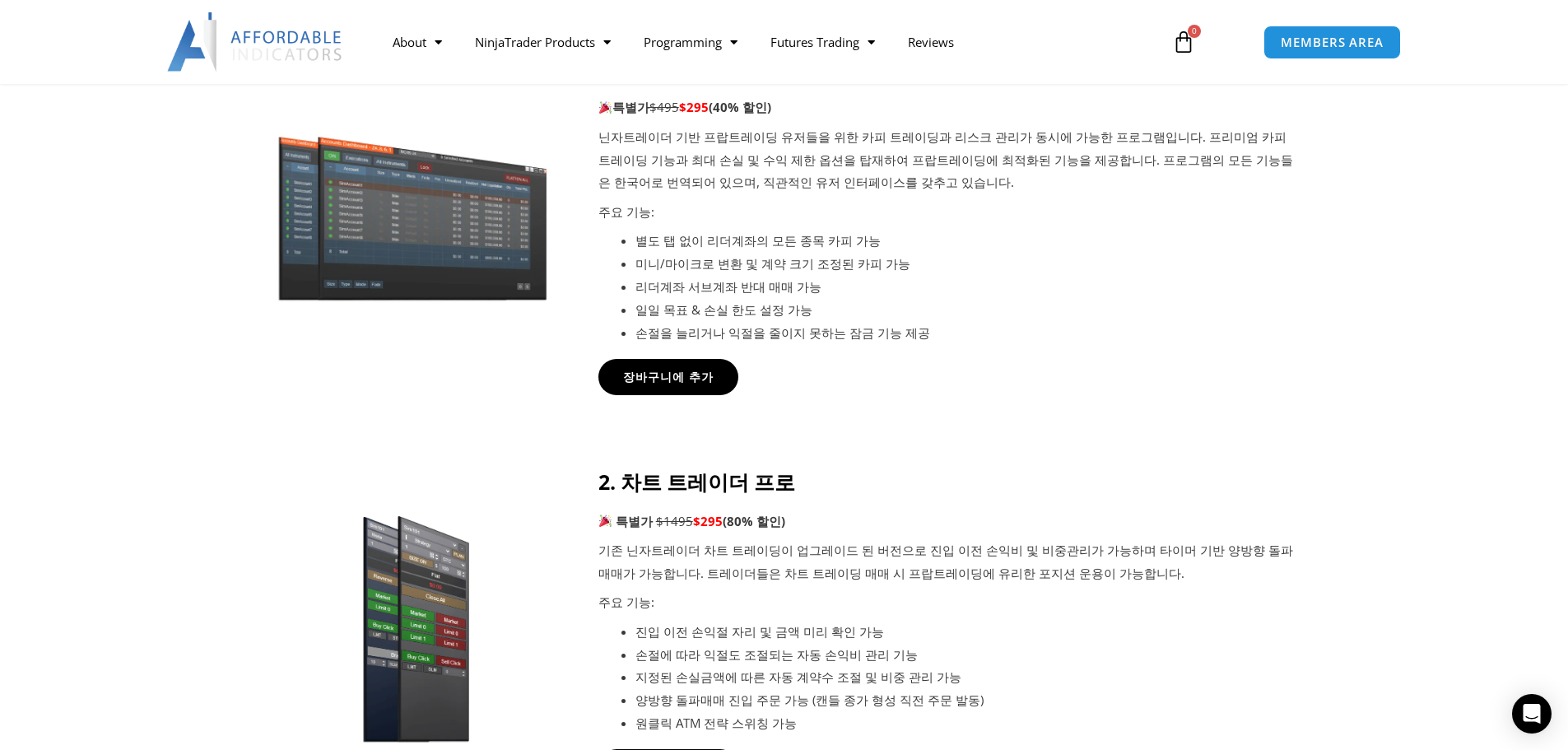
scroll to position [823, 0]
